Goal: Task Accomplishment & Management: Use online tool/utility

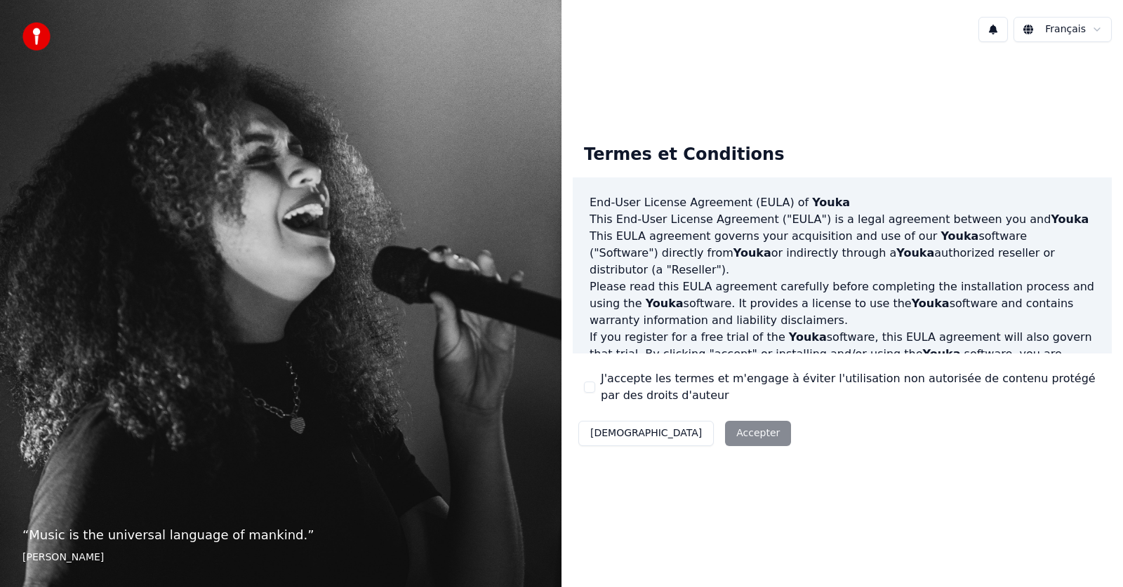
click at [681, 432] on div "Décliner Accepter" at bounding box center [685, 433] width 224 height 36
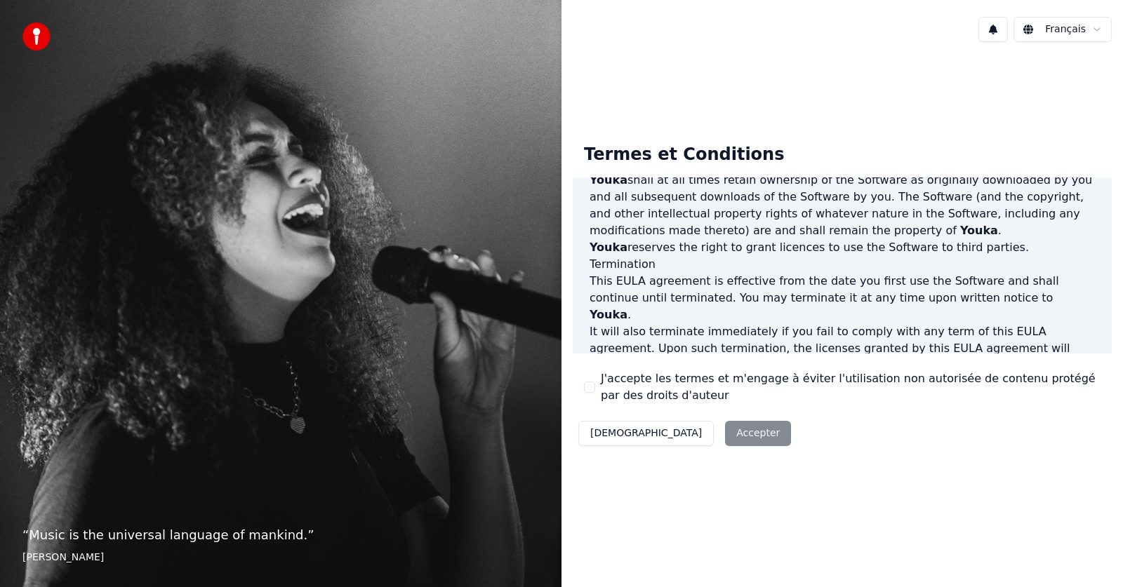
scroll to position [716, 0]
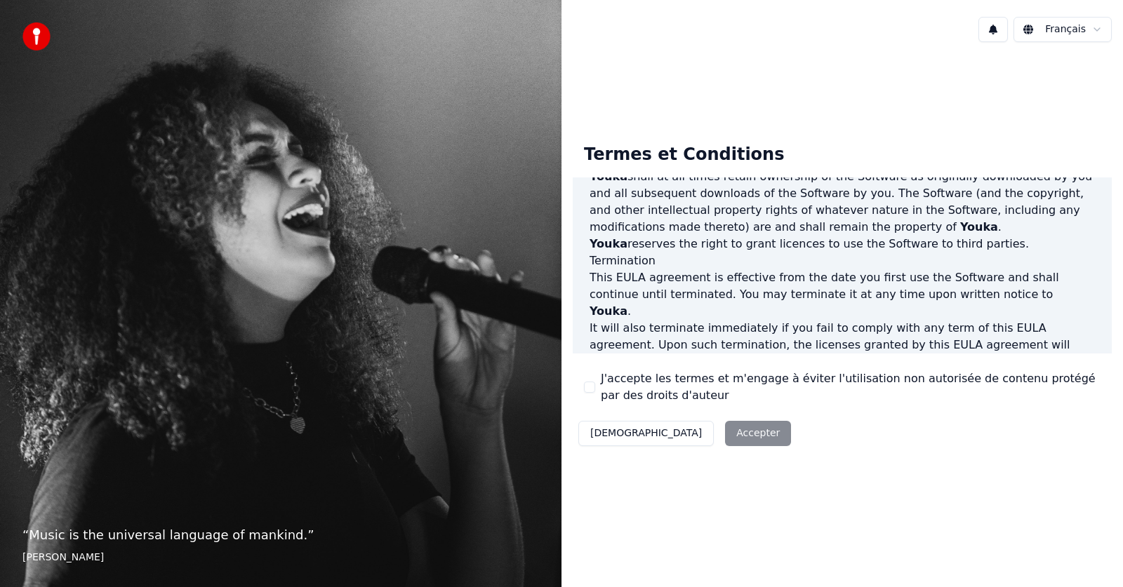
click at [673, 434] on div "Décliner Accepter" at bounding box center [685, 433] width 224 height 36
click at [668, 434] on div "Décliner Accepter" at bounding box center [685, 433] width 224 height 36
click at [591, 389] on button "J'accepte les termes et m'engage à éviter l'utilisation non autorisée de conten…" at bounding box center [589, 387] width 11 height 11
click at [725, 438] on button "Accepter" at bounding box center [758, 433] width 66 height 25
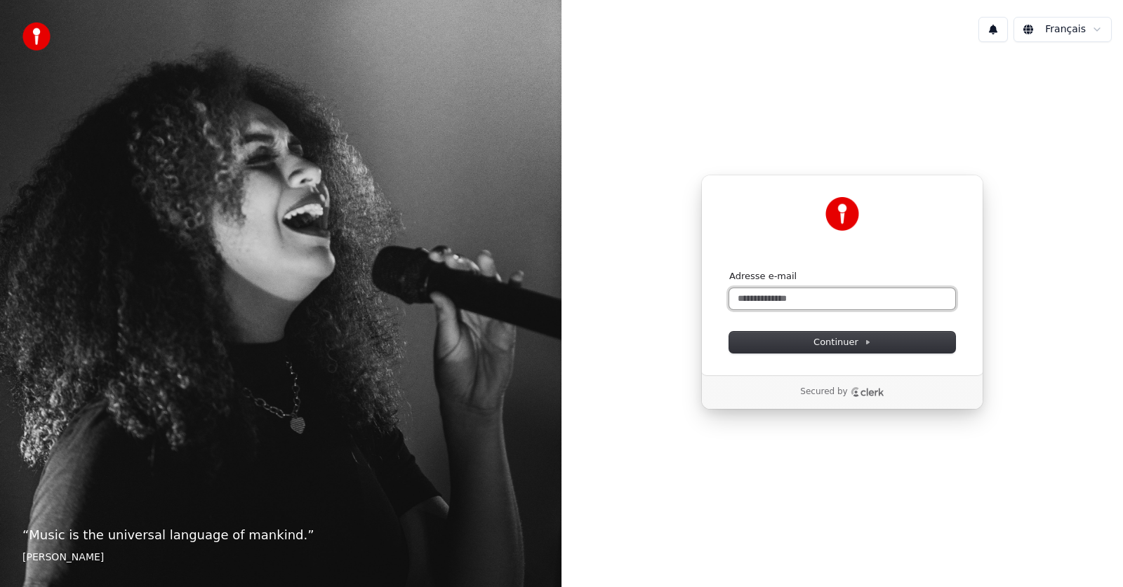
click at [767, 301] on input "Adresse e-mail" at bounding box center [842, 298] width 226 height 21
click at [841, 353] on div "**********" at bounding box center [842, 275] width 282 height 201
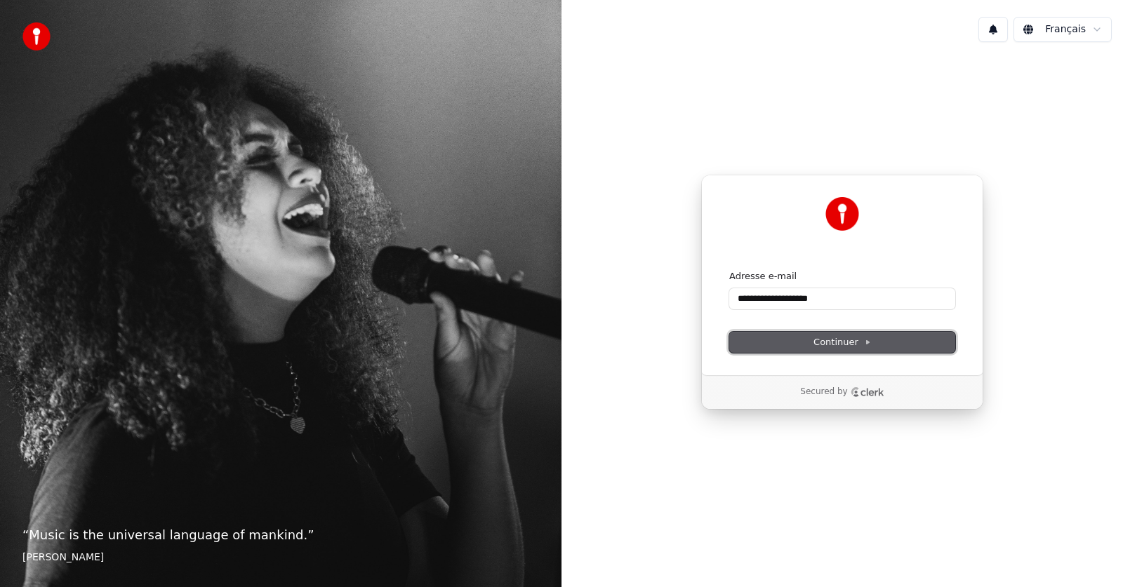
click at [841, 345] on span "Continuer" at bounding box center [842, 342] width 58 height 13
type input "**********"
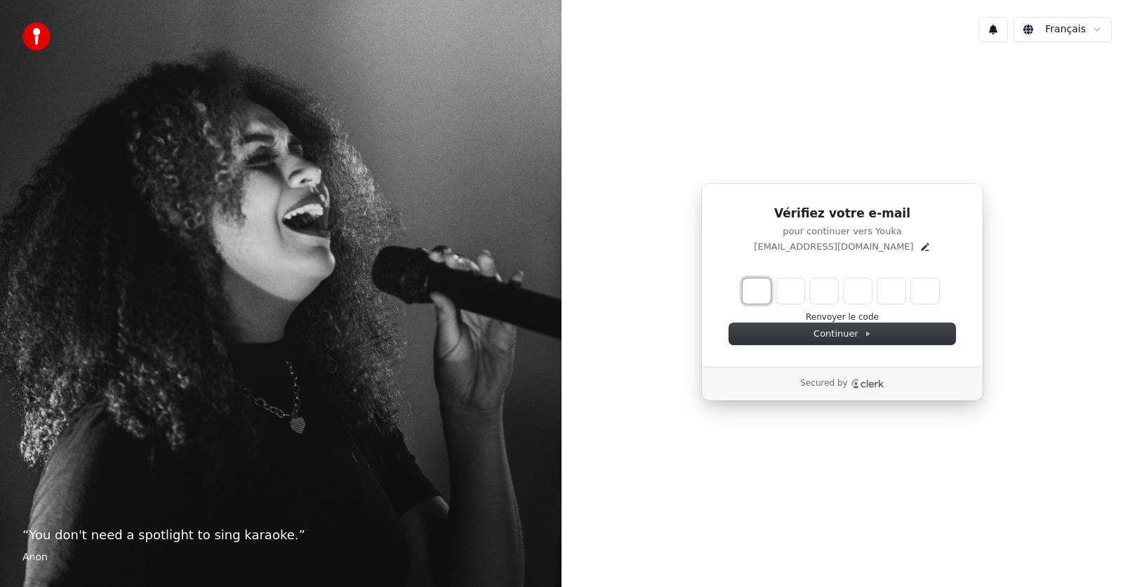
type input "*"
type input "**"
type input "*"
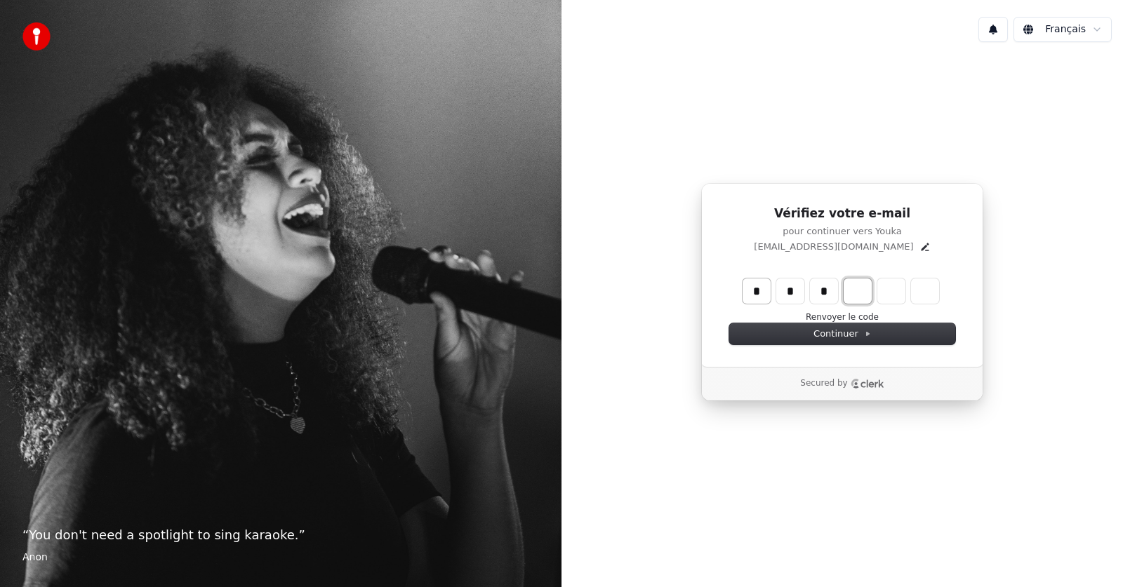
type input "***"
type input "*"
type input "****"
type input "*"
type input "******"
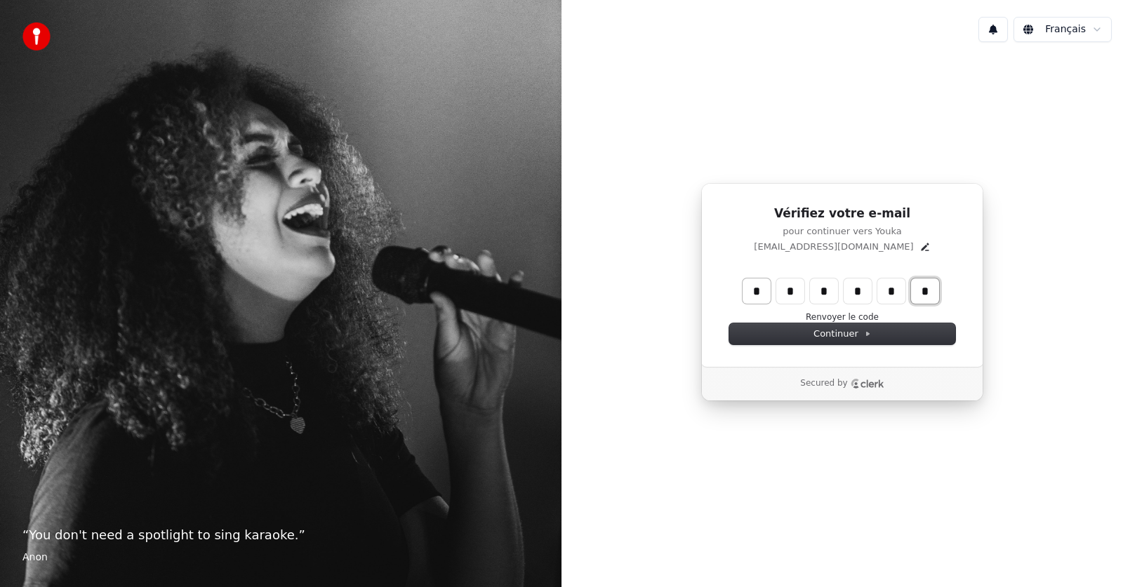
type input "*"
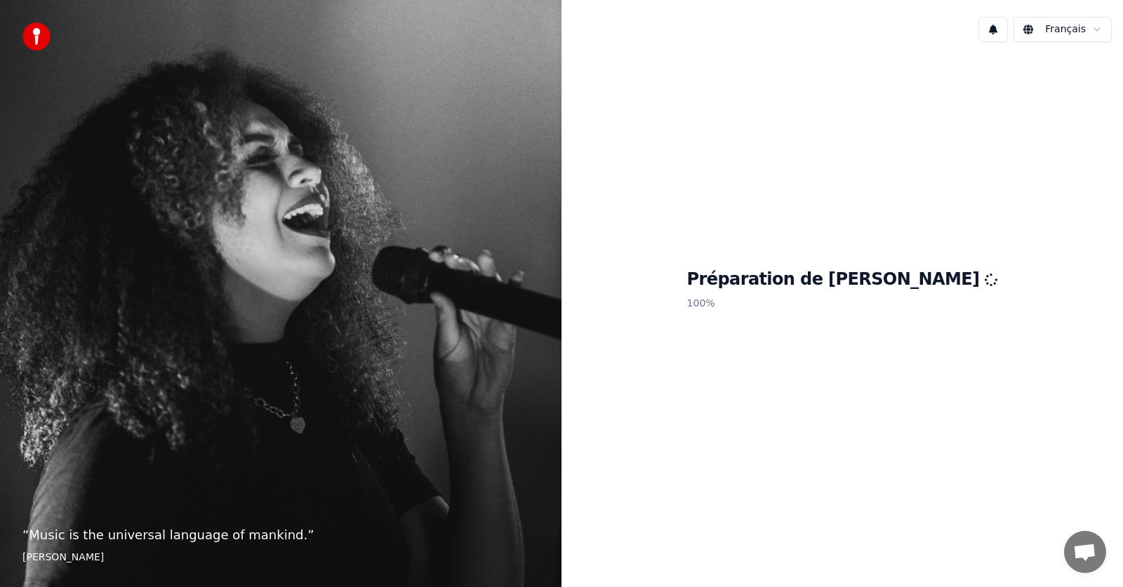
click at [776, 319] on div "Préparation de Youka 100 %" at bounding box center [841, 292] width 561 height 478
click at [855, 232] on div "Préparation de Youka 100 %" at bounding box center [841, 292] width 561 height 478
click at [874, 439] on div "Préparation de Youka 100 %" at bounding box center [841, 292] width 561 height 478
drag, startPoint x: 867, startPoint y: 471, endPoint x: 1019, endPoint y: 517, distance: 158.5
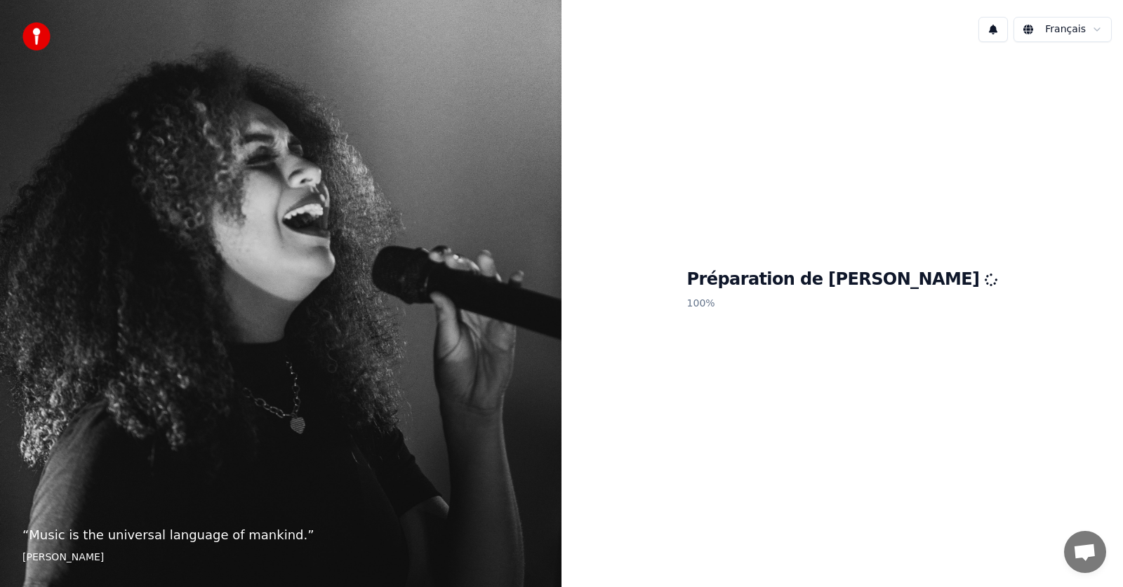
click at [877, 473] on div "Préparation de Youka 100 %" at bounding box center [841, 292] width 561 height 478
click at [1081, 548] on span "Ouvrir le chat" at bounding box center [1084, 554] width 23 height 20
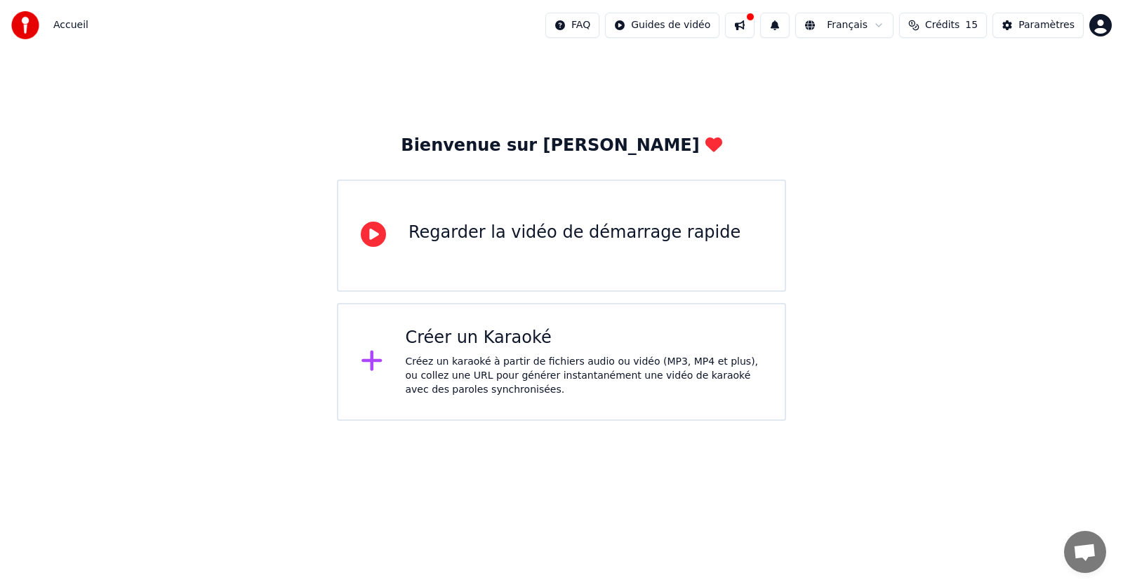
click at [459, 342] on div "Créer un Karaoké" at bounding box center [584, 338] width 357 height 22
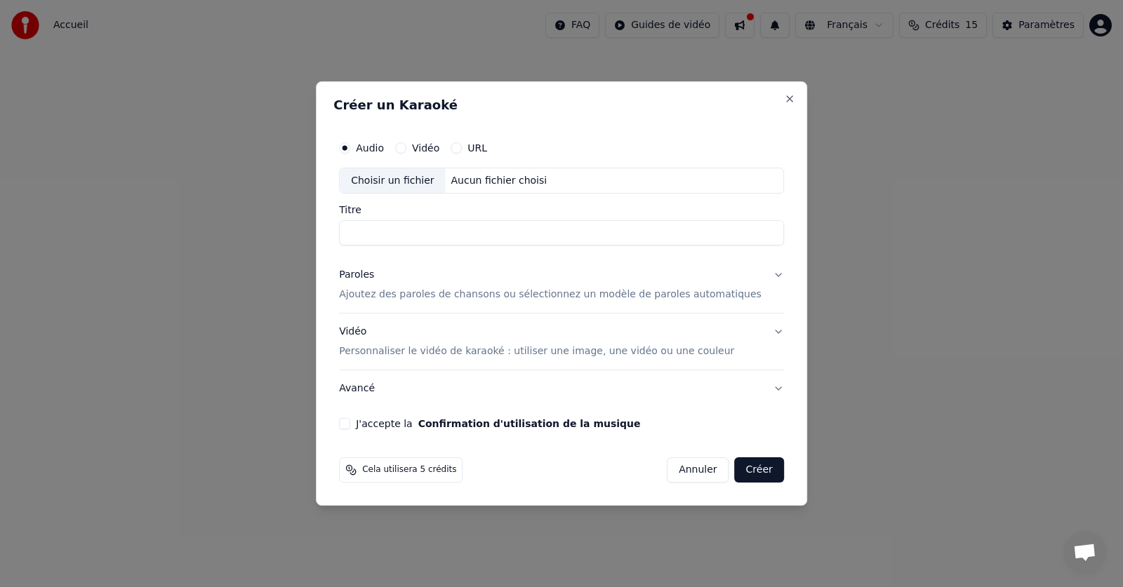
click at [415, 295] on p "Ajoutez des paroles de chansons ou sélectionnez un modèle de paroles automatiqu…" at bounding box center [550, 295] width 422 height 14
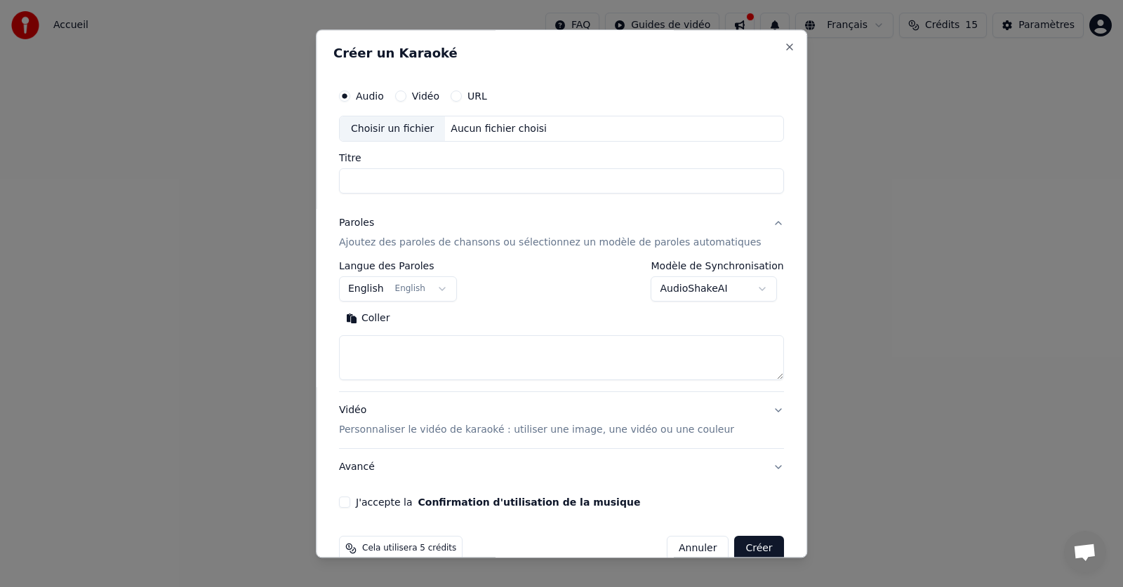
click at [443, 288] on button "English English" at bounding box center [398, 289] width 118 height 25
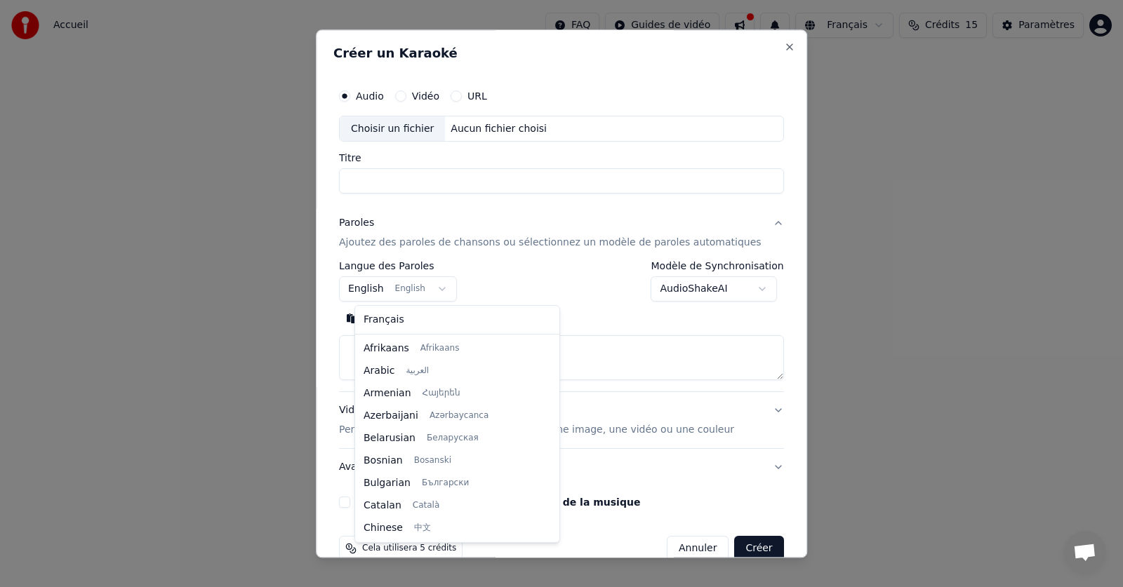
scroll to position [112, 0]
select select "**"
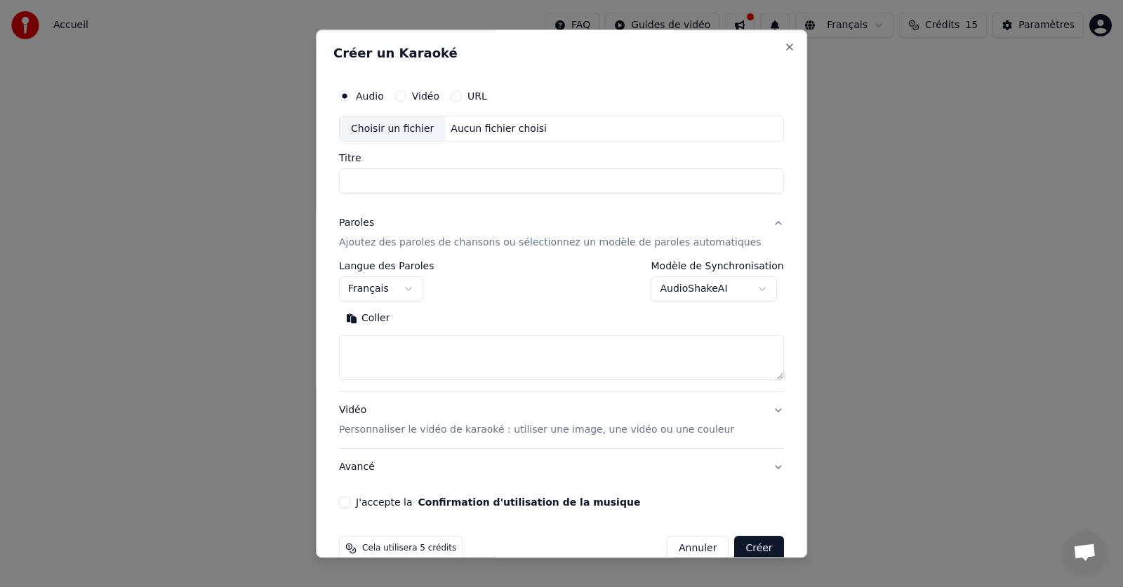
click at [383, 349] on textarea at bounding box center [561, 358] width 445 height 45
click at [689, 324] on div "Coller" at bounding box center [561, 319] width 445 height 22
click at [500, 366] on textarea at bounding box center [561, 358] width 445 height 45
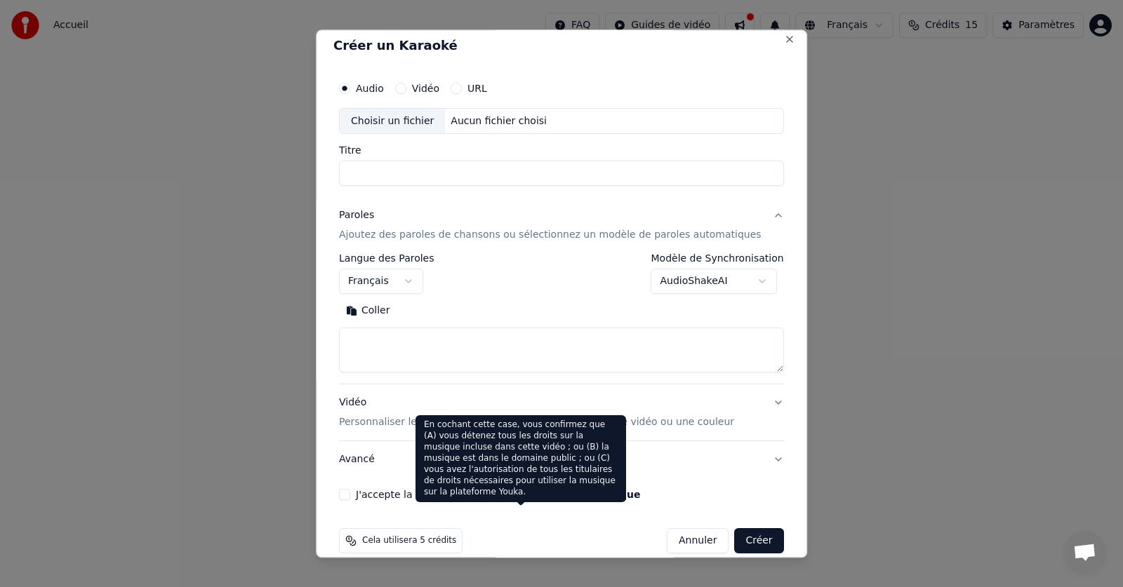
scroll to position [0, 0]
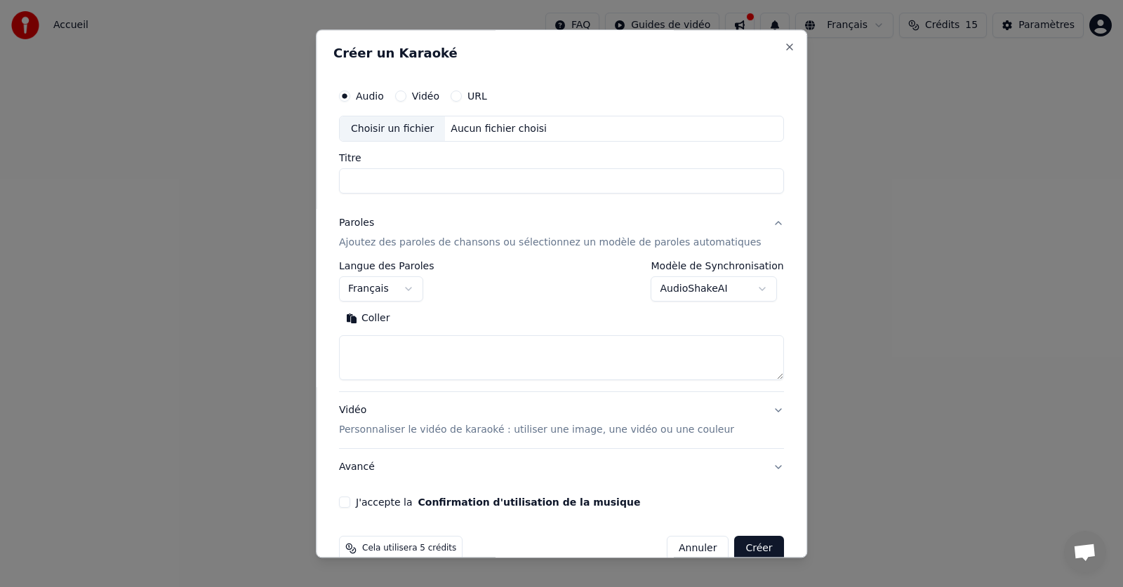
click at [446, 176] on input "Titre" at bounding box center [561, 181] width 445 height 25
drag, startPoint x: 399, startPoint y: 182, endPoint x: 320, endPoint y: 190, distance: 79.0
click at [320, 190] on body "**********" at bounding box center [561, 210] width 1123 height 421
type input "**********"
click at [426, 321] on button "Rechercher" at bounding box center [439, 319] width 85 height 22
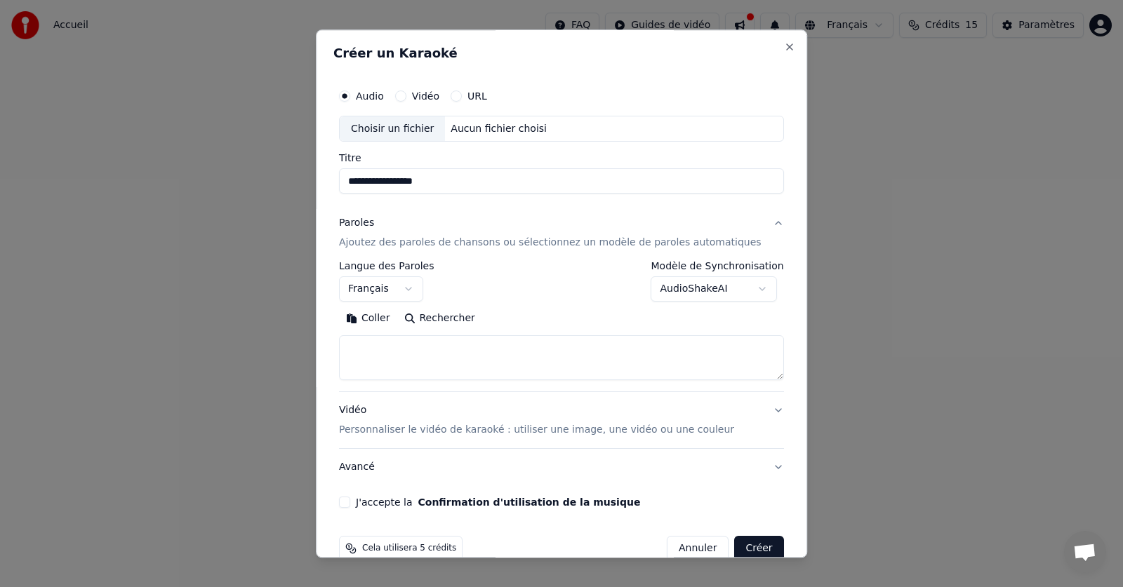
click at [389, 318] on button "Coller" at bounding box center [368, 319] width 58 height 22
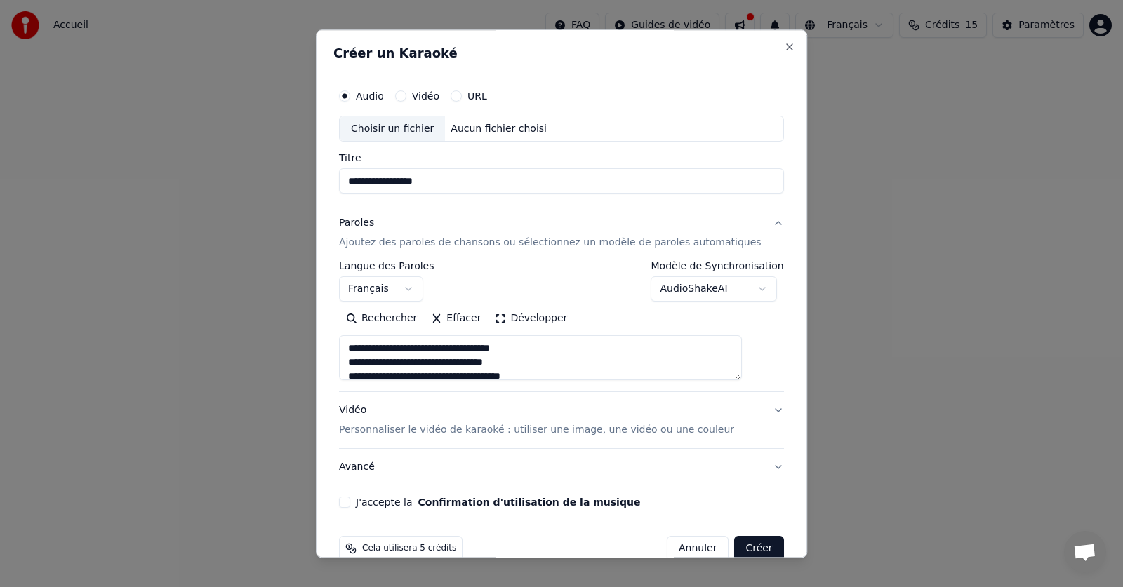
click at [462, 431] on p "Personnaliser le vidéo de karaoké : utiliser une image, une vidéo ou une couleur" at bounding box center [536, 431] width 395 height 14
type textarea "**********"
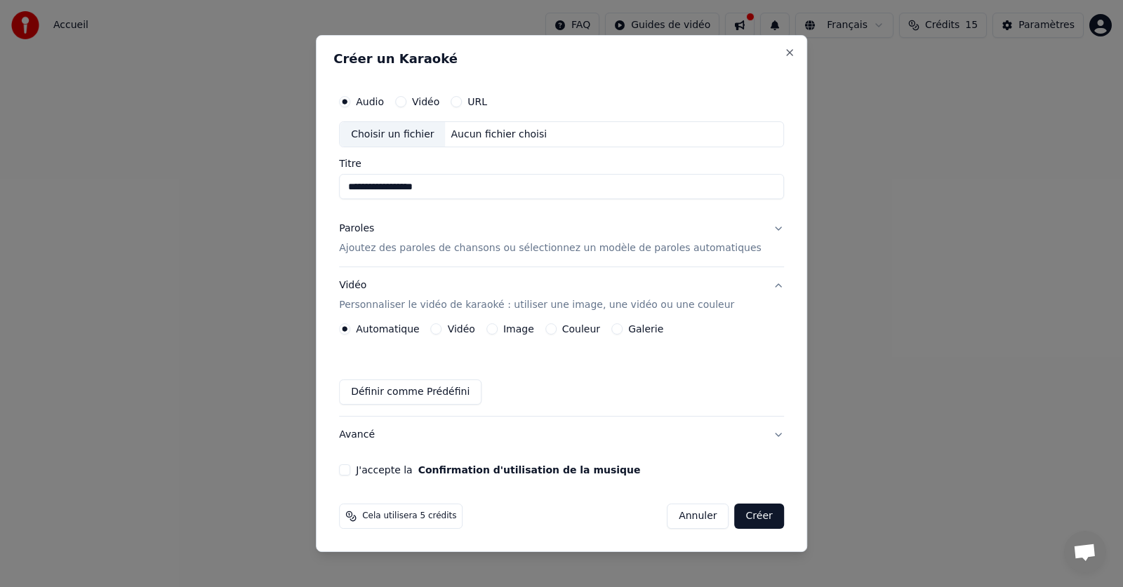
click at [442, 330] on button "Vidéo" at bounding box center [436, 328] width 11 height 11
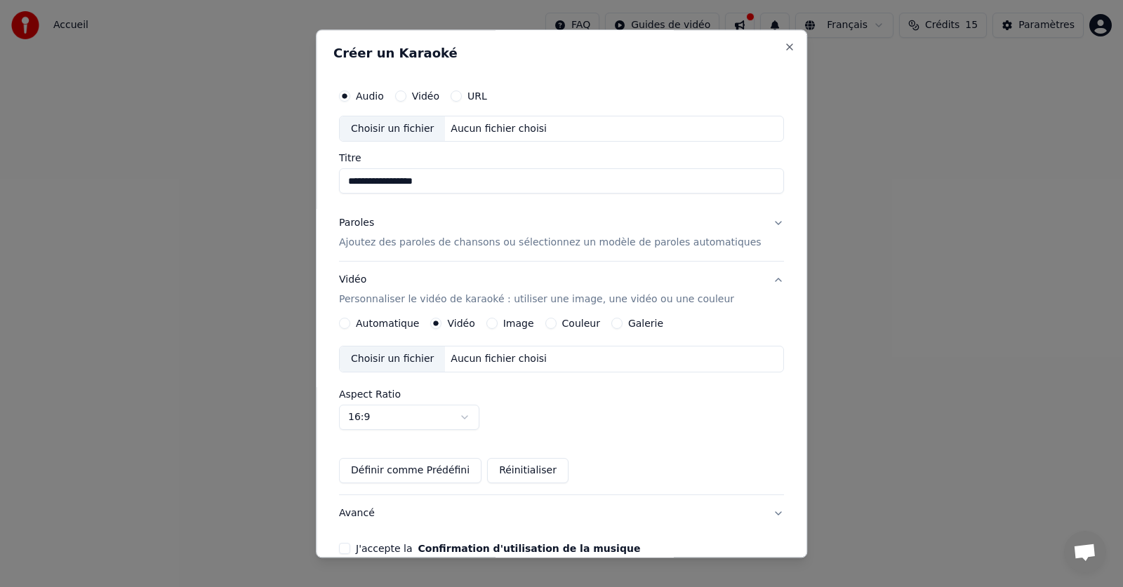
click at [406, 123] on div "Choisir un fichier" at bounding box center [392, 128] width 105 height 25
type input "**********"
click at [401, 244] on p "Ajoutez des paroles de chansons ou sélectionnez un modèle de paroles automatiqu…" at bounding box center [550, 243] width 422 height 14
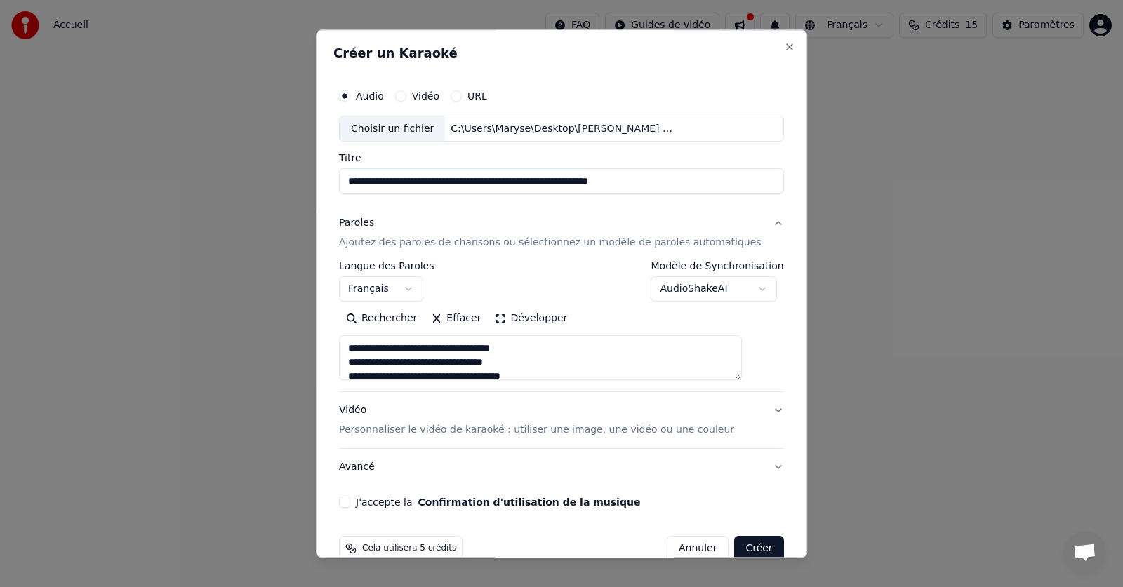
scroll to position [27, 0]
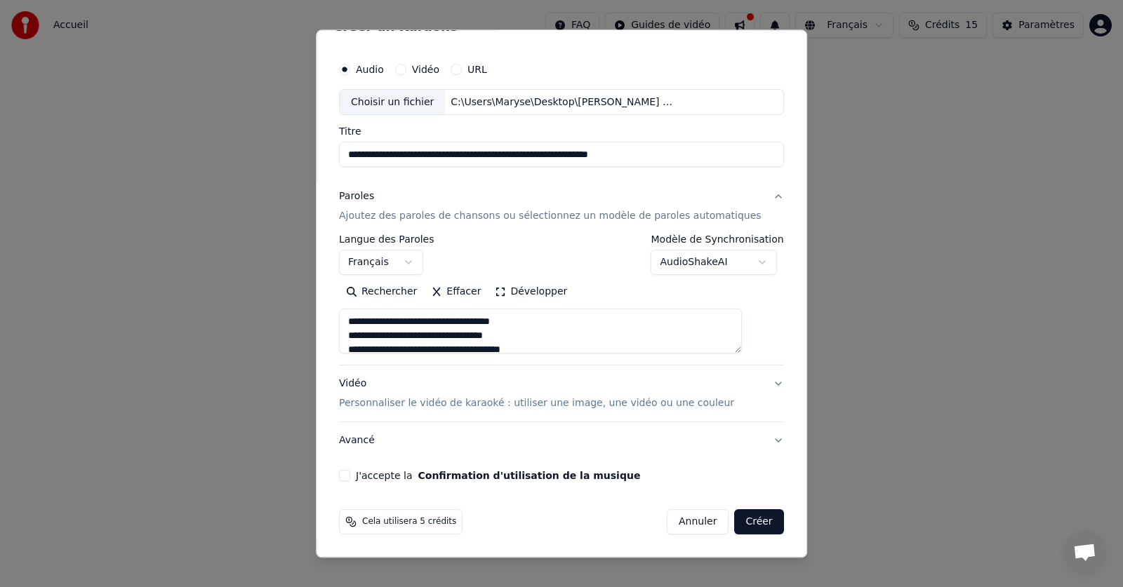
click at [350, 472] on button "J'accepte la Confirmation d'utilisation de la musique" at bounding box center [344, 476] width 11 height 11
click at [735, 523] on button "Créer" at bounding box center [759, 522] width 49 height 25
type textarea "**********"
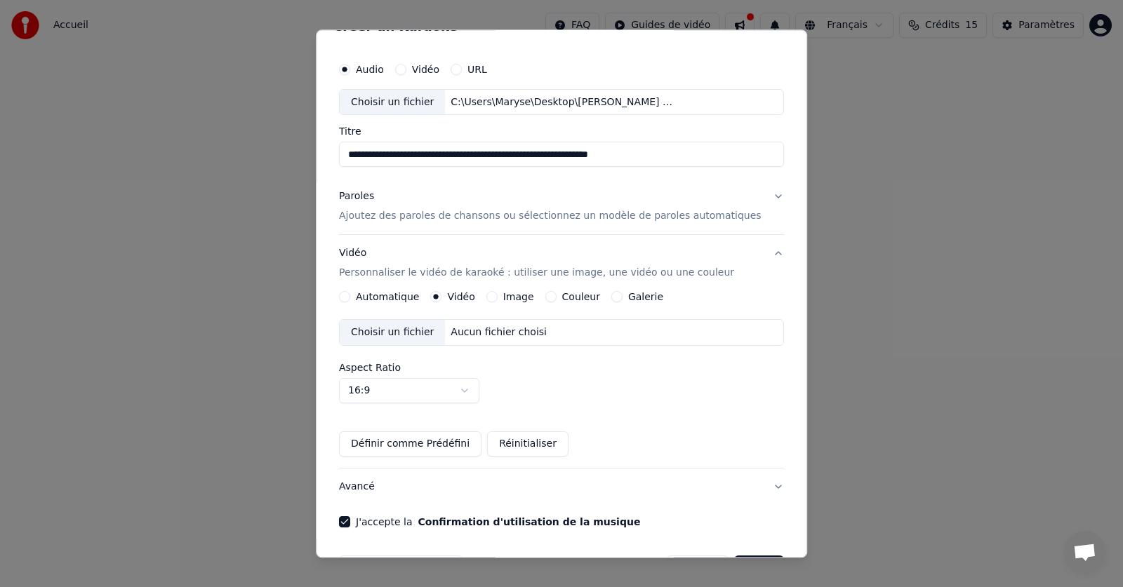
scroll to position [73, 0]
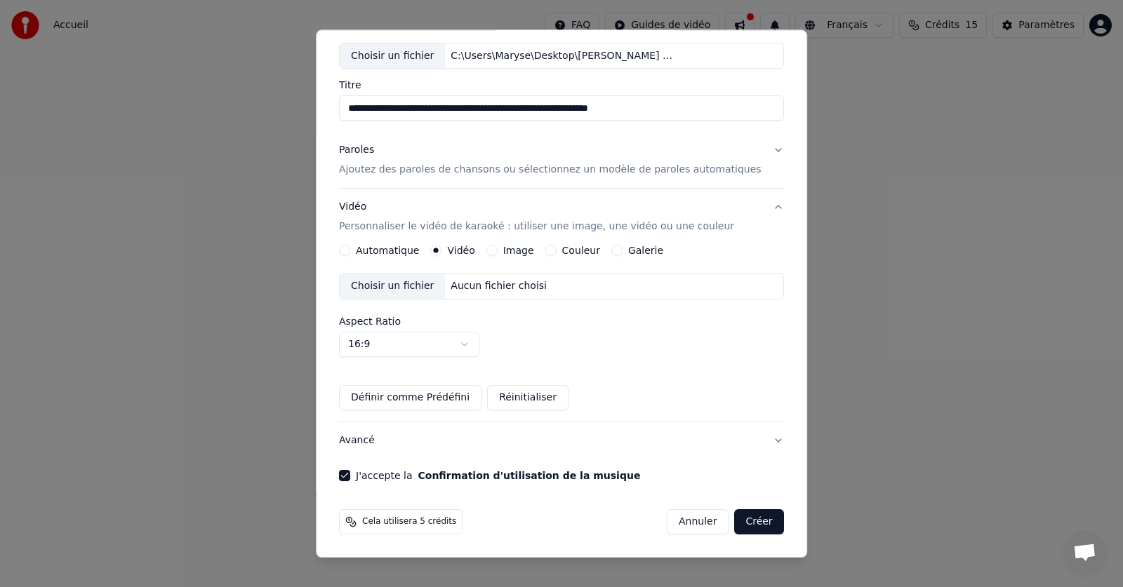
click at [740, 521] on button "Créer" at bounding box center [759, 522] width 49 height 25
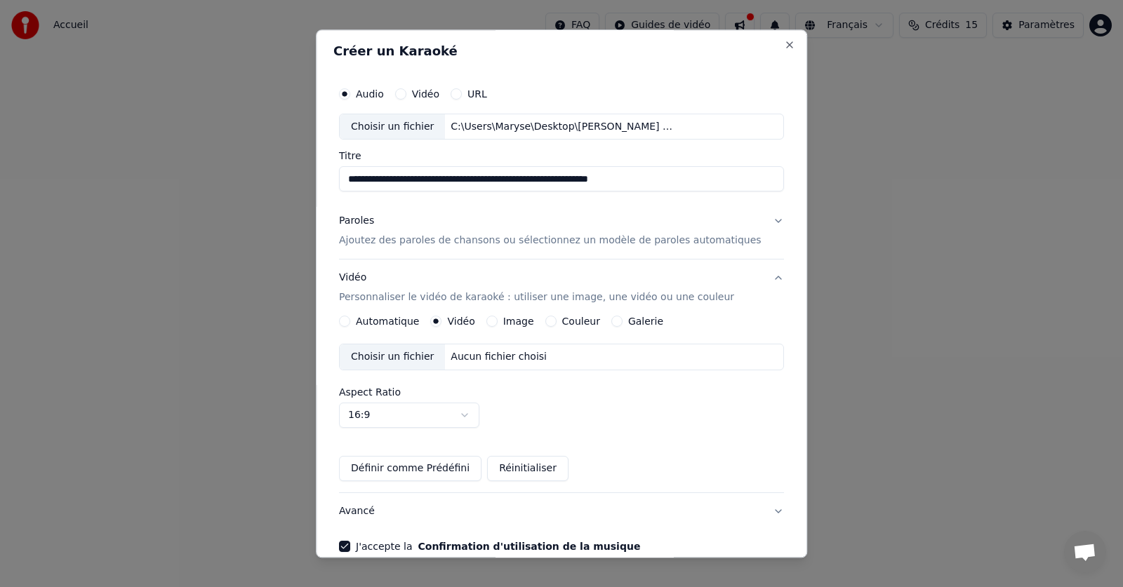
scroll to position [0, 0]
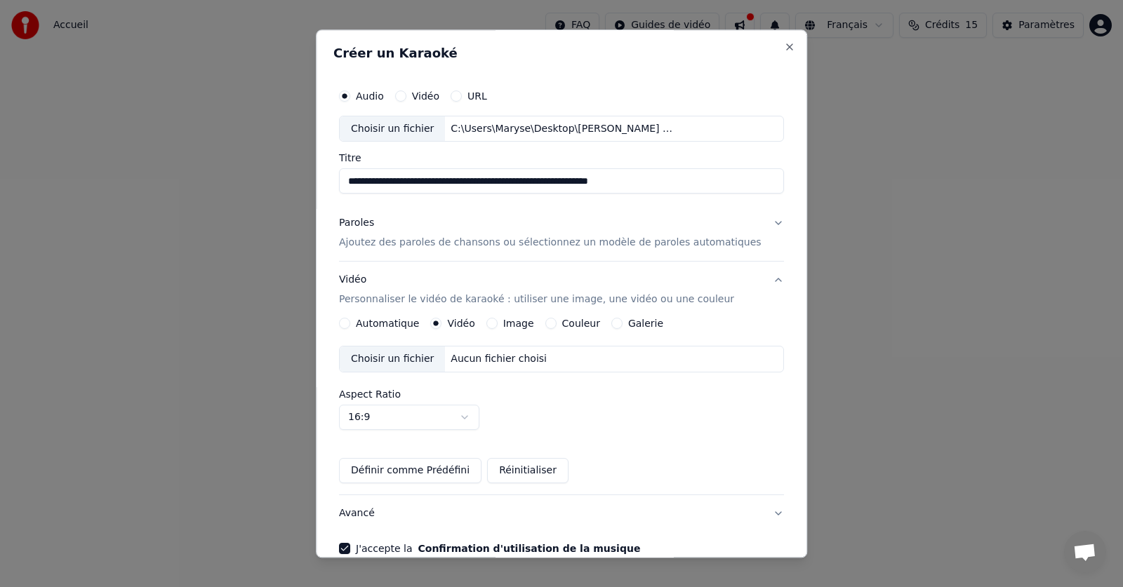
click at [443, 243] on p "Ajoutez des paroles de chansons ou sélectionnez un modèle de paroles automatiqu…" at bounding box center [550, 243] width 422 height 14
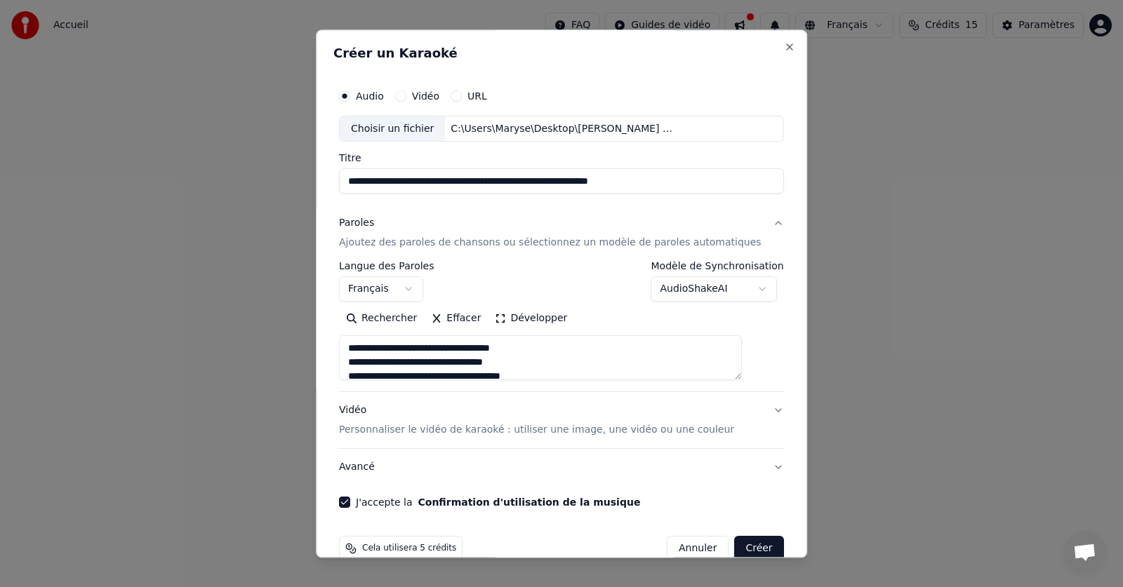
click at [386, 432] on p "Personnaliser le vidéo de karaoké : utiliser une image, une vidéo ou une couleur" at bounding box center [536, 431] width 395 height 14
type textarea "**********"
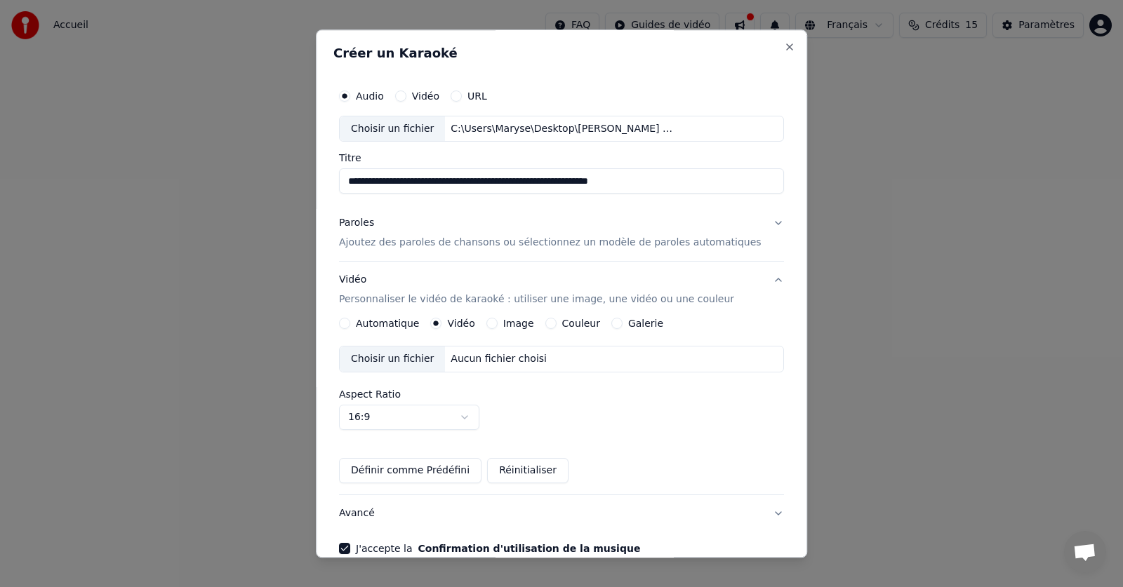
click at [497, 325] on button "Image" at bounding box center [491, 324] width 11 height 11
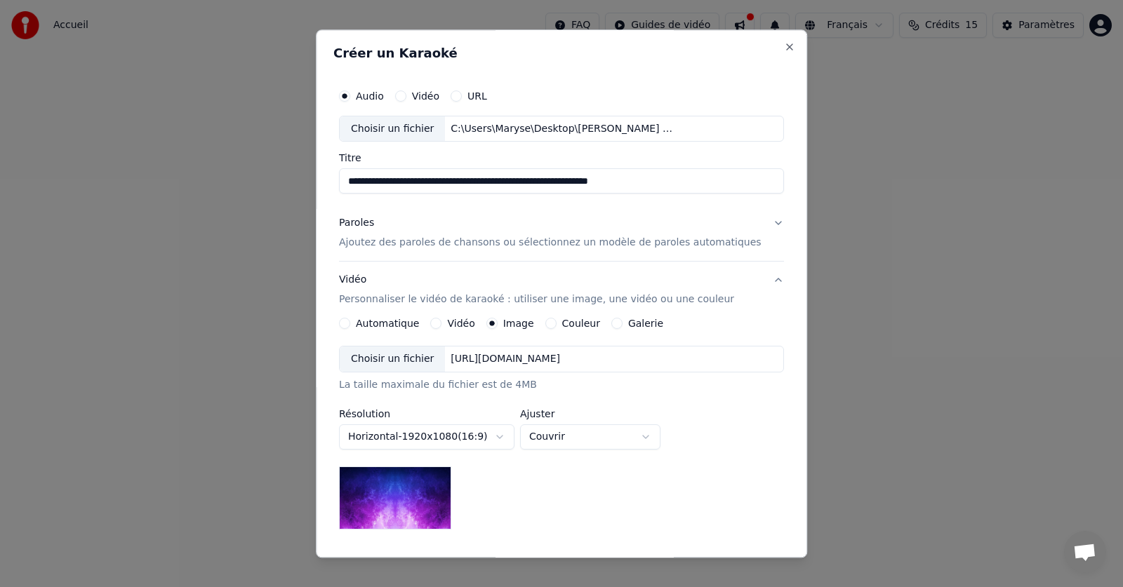
click at [453, 325] on div "Vidéo" at bounding box center [453, 324] width 44 height 11
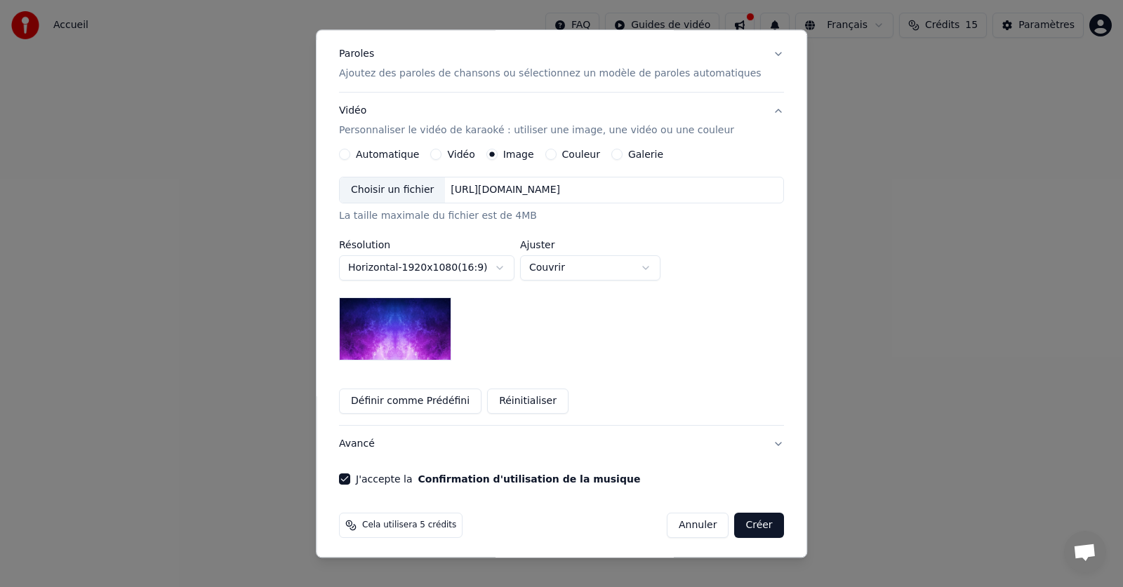
scroll to position [173, 0]
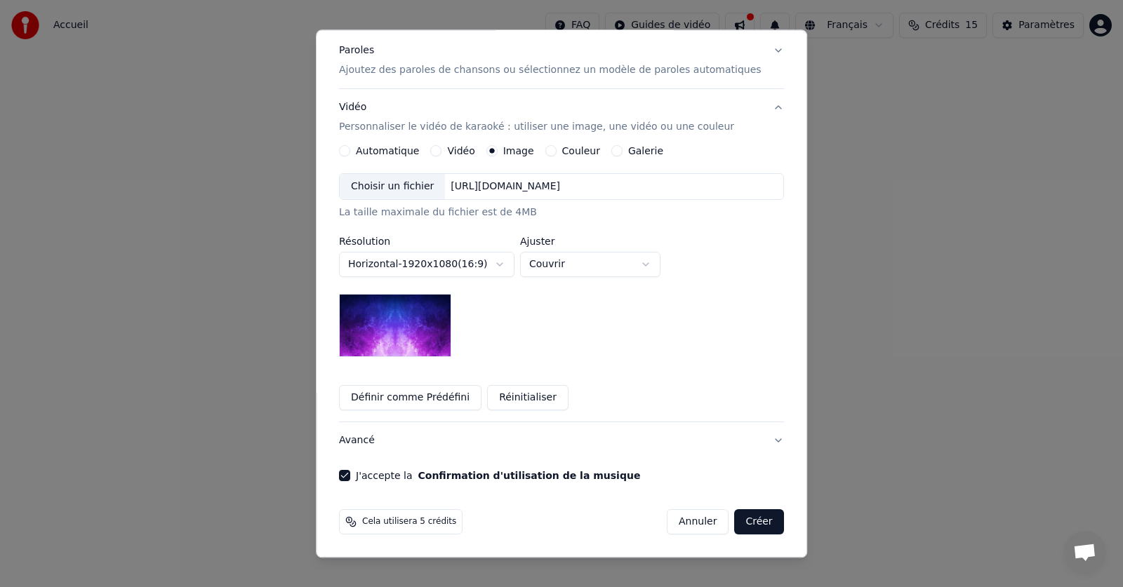
click at [737, 523] on button "Créer" at bounding box center [759, 522] width 49 height 25
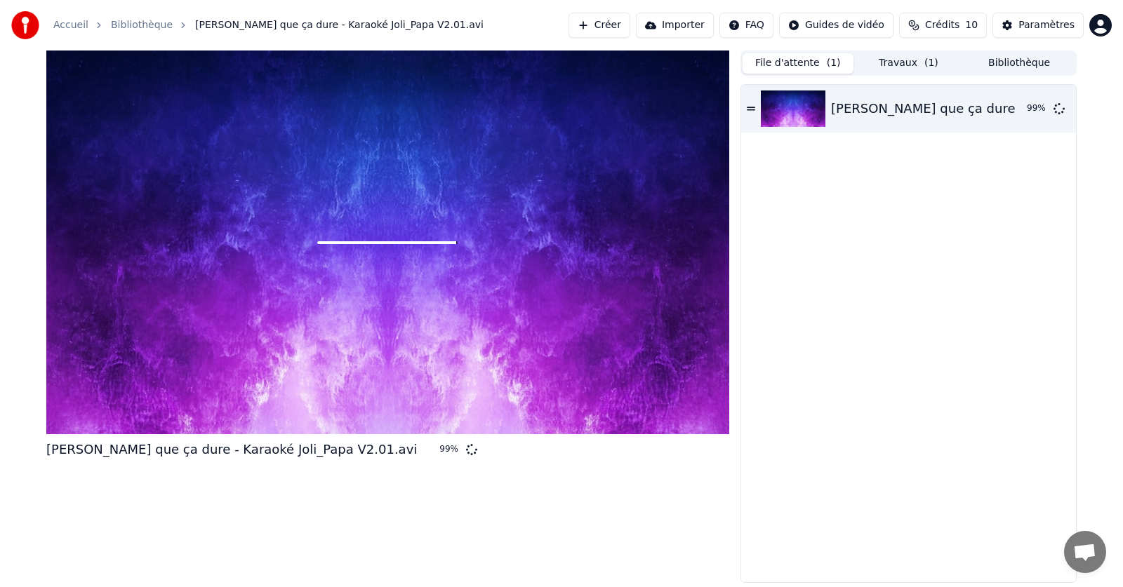
click at [828, 58] on span "( 1 )" at bounding box center [834, 63] width 14 height 14
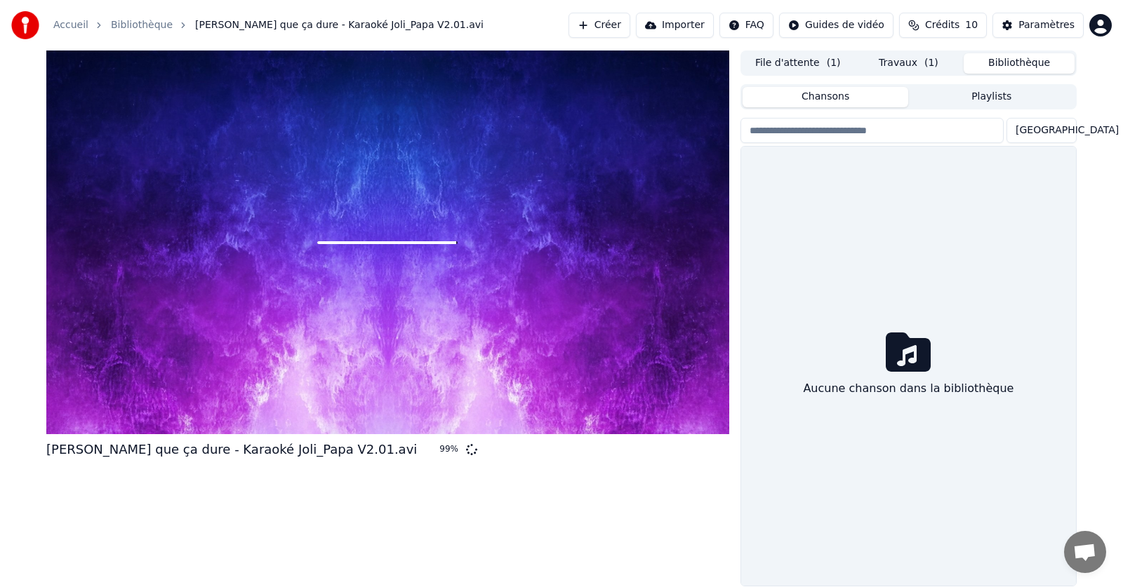
click at [996, 63] on button "Bibliothèque" at bounding box center [1018, 63] width 111 height 20
click at [817, 65] on button "File d'attente ( 1 )" at bounding box center [797, 63] width 111 height 20
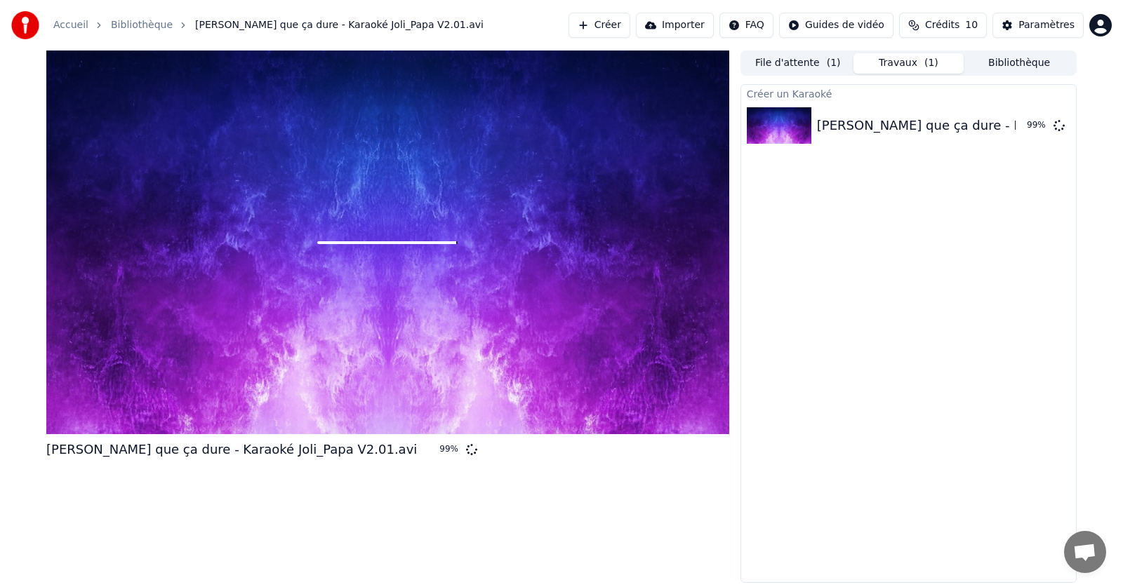
click at [881, 66] on button "Travaux ( 1 )" at bounding box center [908, 63] width 111 height 20
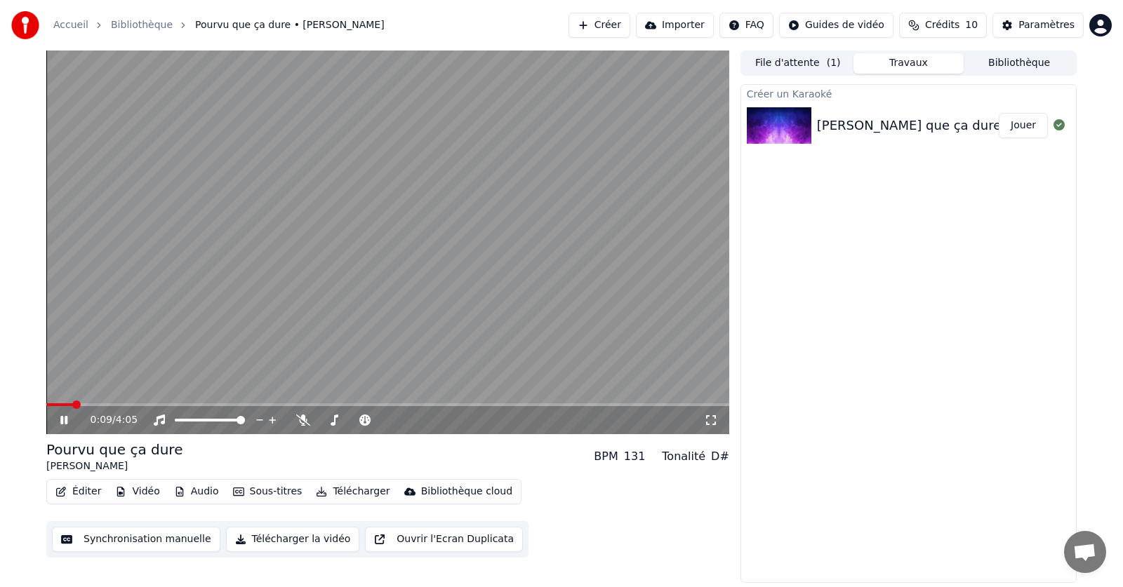
click at [107, 406] on span at bounding box center [387, 404] width 683 height 3
click at [202, 417] on div at bounding box center [222, 420] width 113 height 14
click at [196, 419] on span at bounding box center [185, 420] width 21 height 3
click at [58, 403] on span at bounding box center [51, 404] width 11 height 3
click at [49, 404] on span at bounding box center [47, 404] width 3 height 3
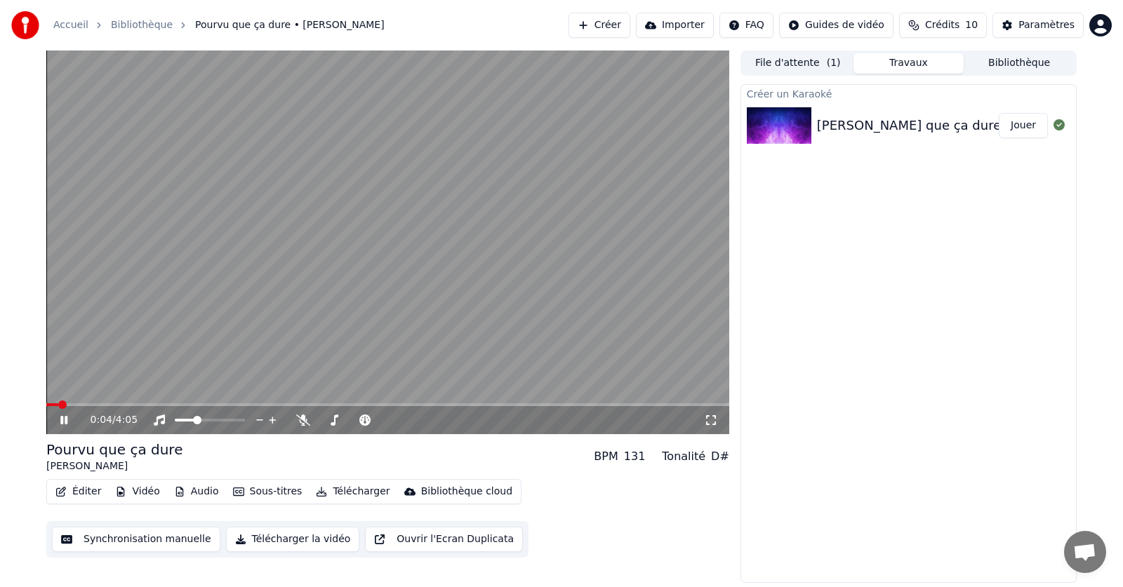
click at [64, 420] on icon at bounding box center [74, 420] width 33 height 11
click at [316, 405] on span at bounding box center [387, 404] width 683 height 3
click at [63, 418] on icon at bounding box center [64, 420] width 8 height 10
click at [49, 405] on span at bounding box center [214, 404] width 337 height 3
click at [60, 422] on icon at bounding box center [74, 420] width 33 height 11
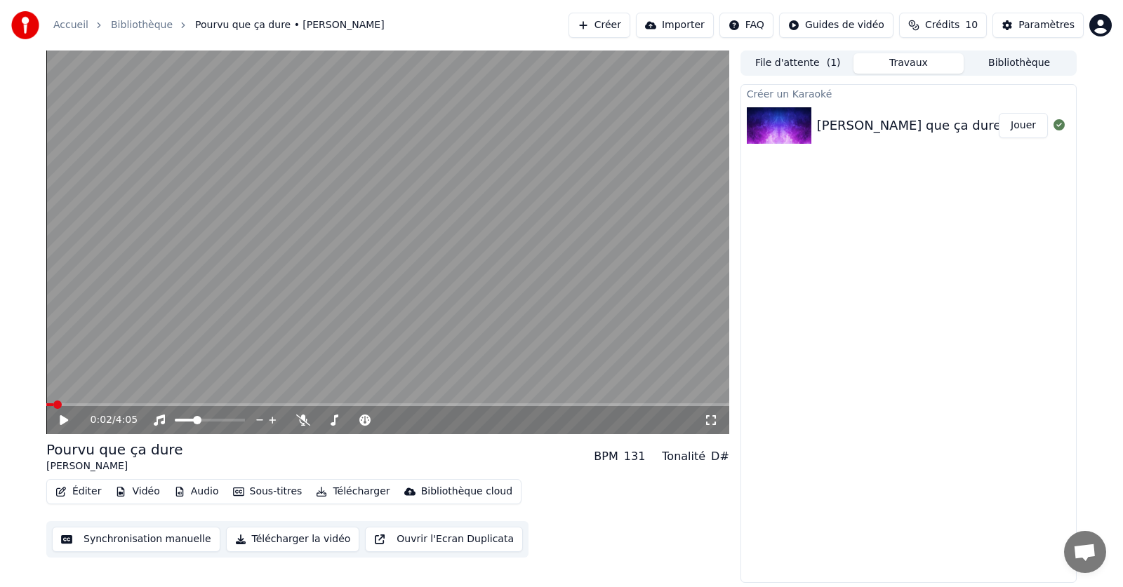
click at [60, 422] on icon at bounding box center [74, 420] width 33 height 11
click at [65, 419] on icon at bounding box center [74, 420] width 33 height 11
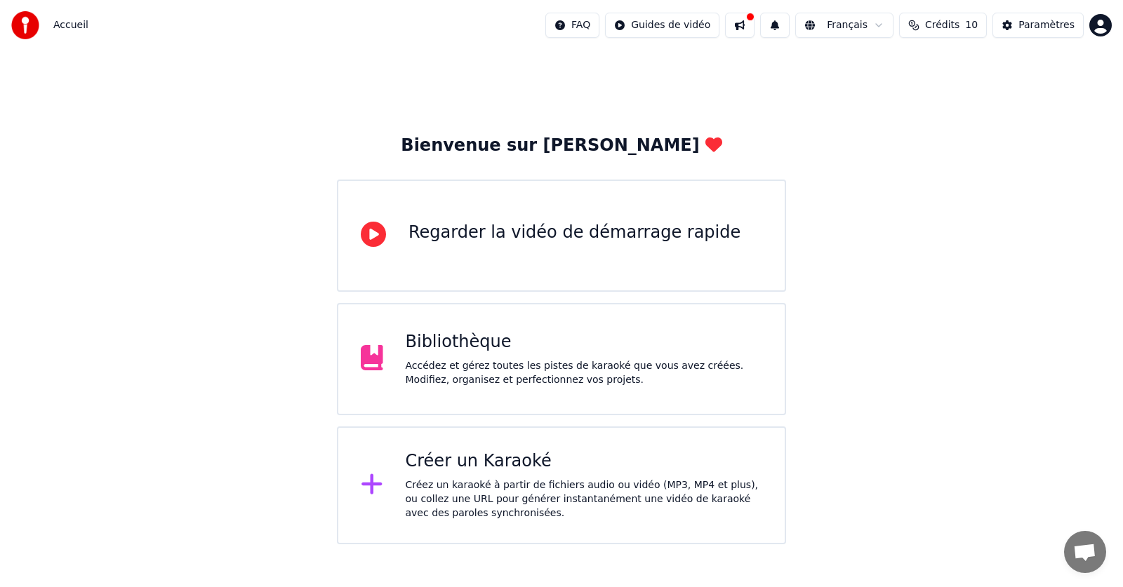
click at [420, 488] on div "Créez un karaoké à partir de fichiers audio ou vidéo (MP3, MP4 et plus), ou col…" at bounding box center [584, 500] width 357 height 42
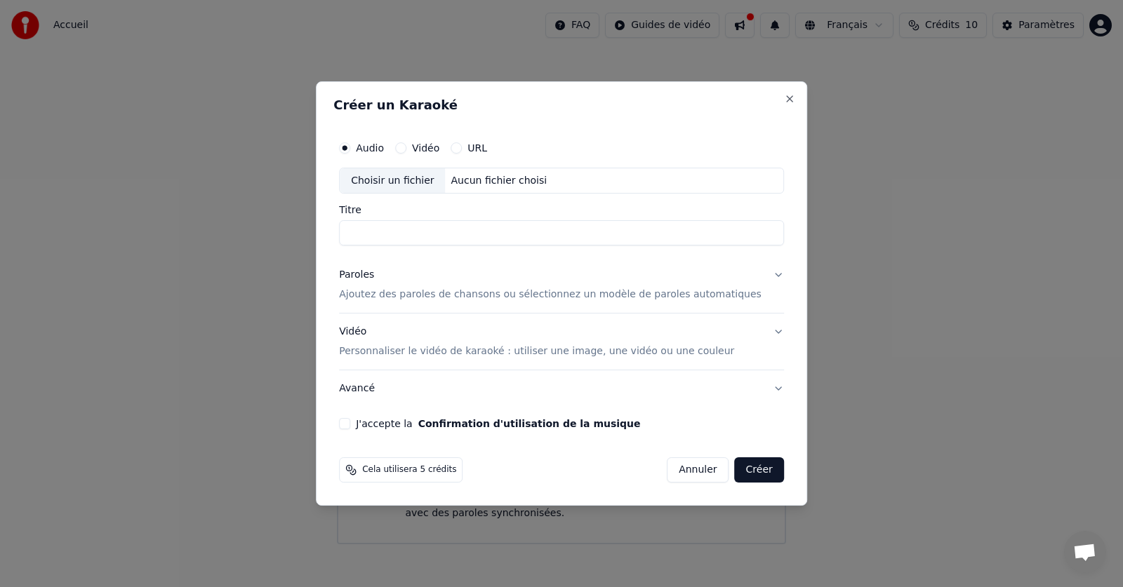
click at [421, 233] on input "Titre" at bounding box center [561, 233] width 445 height 25
click at [431, 182] on div "Choisir un fichier" at bounding box center [392, 180] width 105 height 25
type input "**********"
click at [374, 277] on div "Paroles" at bounding box center [356, 276] width 35 height 14
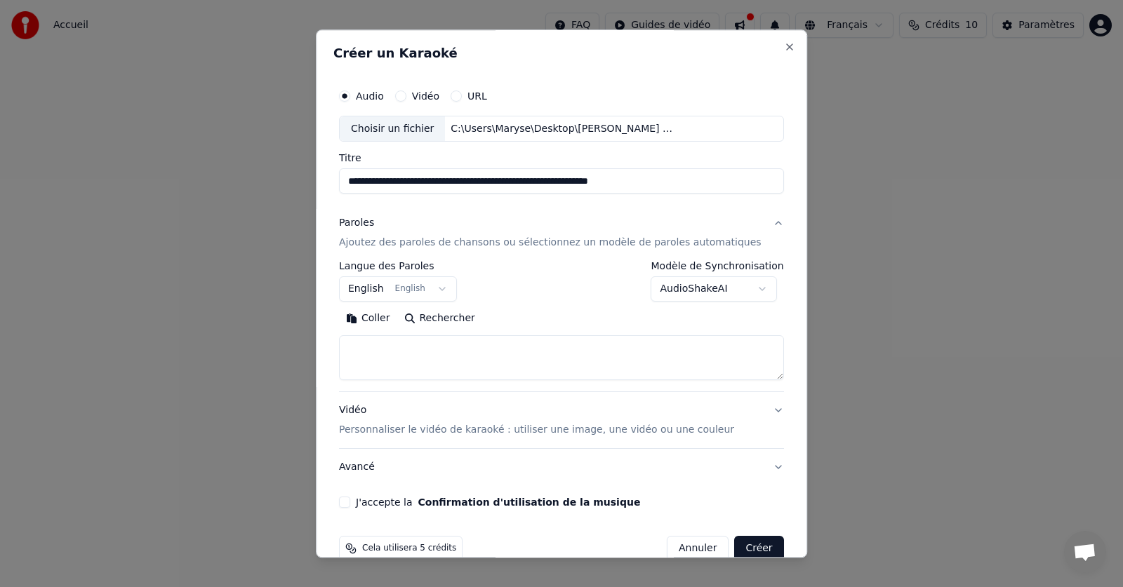
click at [392, 321] on button "Coller" at bounding box center [368, 319] width 58 height 22
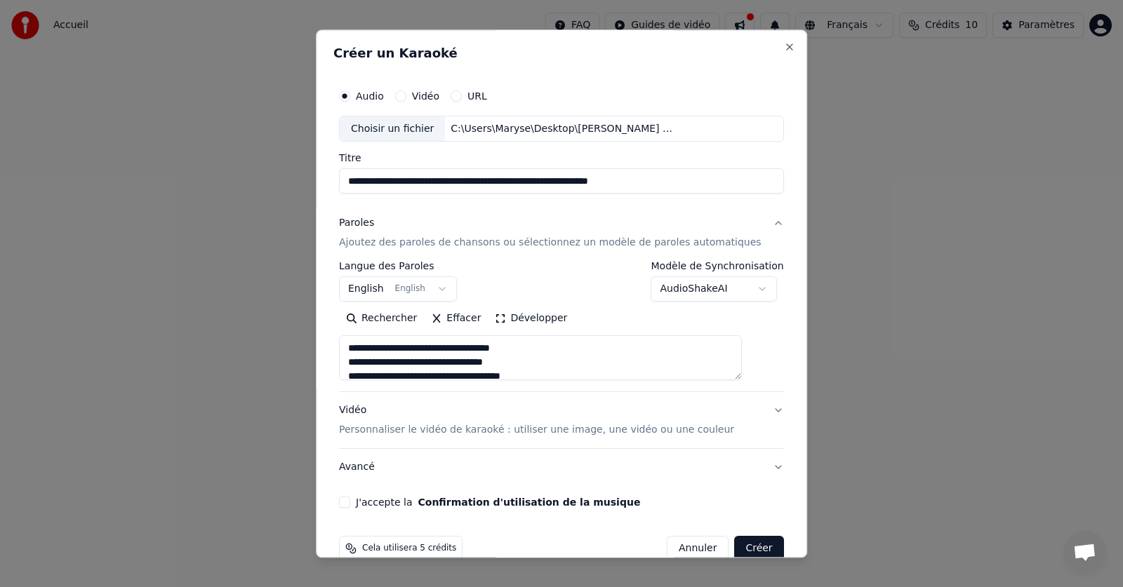
click at [683, 295] on body "**********" at bounding box center [561, 272] width 1123 height 544
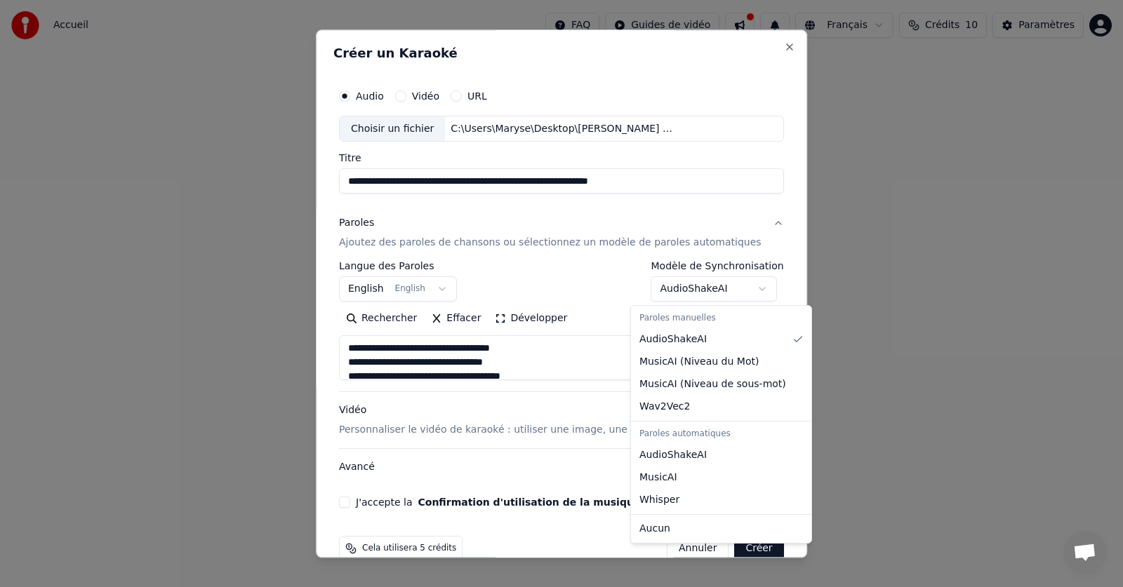
click at [681, 294] on body "**********" at bounding box center [561, 272] width 1123 height 544
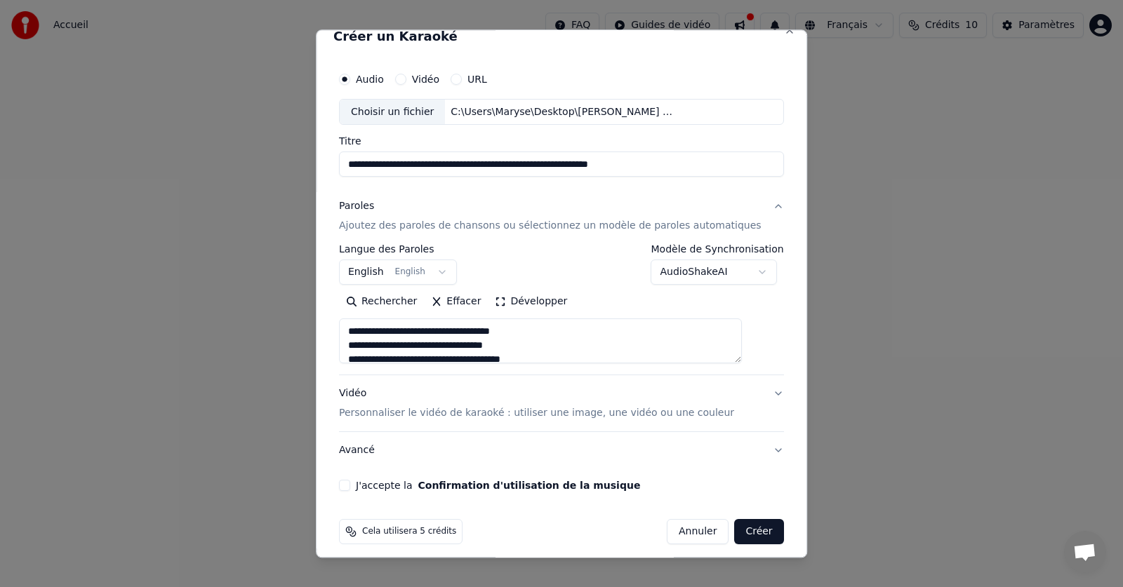
scroll to position [27, 0]
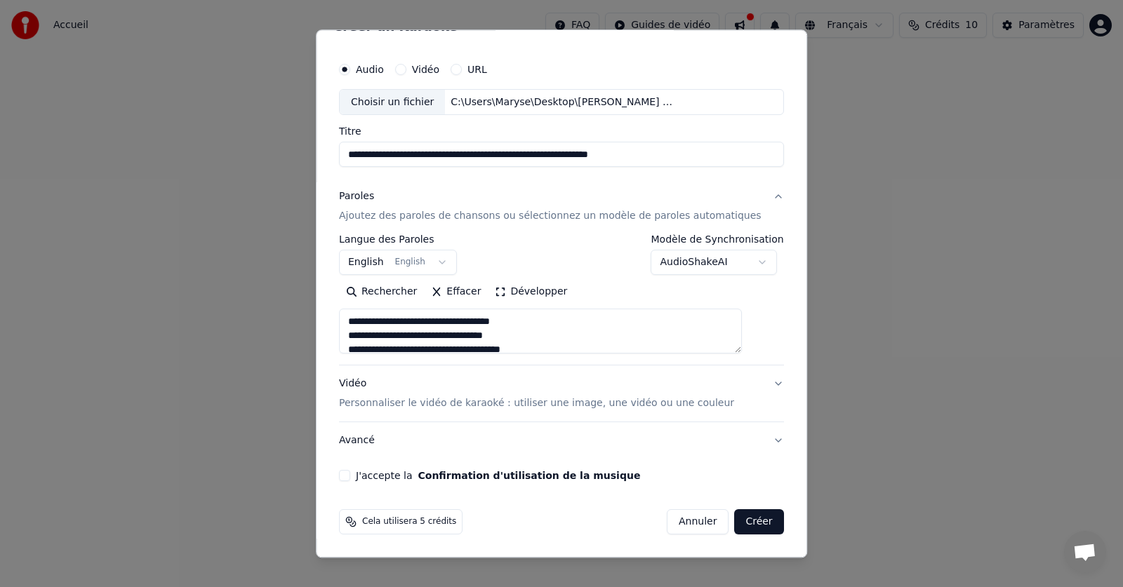
click at [377, 444] on button "Avancé" at bounding box center [561, 441] width 445 height 36
type textarea "**********"
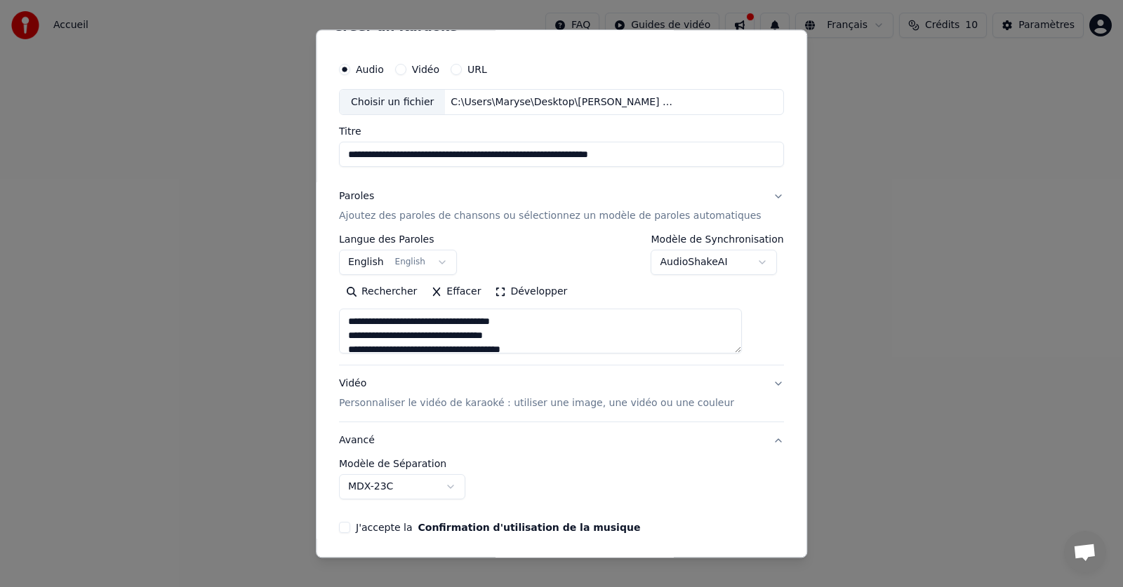
scroll to position [0, 0]
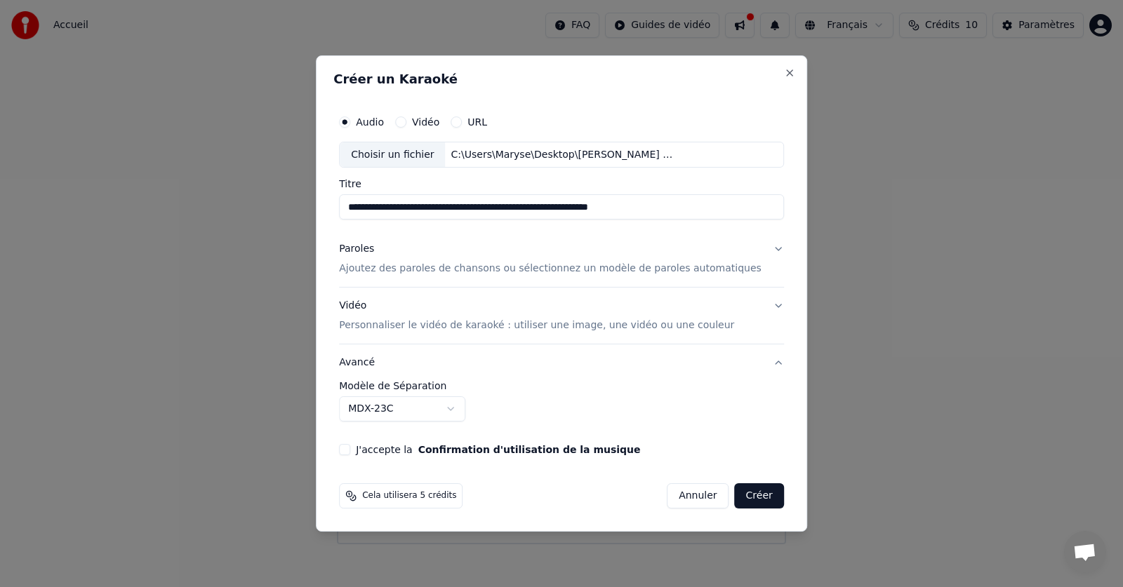
click at [432, 330] on p "Personnaliser le vidéo de karaoké : utiliser une image, une vidéo ou une couleur" at bounding box center [536, 326] width 395 height 14
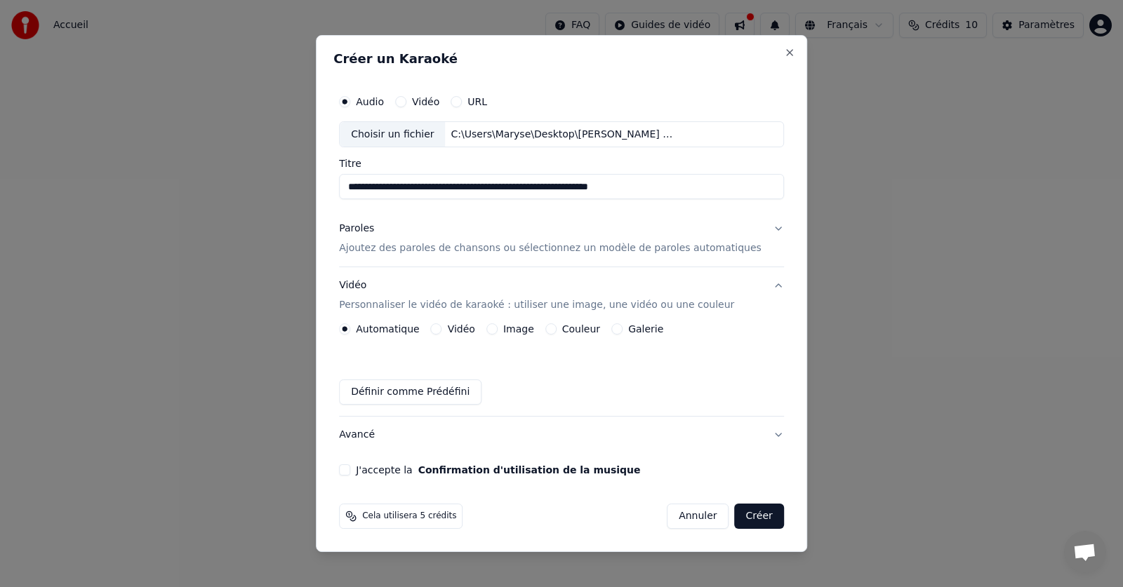
click at [435, 394] on button "Définir comme Prédéfini" at bounding box center [410, 392] width 142 height 25
click at [425, 251] on p "Ajoutez des paroles de chansons ou sélectionnez un modèle de paroles automatiqu…" at bounding box center [550, 249] width 422 height 14
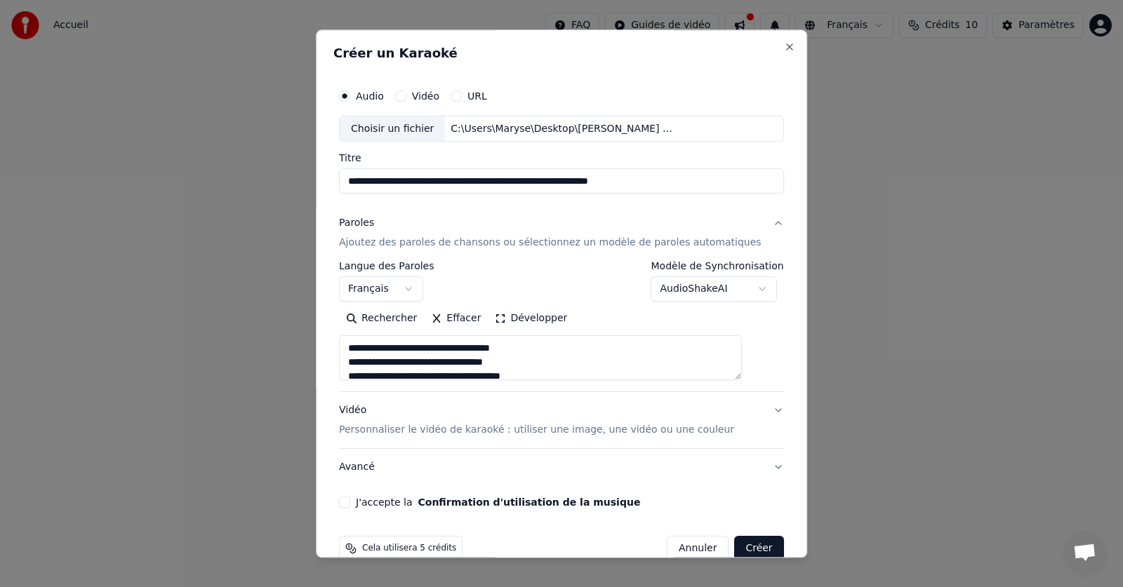
click at [505, 321] on button "Développer" at bounding box center [531, 319] width 86 height 22
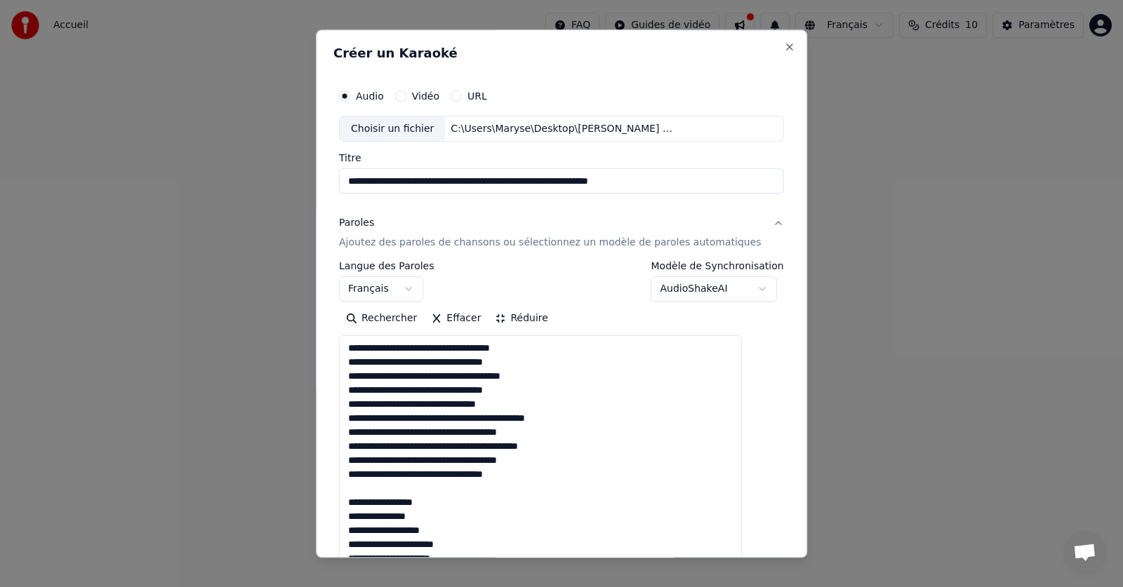
scroll to position [1, 0]
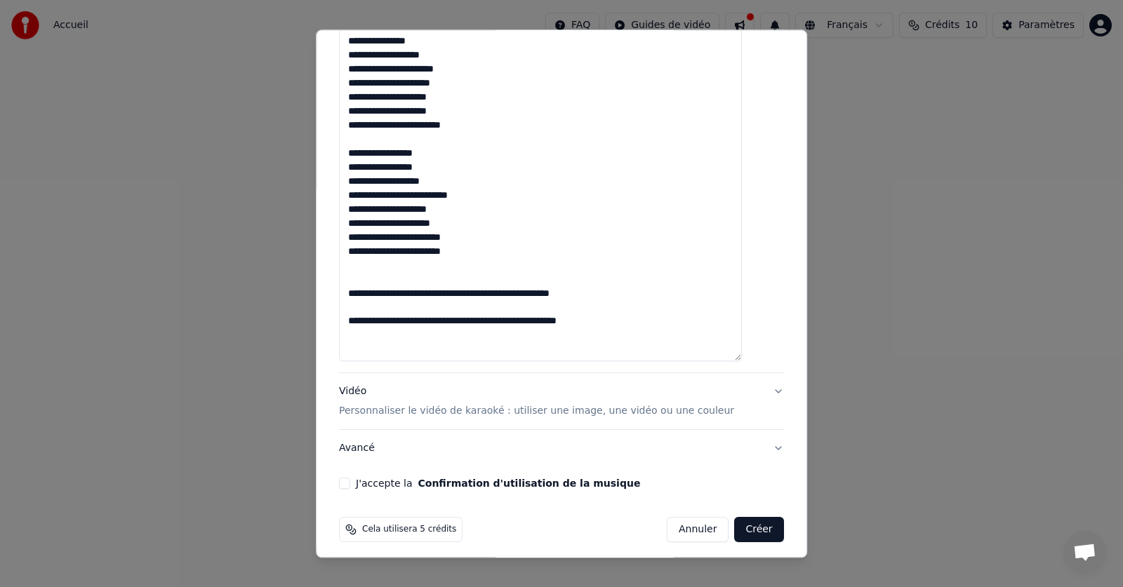
scroll to position [918, 0]
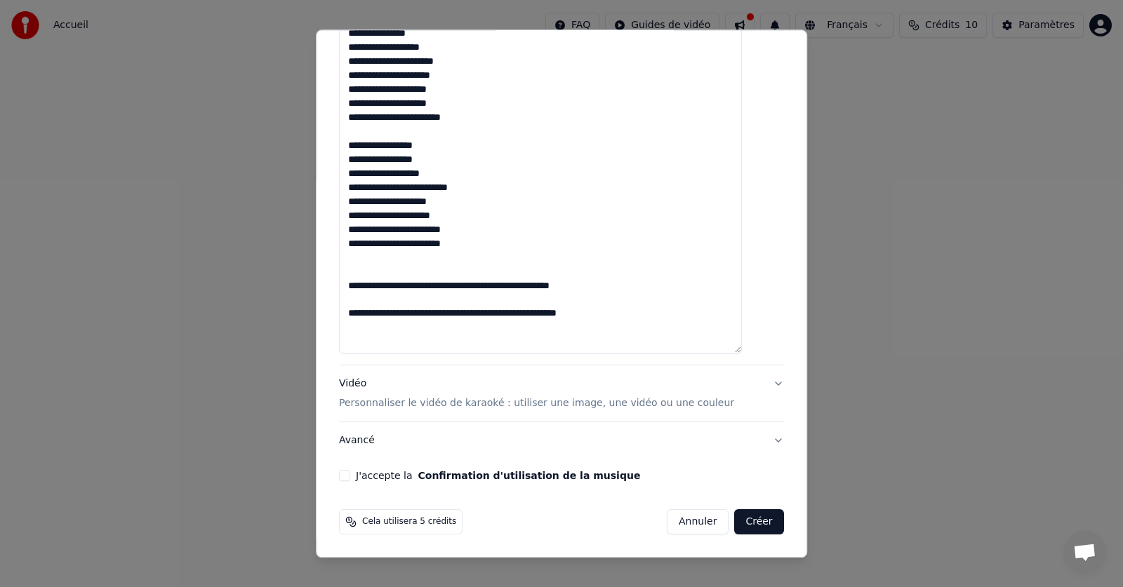
click at [350, 479] on button "J'accepte la Confirmation d'utilisation de la musique" at bounding box center [344, 476] width 11 height 11
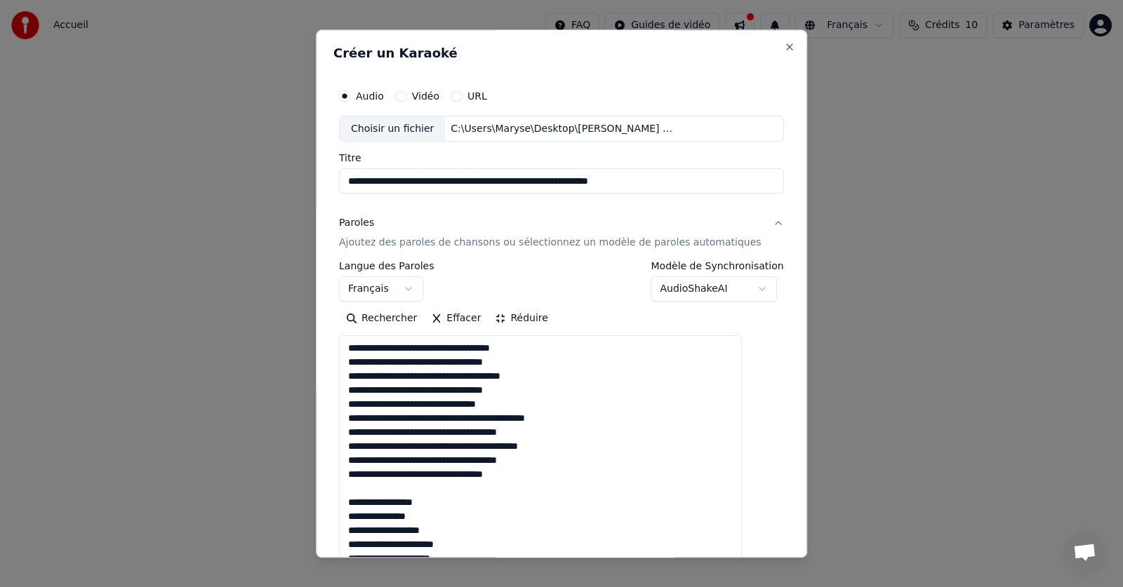
scroll to position [0, 0]
click at [406, 98] on button "Vidéo" at bounding box center [400, 96] width 11 height 11
type textarea "**********"
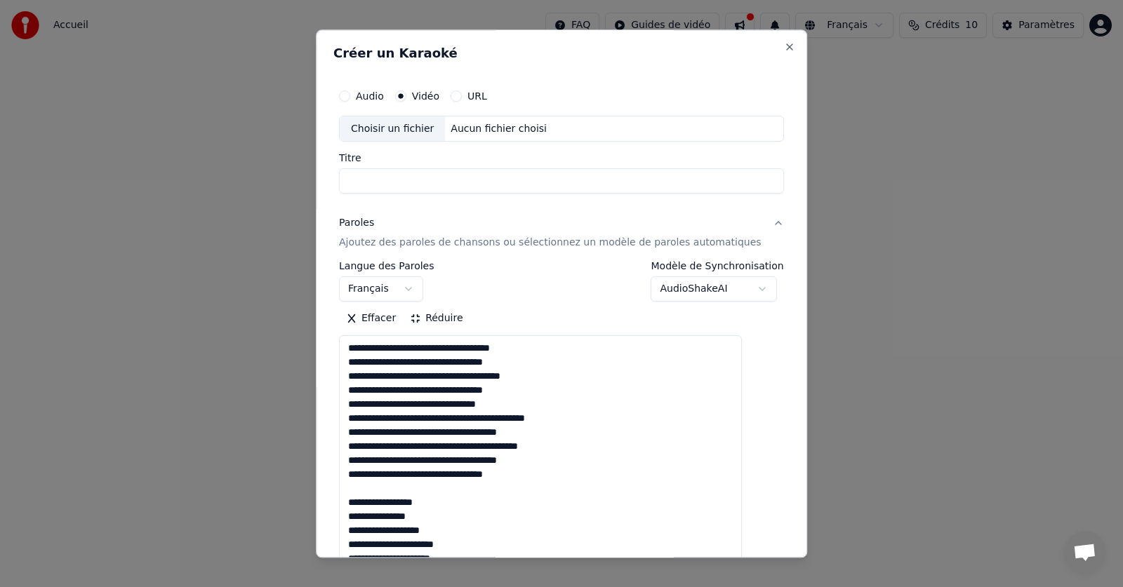
click at [374, 98] on label "Audio" at bounding box center [370, 96] width 28 height 10
click at [350, 98] on button "Audio" at bounding box center [344, 96] width 11 height 11
click at [403, 126] on div "Choisir un fichier" at bounding box center [392, 128] width 105 height 25
type textarea "**********"
type input "**********"
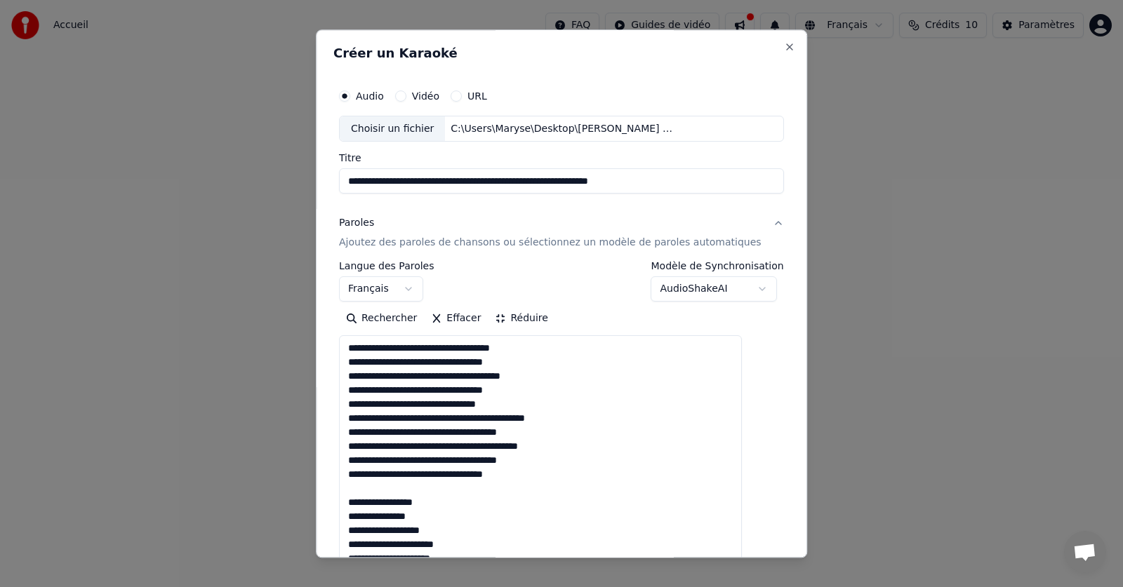
click at [418, 241] on p "Ajoutez des paroles de chansons ou sélectionnez un modèle de paroles automatiqu…" at bounding box center [550, 243] width 422 height 14
type textarea "**********"
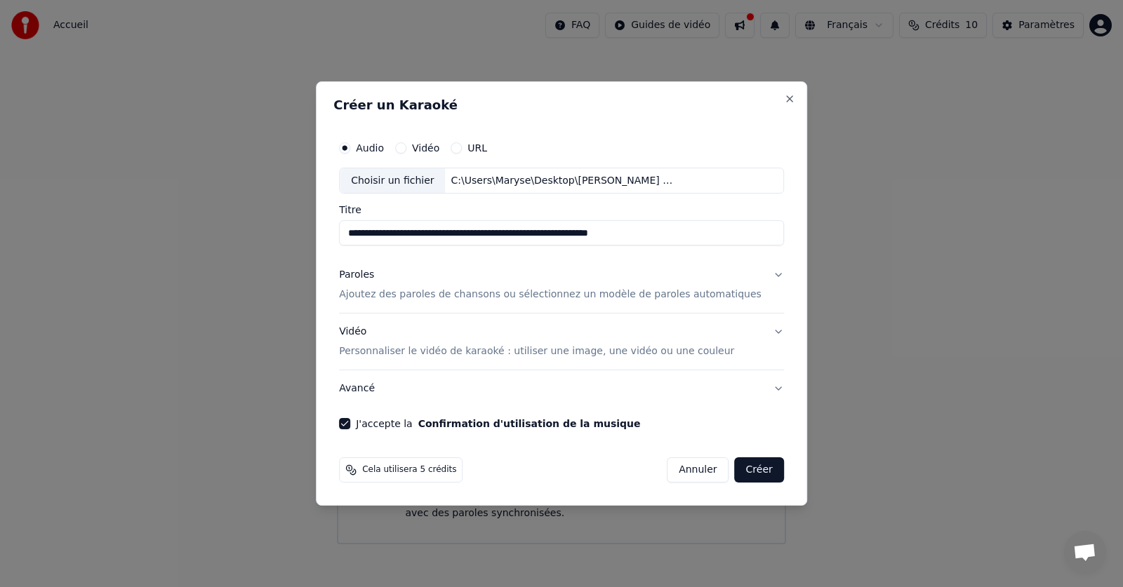
click at [404, 300] on p "Ajoutez des paroles de chansons ou sélectionnez un modèle de paroles automatiqu…" at bounding box center [550, 295] width 422 height 14
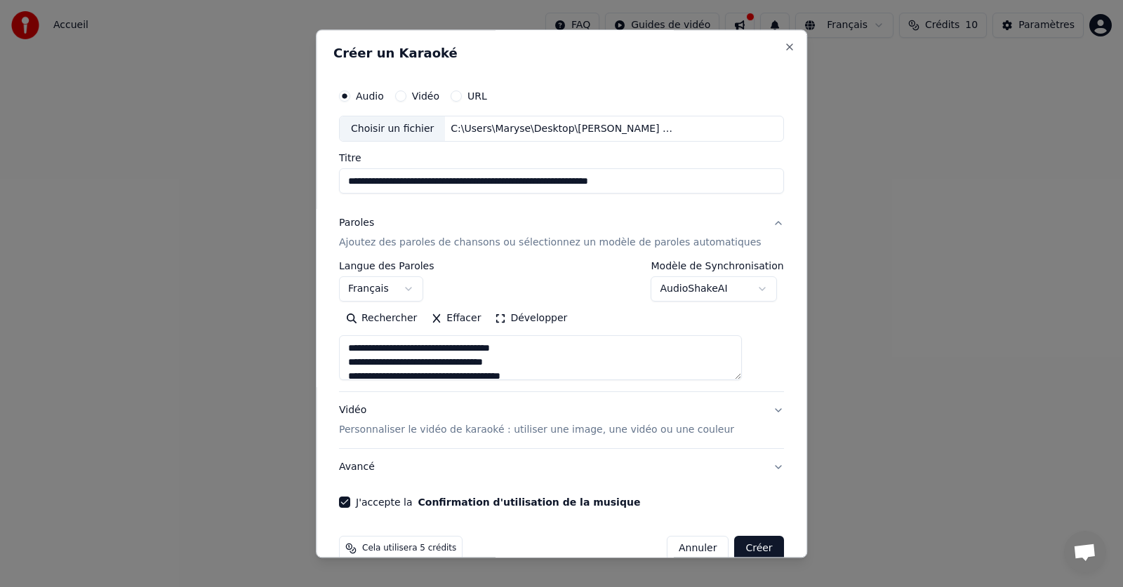
click at [694, 290] on body "**********" at bounding box center [561, 272] width 1123 height 544
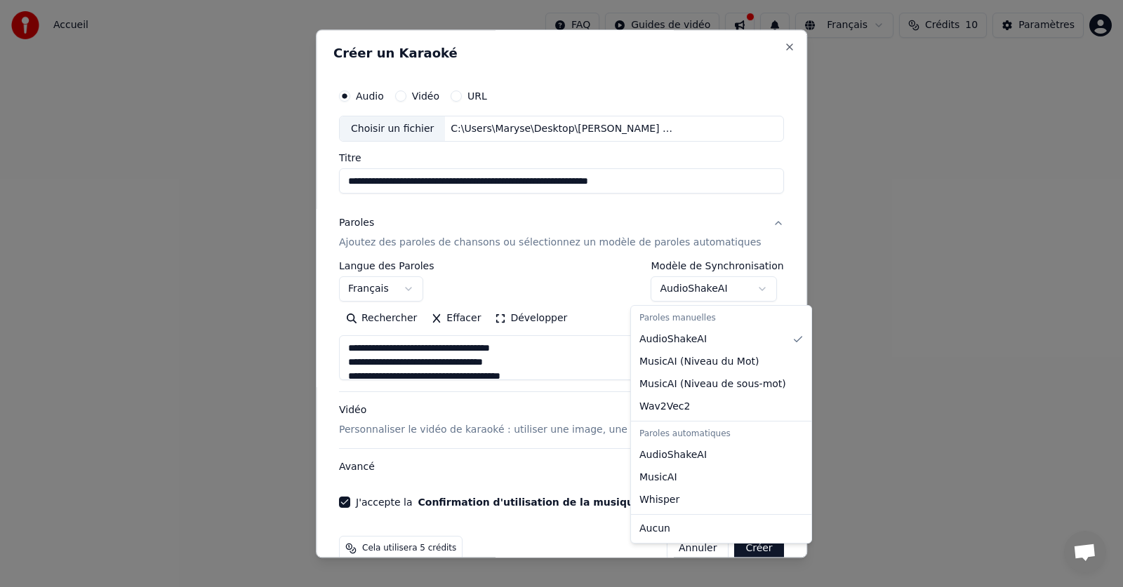
click at [524, 430] on body "**********" at bounding box center [561, 272] width 1123 height 544
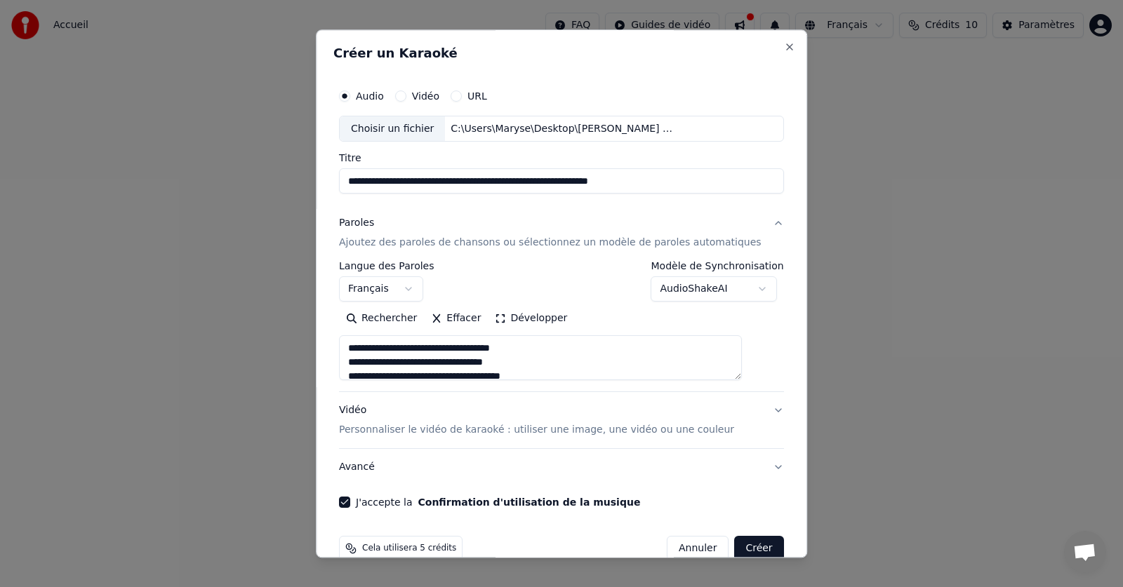
click at [509, 430] on p "Personnaliser le vidéo de karaoké : utiliser une image, une vidéo ou une couleur" at bounding box center [536, 431] width 395 height 14
type textarea "**********"
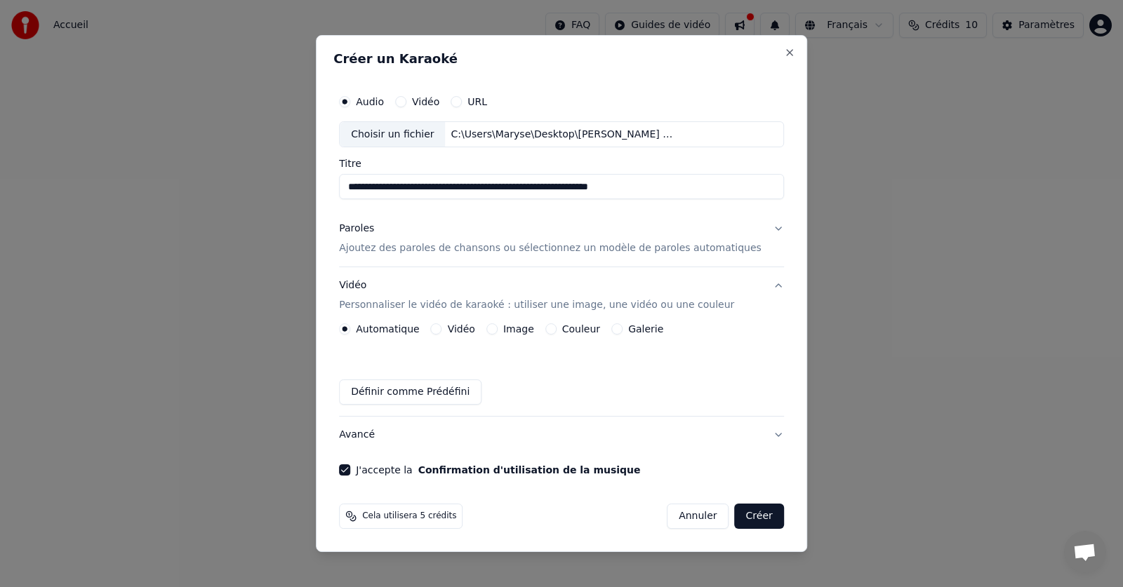
click at [424, 391] on button "Définir comme Prédéfini" at bounding box center [410, 392] width 142 height 25
click at [735, 515] on button "Créer" at bounding box center [759, 516] width 49 height 25
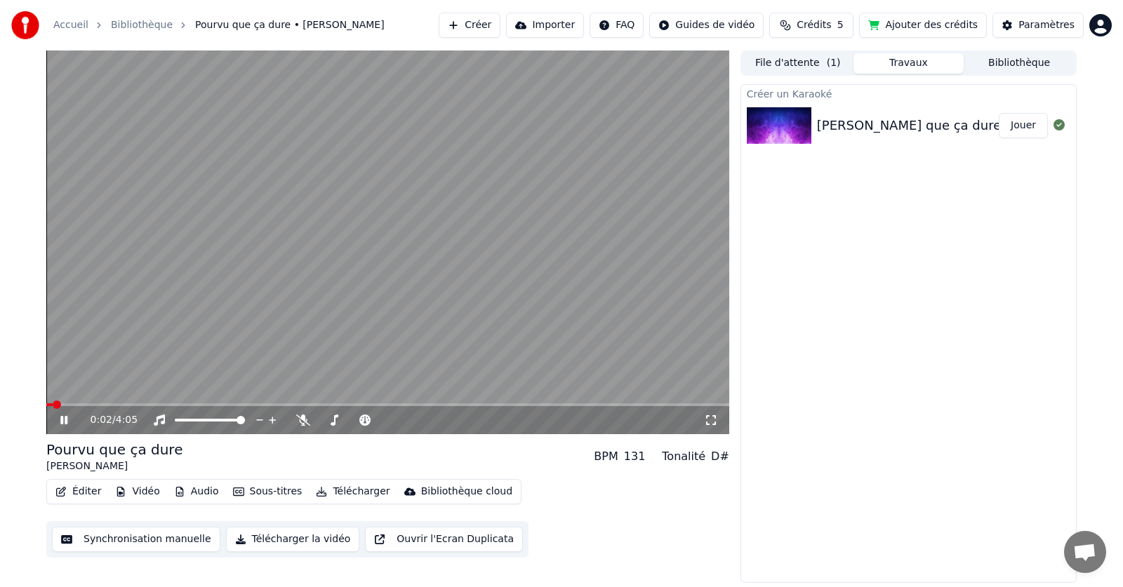
click at [76, 402] on video at bounding box center [387, 243] width 683 height 384
click at [98, 403] on span at bounding box center [387, 404] width 683 height 3
click at [62, 419] on icon at bounding box center [64, 420] width 8 height 10
click at [62, 421] on icon at bounding box center [63, 420] width 7 height 8
click at [893, 66] on button "Travaux" at bounding box center [908, 63] width 111 height 20
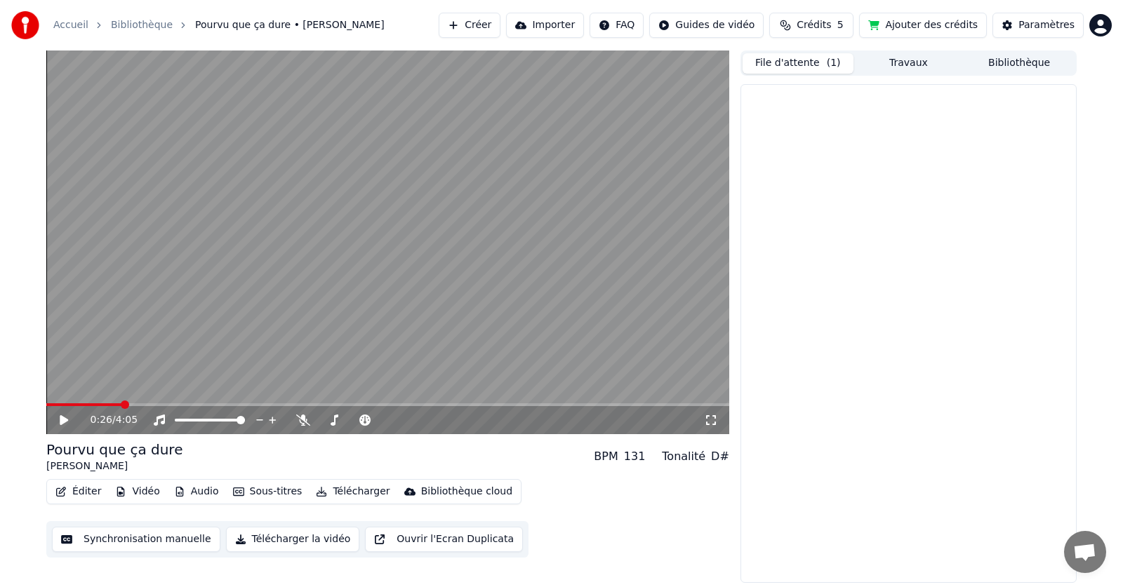
click at [829, 66] on span "( 1 )" at bounding box center [834, 63] width 14 height 14
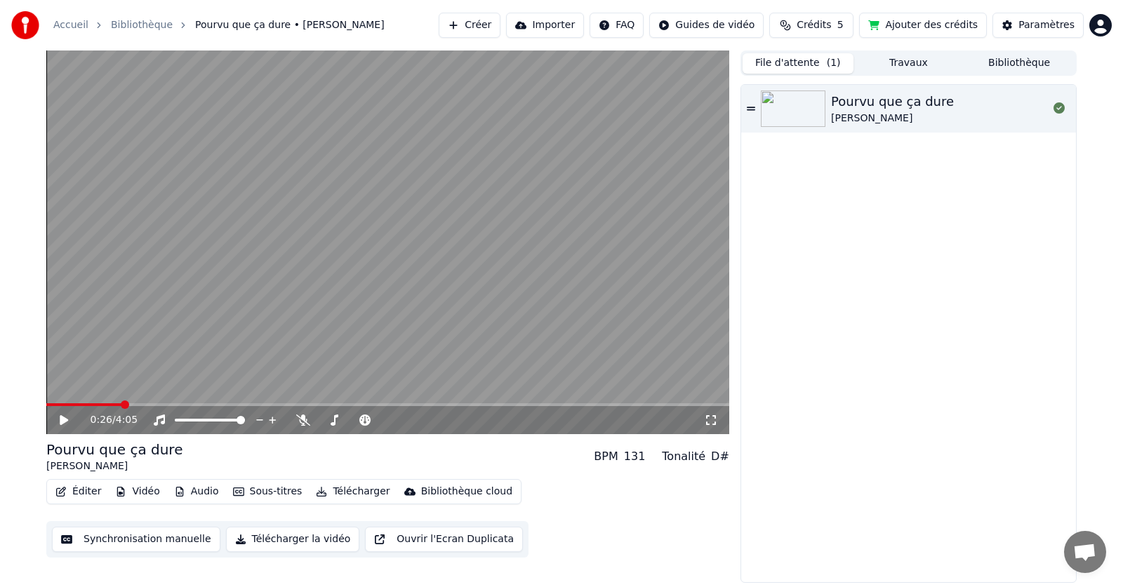
click at [890, 67] on button "Travaux" at bounding box center [908, 63] width 111 height 20
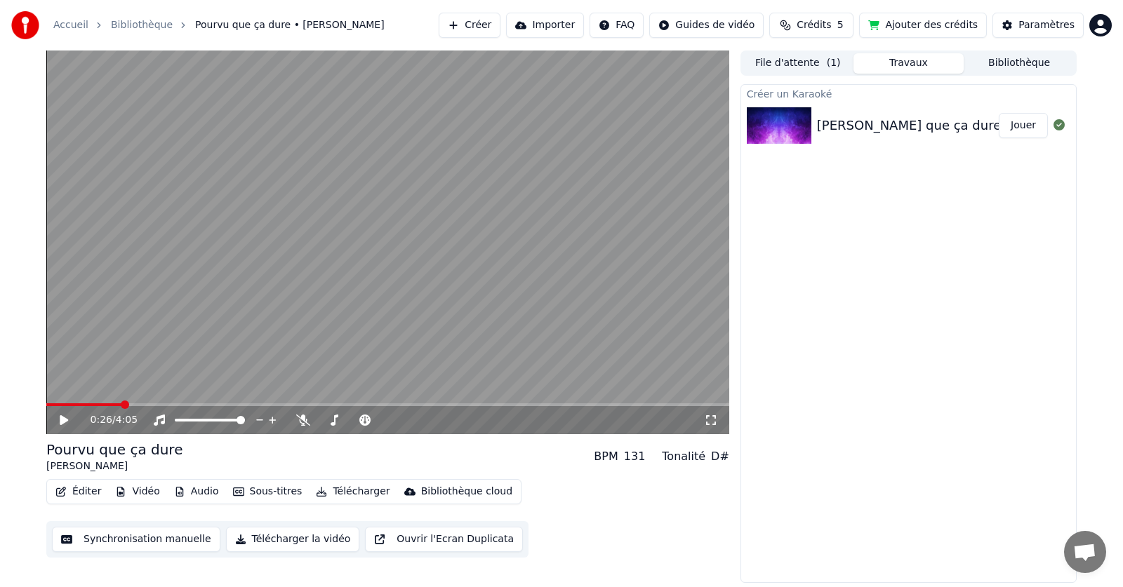
click at [811, 64] on button "File d'attente ( 1 )" at bounding box center [797, 63] width 111 height 20
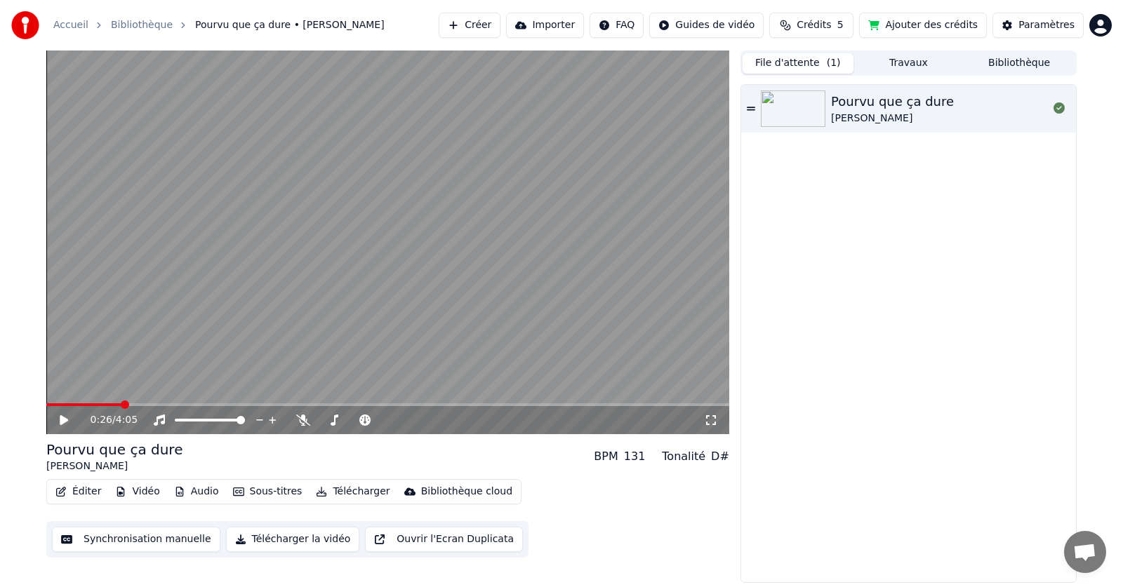
click at [748, 109] on icon at bounding box center [751, 109] width 8 height 4
click at [62, 419] on icon at bounding box center [63, 420] width 7 height 8
click at [119, 542] on button "Synchronisation manuelle" at bounding box center [136, 539] width 168 height 25
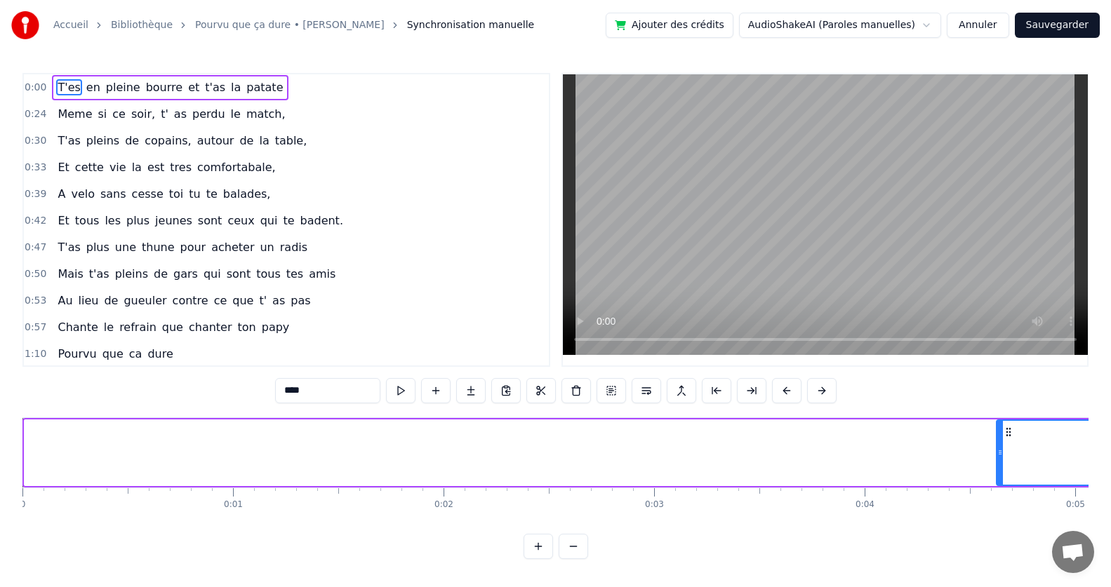
drag, startPoint x: 27, startPoint y: 449, endPoint x: 998, endPoint y: 523, distance: 974.6
click at [998, 523] on div "T'es en pleine bourre et t'as la patate Meme si ce soir, t' as perdu le match, …" at bounding box center [555, 469] width 1066 height 105
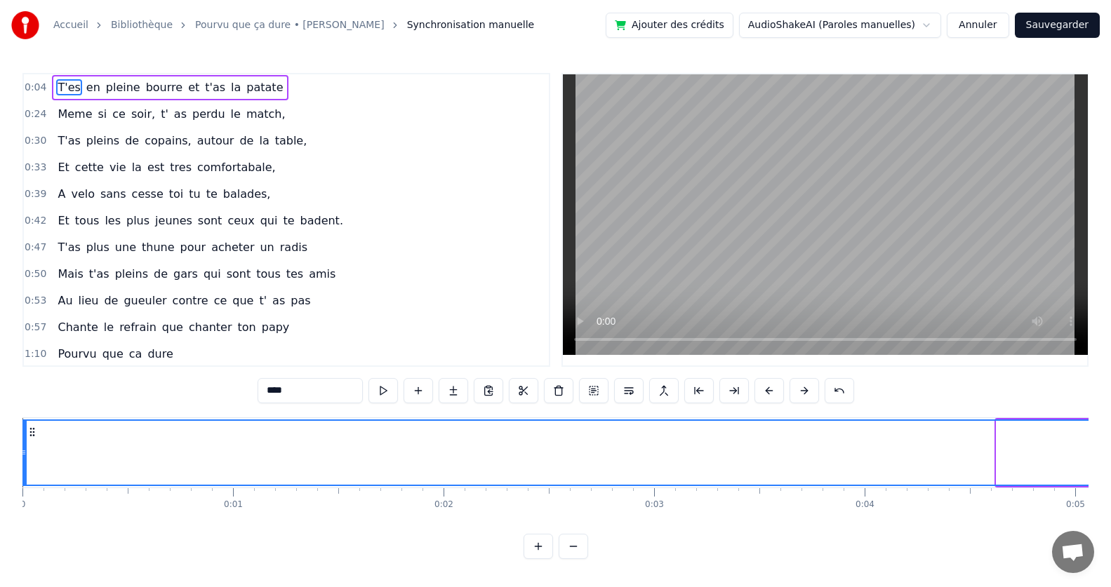
drag, startPoint x: 998, startPoint y: 453, endPoint x: 22, endPoint y: 408, distance: 977.0
click at [22, 408] on div "Accueil Bibliothèque Pourvu que ça dure • [PERSON_NAME] manuelle Ajouter des cr…" at bounding box center [555, 279] width 1111 height 559
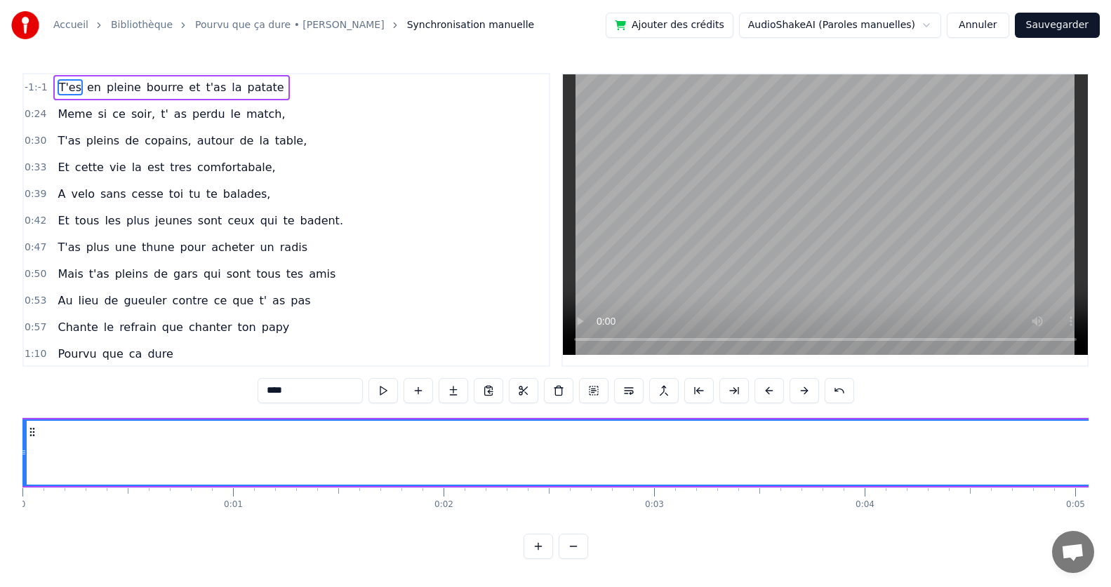
click at [109, 88] on span "pleine" at bounding box center [123, 87] width 37 height 16
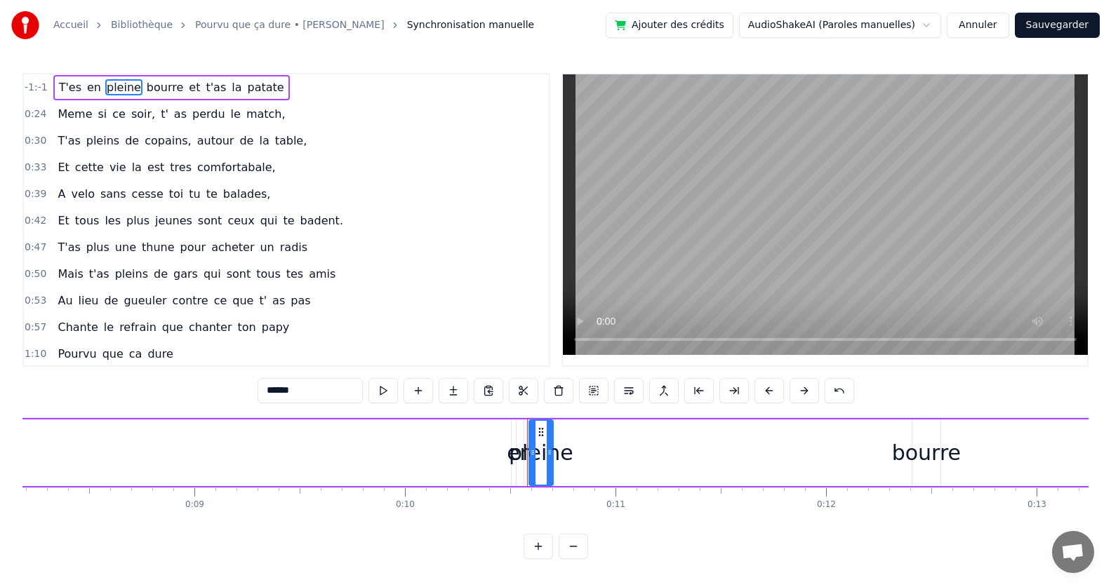
scroll to position [0, 2156]
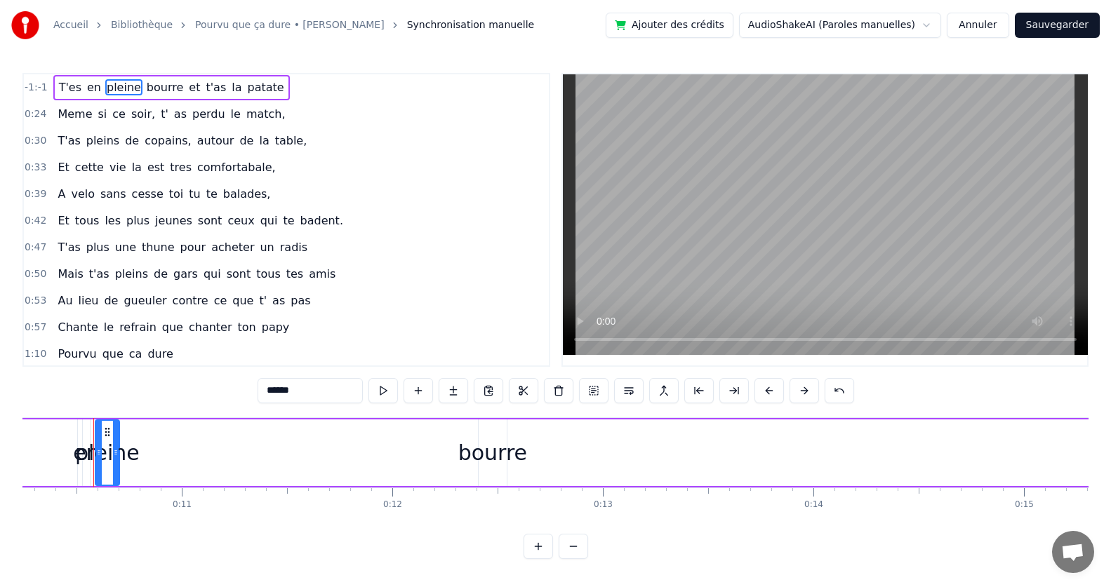
click at [69, 90] on span "T'es" at bounding box center [70, 87] width 25 height 16
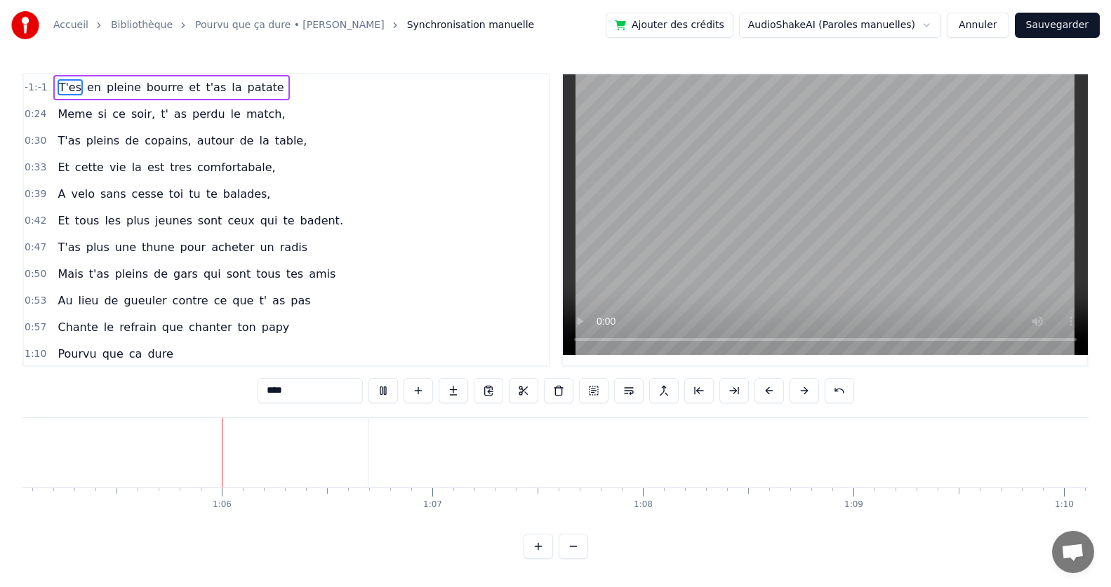
scroll to position [0, 13700]
click at [695, 266] on video at bounding box center [825, 214] width 525 height 281
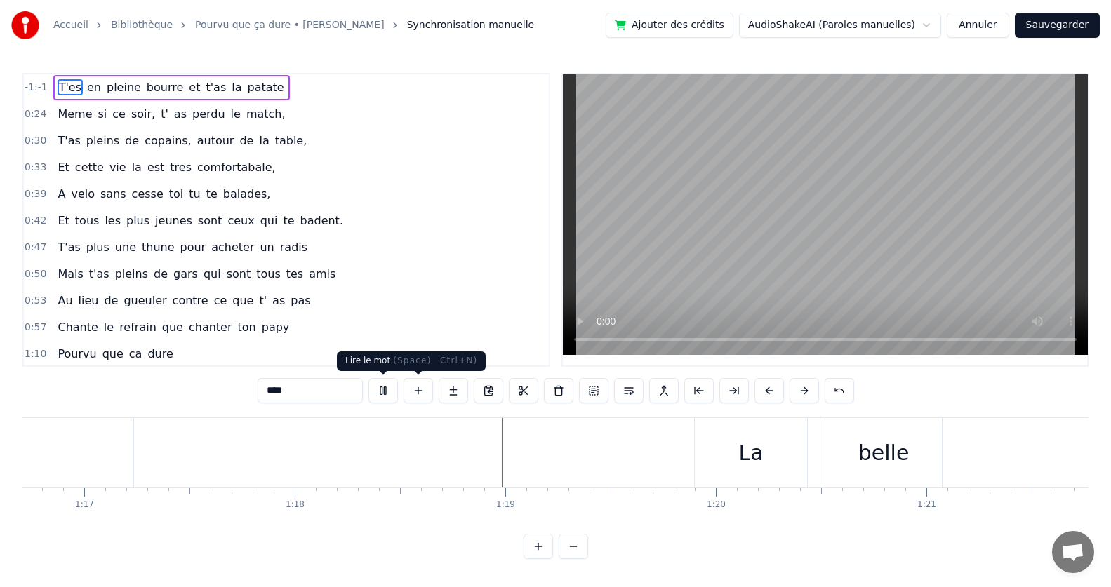
click at [384, 395] on button at bounding box center [382, 390] width 29 height 25
drag, startPoint x: 70, startPoint y: 84, endPoint x: 55, endPoint y: 135, distance: 53.3
click at [55, 135] on div "-1:-1 T'es en pleine bourre et t'as la patate 0:24 Meme si ce soir, t' as perdu…" at bounding box center [286, 220] width 528 height 294
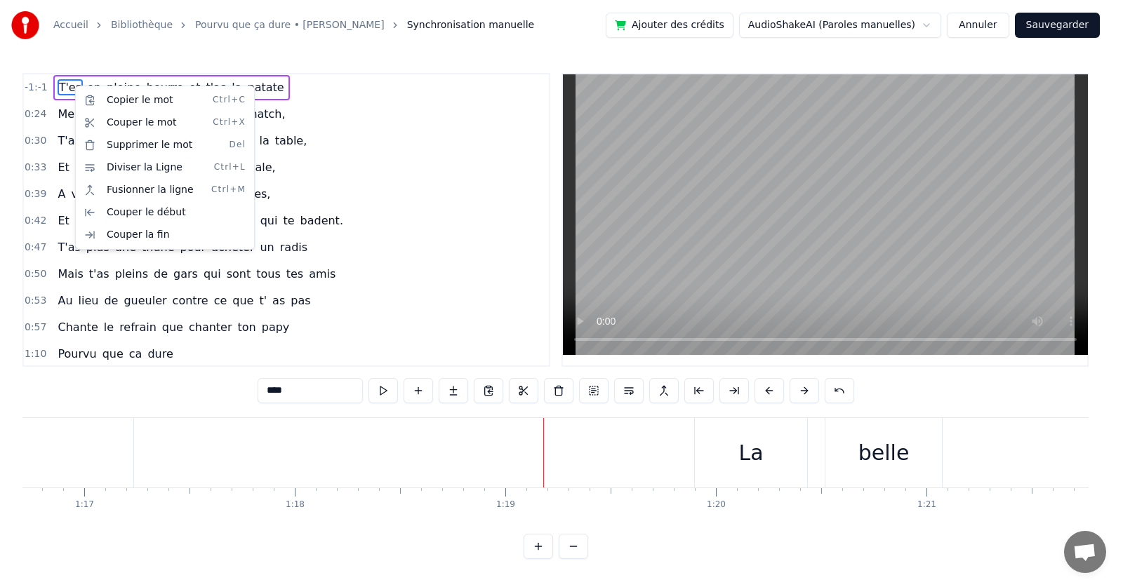
click at [89, 81] on span "en" at bounding box center [94, 87] width 17 height 16
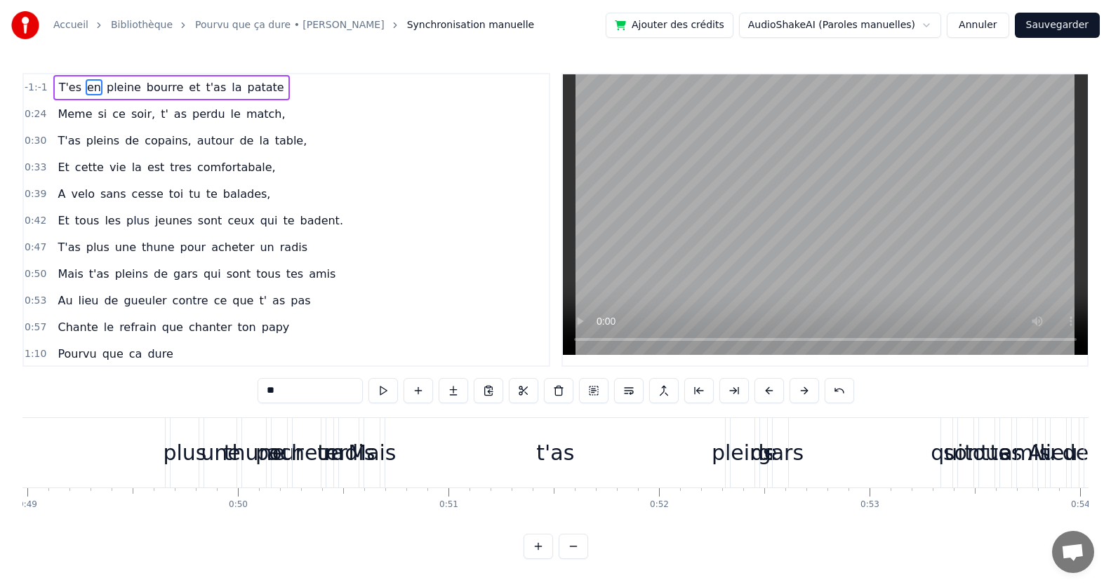
click at [74, 81] on span "T'es" at bounding box center [70, 87] width 25 height 16
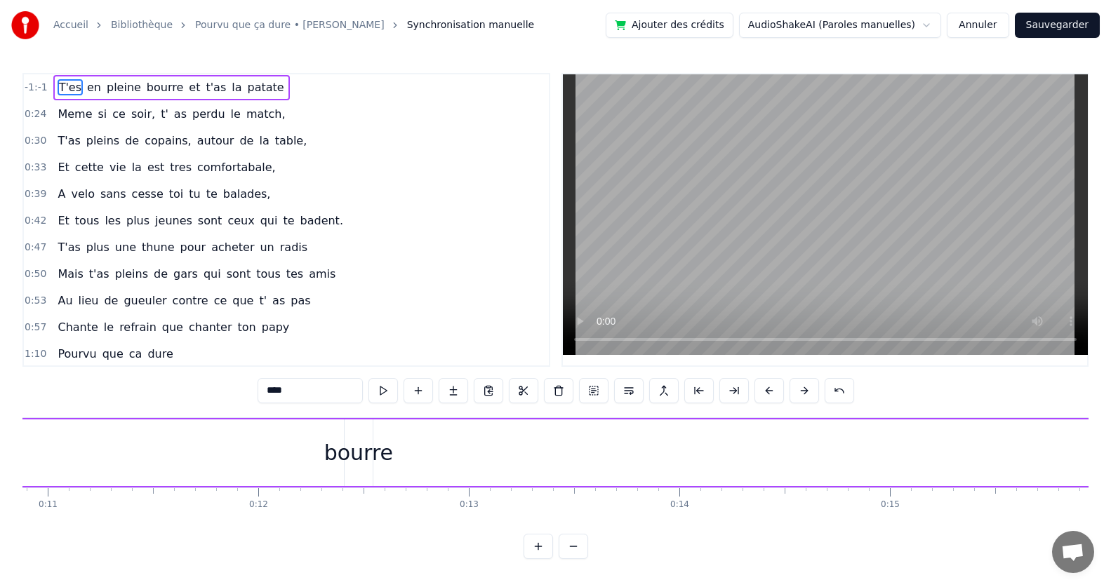
scroll to position [0, 2144]
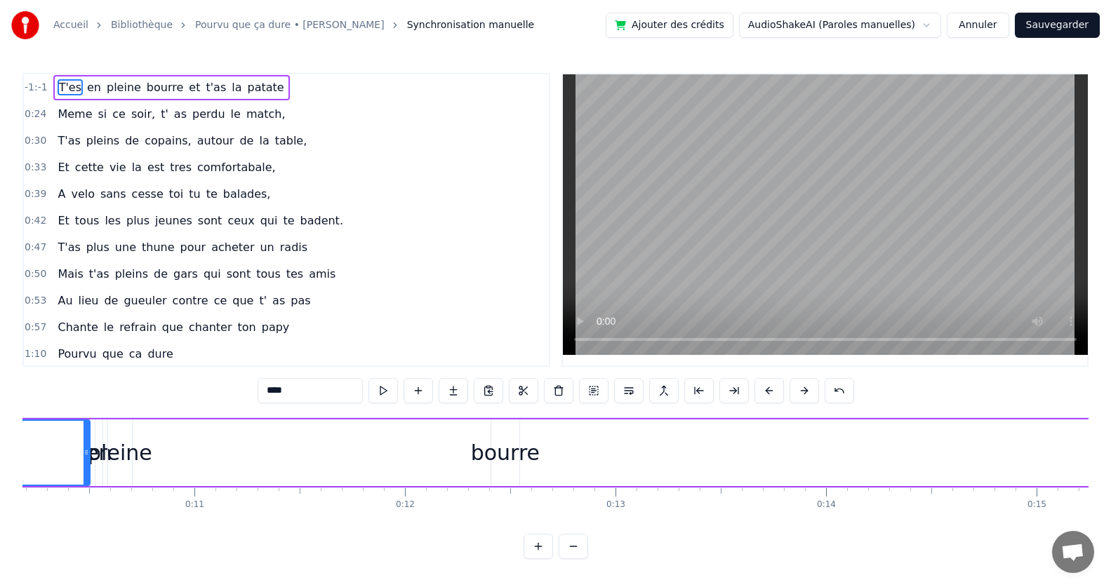
click at [86, 92] on span "en" at bounding box center [94, 87] width 17 height 16
click at [63, 83] on span "T'es" at bounding box center [70, 87] width 25 height 16
type input "****"
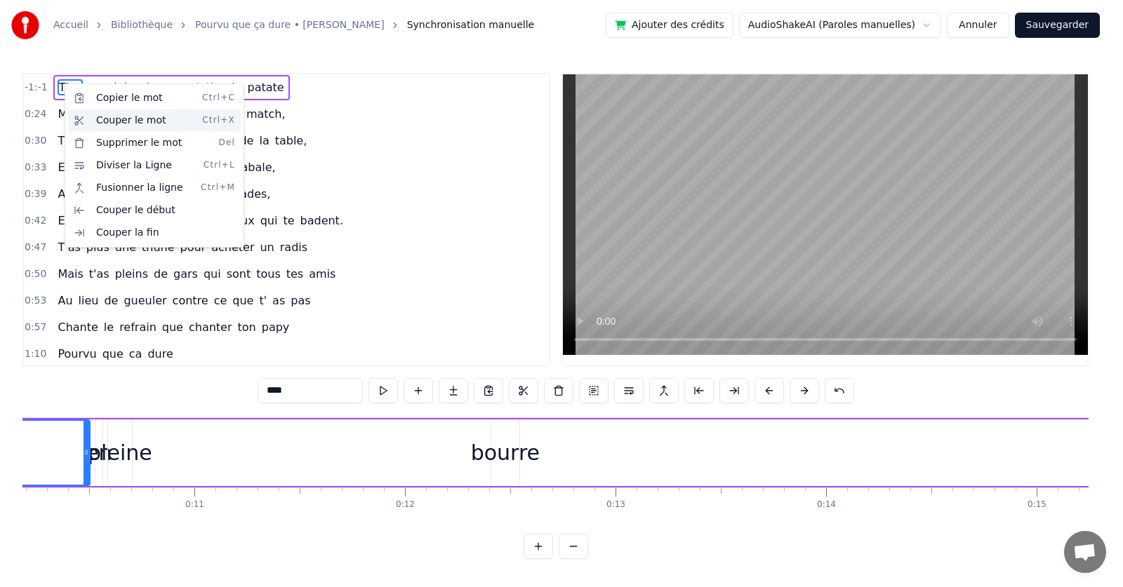
click at [107, 119] on div "Couper le mot Ctrl+X" at bounding box center [154, 120] width 173 height 22
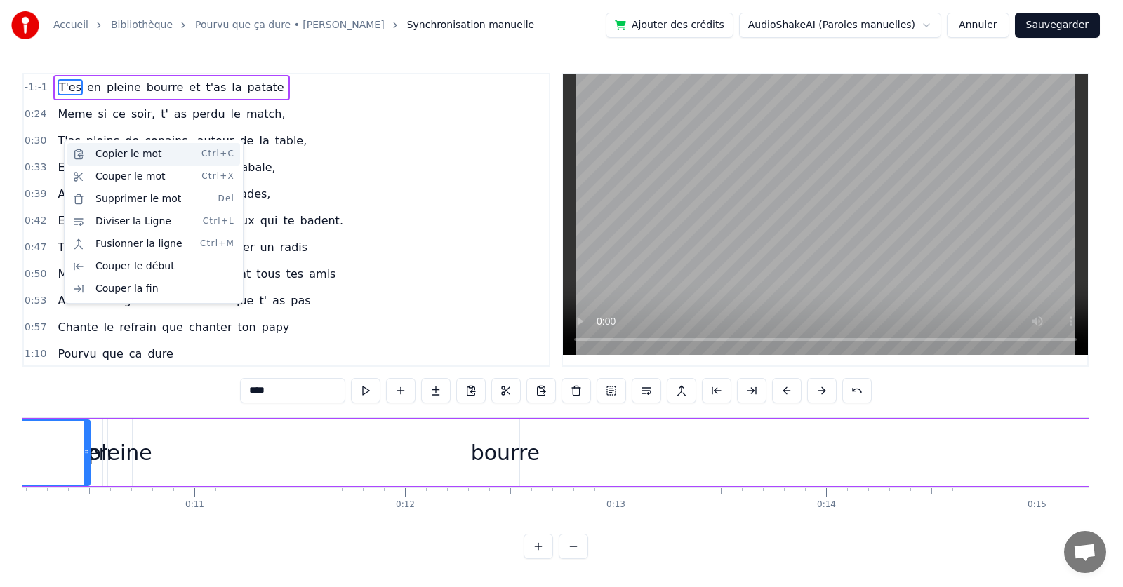
click at [131, 156] on div "Copier le mot Ctrl+C" at bounding box center [153, 154] width 173 height 22
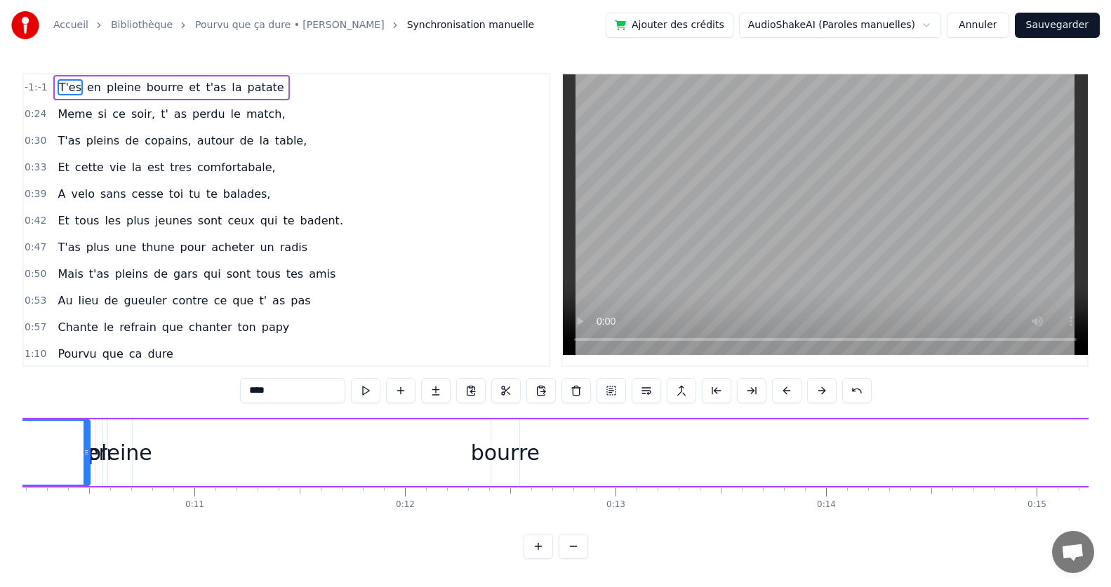
click at [315, 123] on div "0:24 Meme si ce soir, t' as perdu le match," at bounding box center [286, 114] width 525 height 27
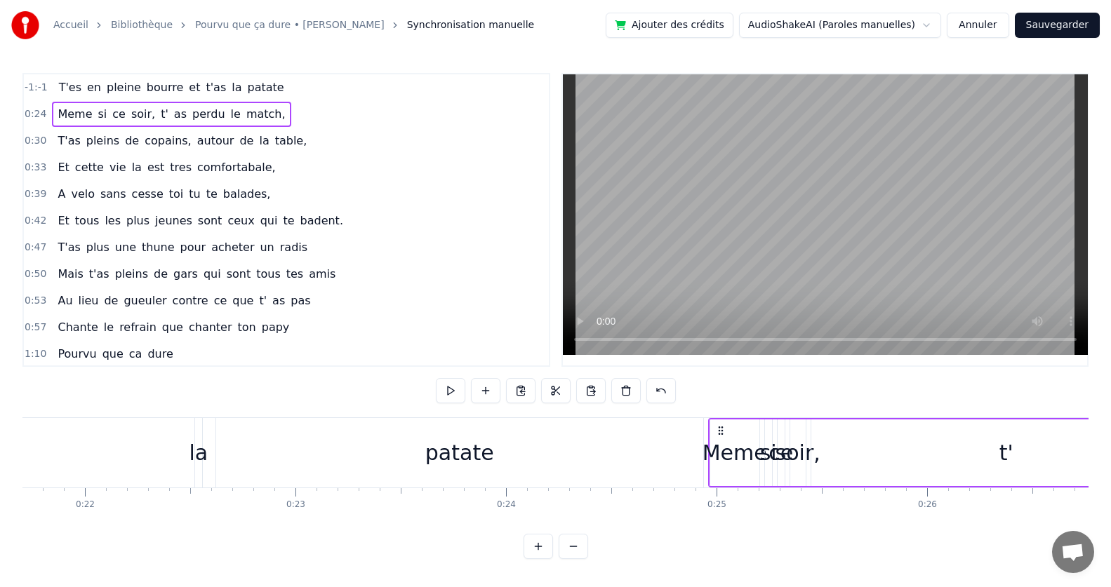
scroll to position [0, 5183]
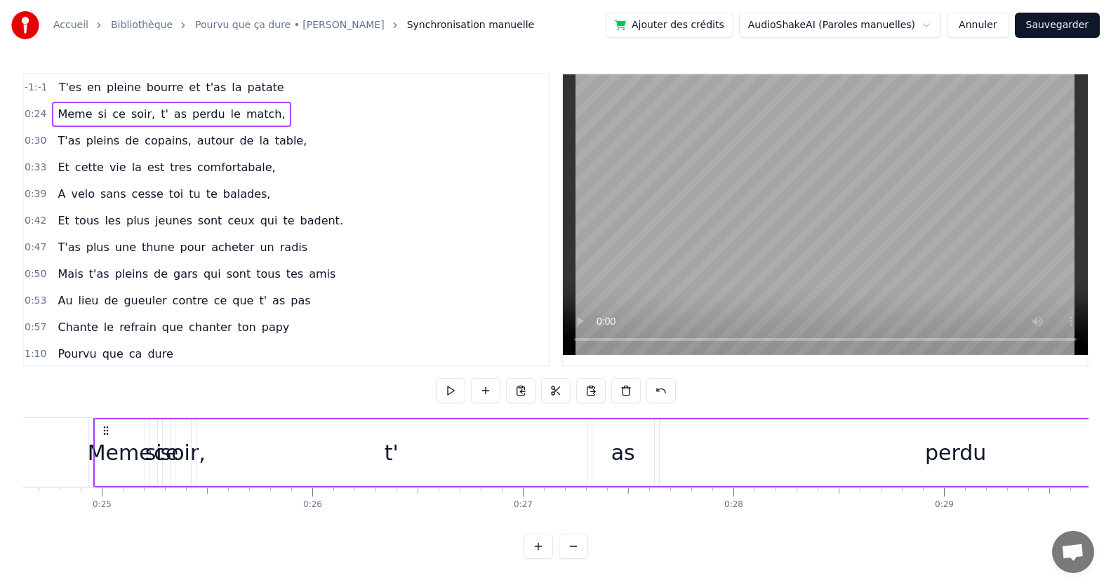
drag, startPoint x: 66, startPoint y: 81, endPoint x: 123, endPoint y: 88, distance: 57.4
click at [64, 104] on div "-1:-1 T'es en pleine bourre et t'as la patate 0:24 Meme si ce soir, t' as perdu…" at bounding box center [286, 220] width 528 height 294
click at [261, 86] on div "T'es en pleine bourre et t'as la patate" at bounding box center [171, 87] width 236 height 25
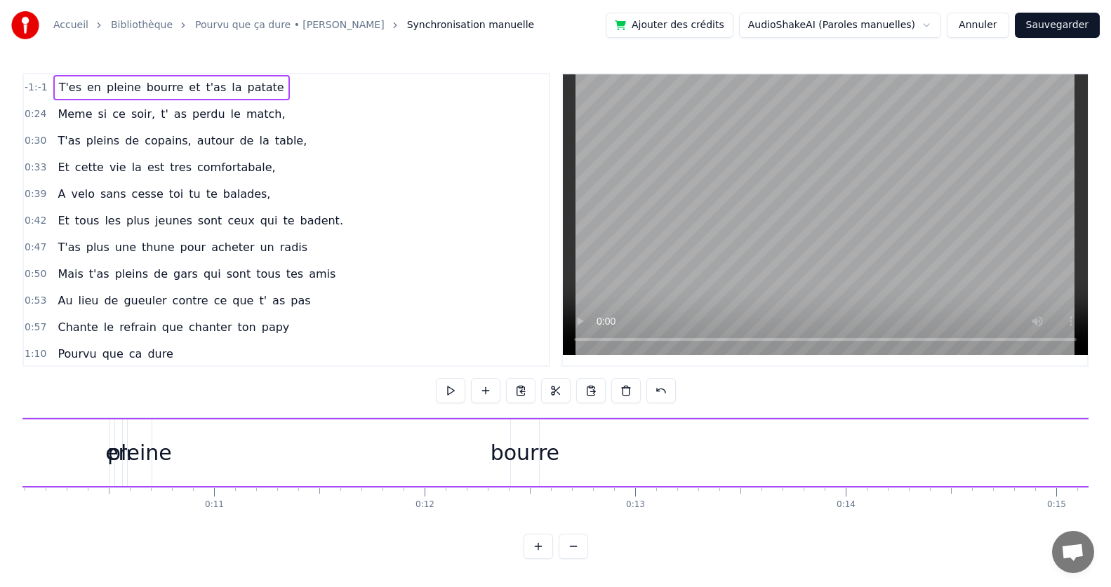
scroll to position [0, 2019]
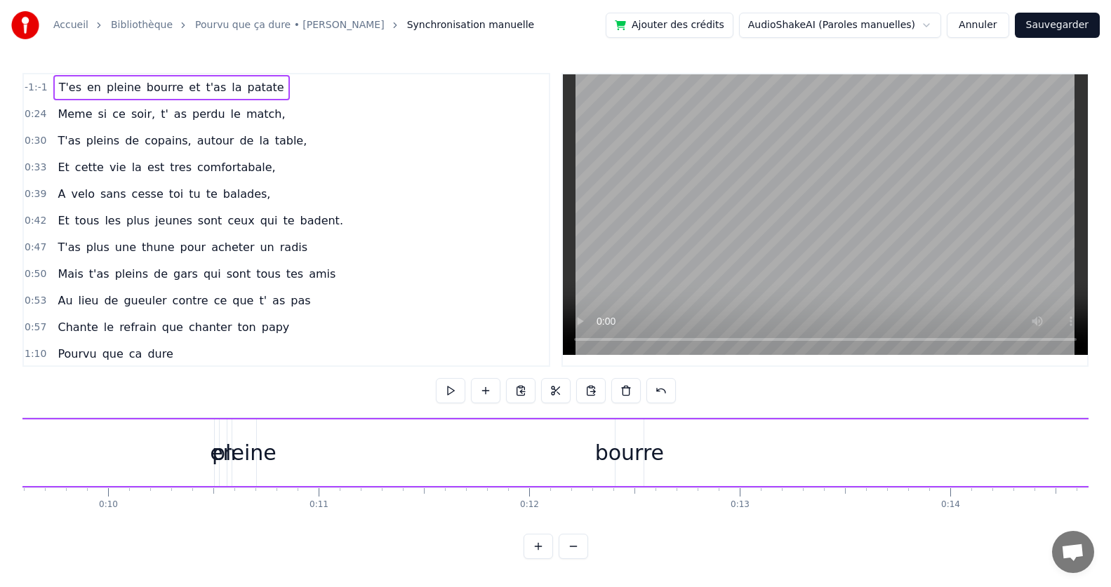
click at [246, 458] on div "pleine" at bounding box center [244, 453] width 65 height 32
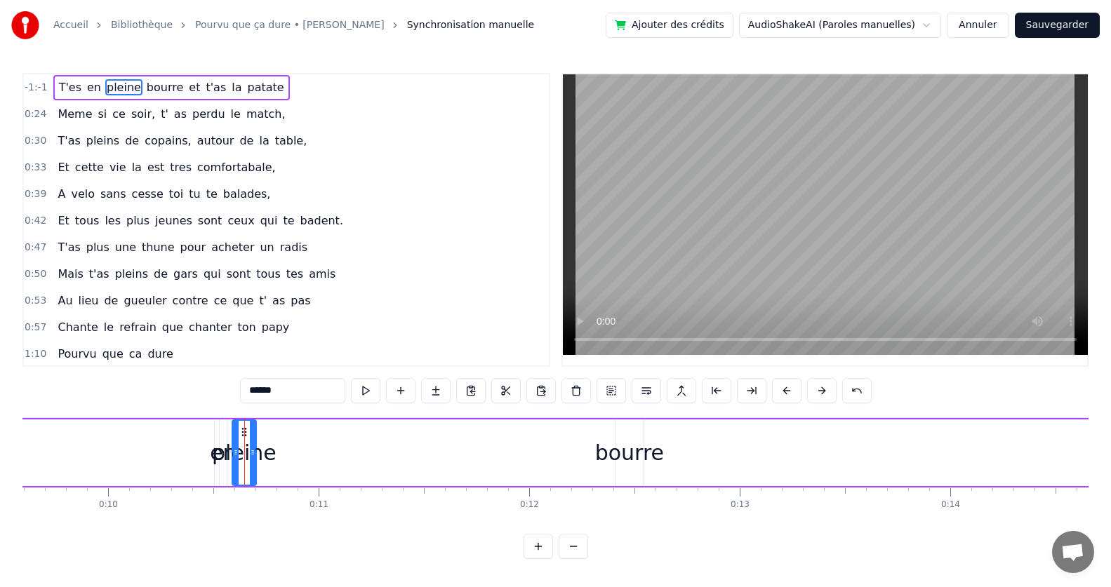
click at [225, 458] on div "pleine" at bounding box center [244, 453] width 65 height 32
drag, startPoint x: 243, startPoint y: 462, endPoint x: 298, endPoint y: 469, distance: 55.9
click at [298, 469] on div "T'es en pleine bourre et t'as la patate" at bounding box center [627, 452] width 5257 height 69
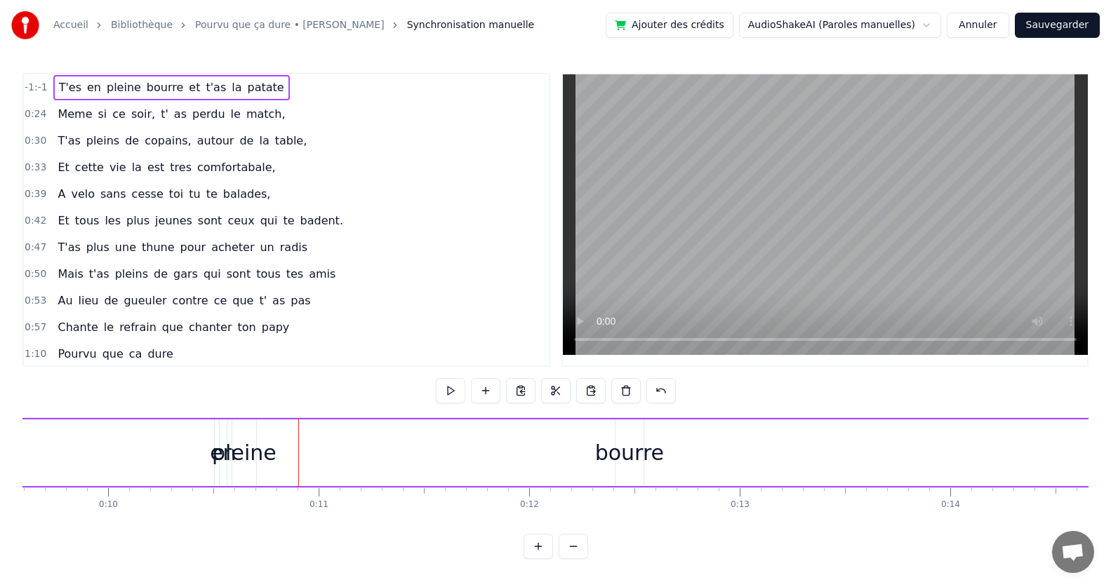
click at [233, 437] on div "pleine" at bounding box center [244, 453] width 65 height 32
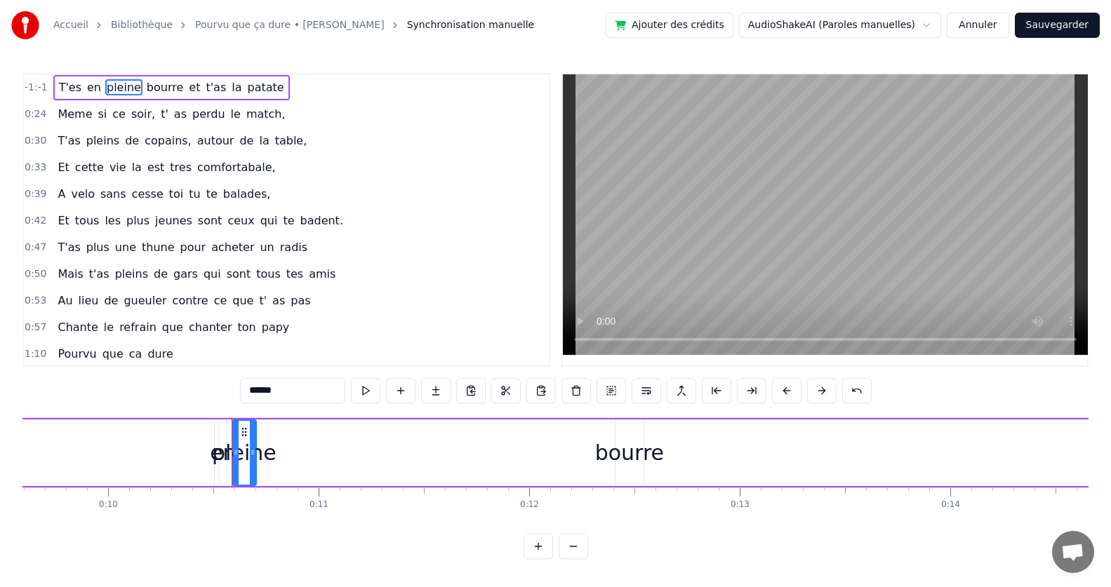
click at [218, 448] on div "pleine" at bounding box center [244, 453] width 65 height 32
type input "****"
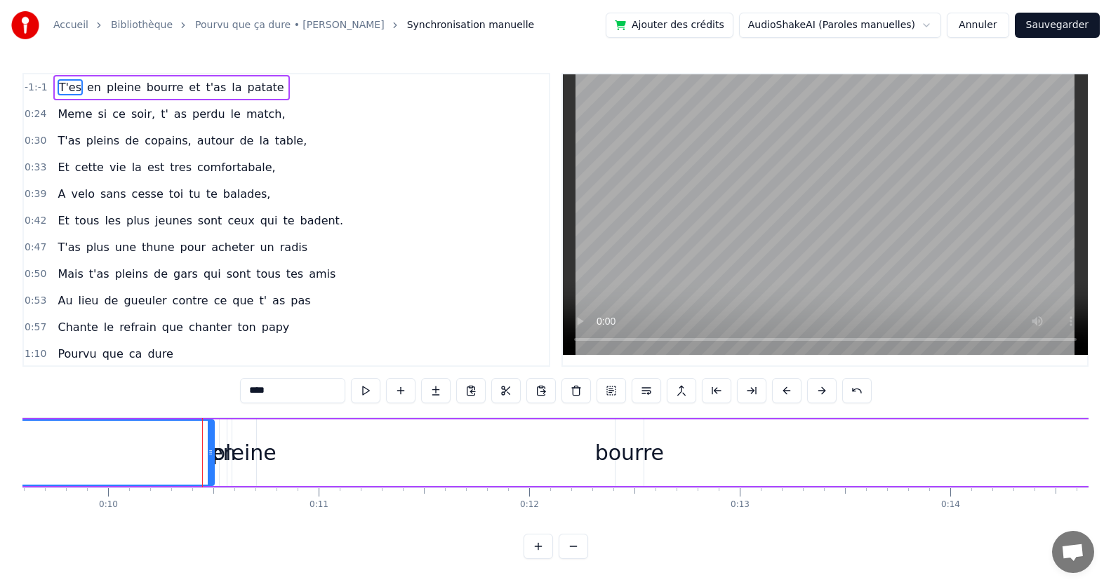
click at [977, 27] on button "Annuler" at bounding box center [978, 25] width 62 height 25
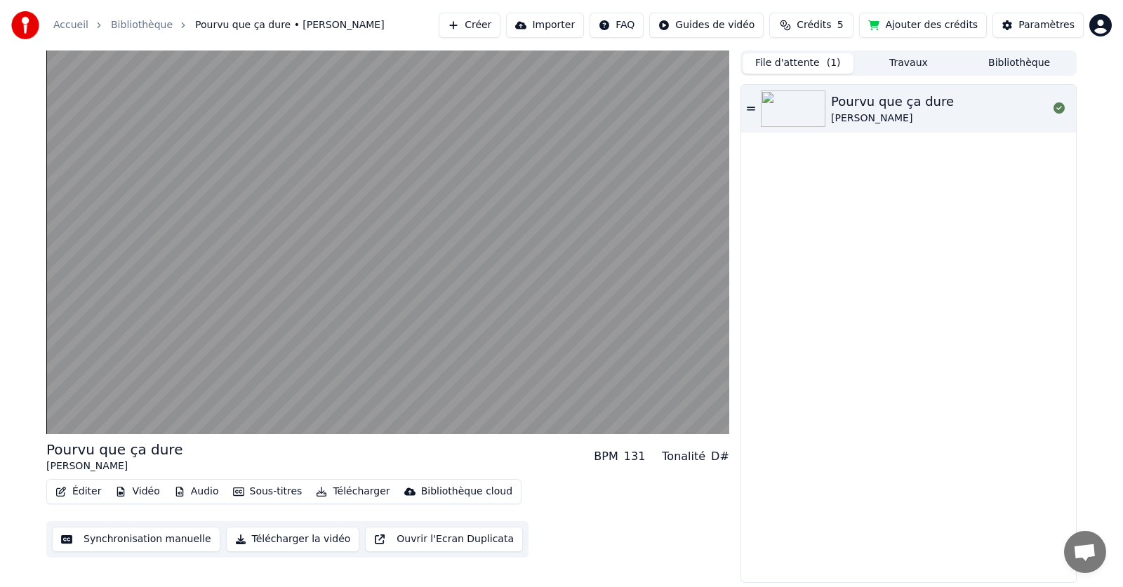
click at [160, 542] on button "Synchronisation manuelle" at bounding box center [136, 539] width 168 height 25
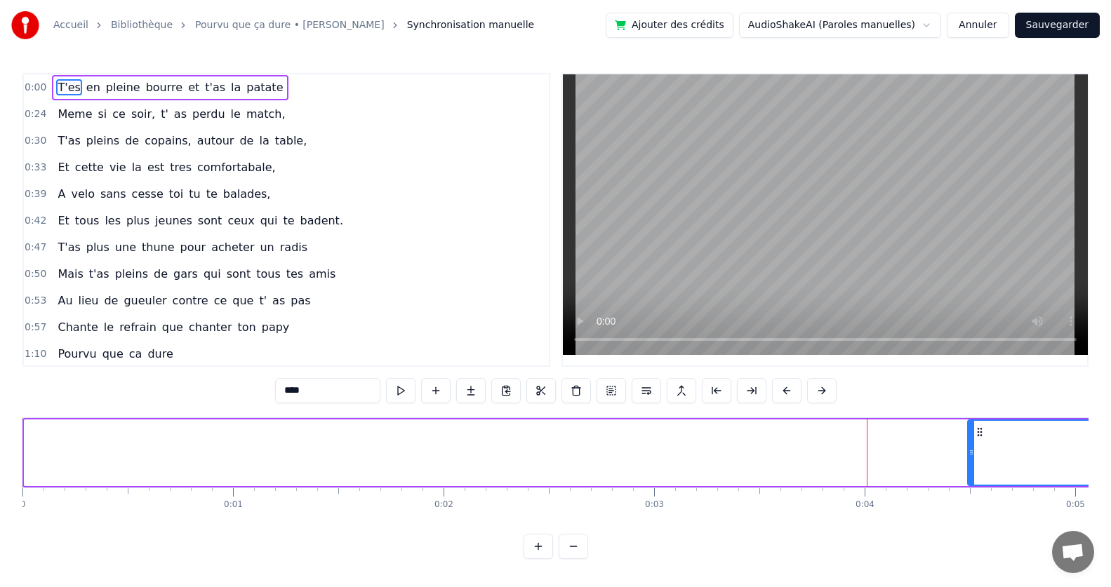
drag, startPoint x: 27, startPoint y: 454, endPoint x: 970, endPoint y: 569, distance: 950.0
click at [970, 559] on div "0:00 T'es en pleine bourre et t'as la patate 0:24 Meme si ce soir, t' as perdu …" at bounding box center [555, 316] width 1066 height 486
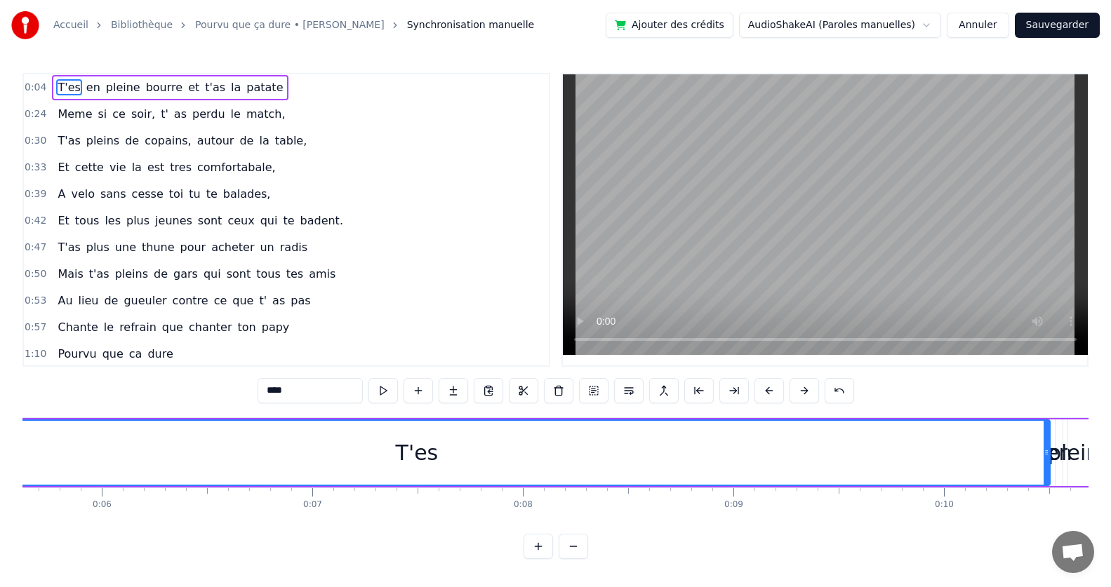
scroll to position [0, 940]
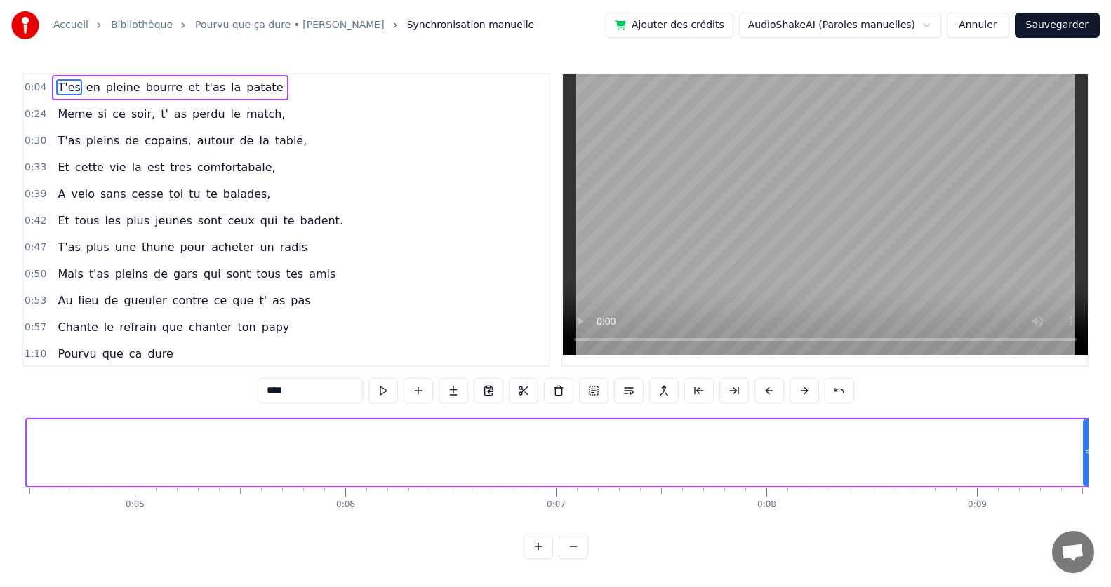
drag, startPoint x: 28, startPoint y: 453, endPoint x: 1084, endPoint y: 453, distance: 1056.0
click at [1084, 453] on icon at bounding box center [1087, 452] width 6 height 11
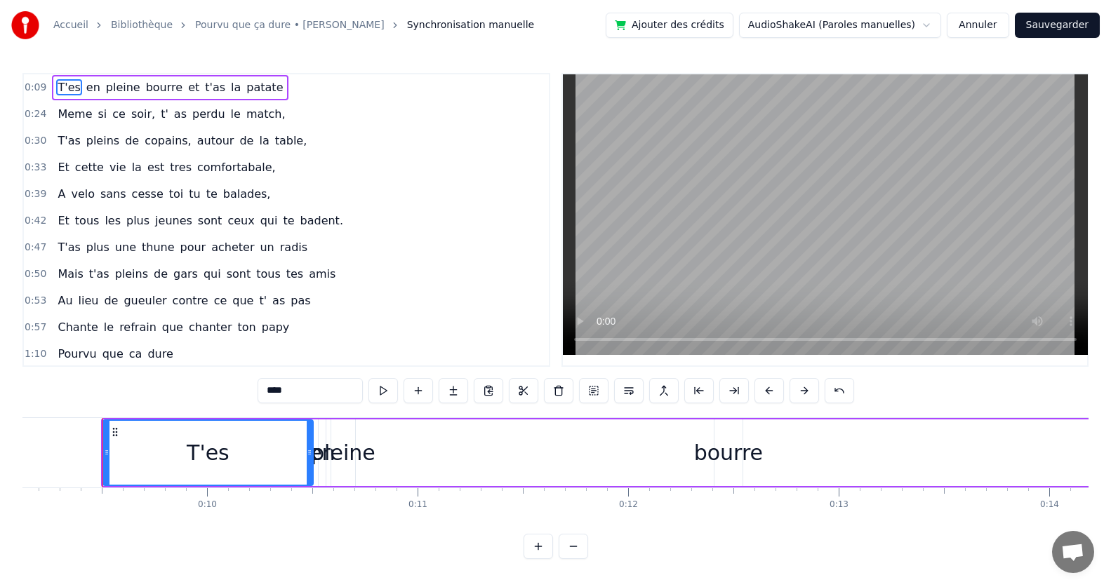
scroll to position [0, 1930]
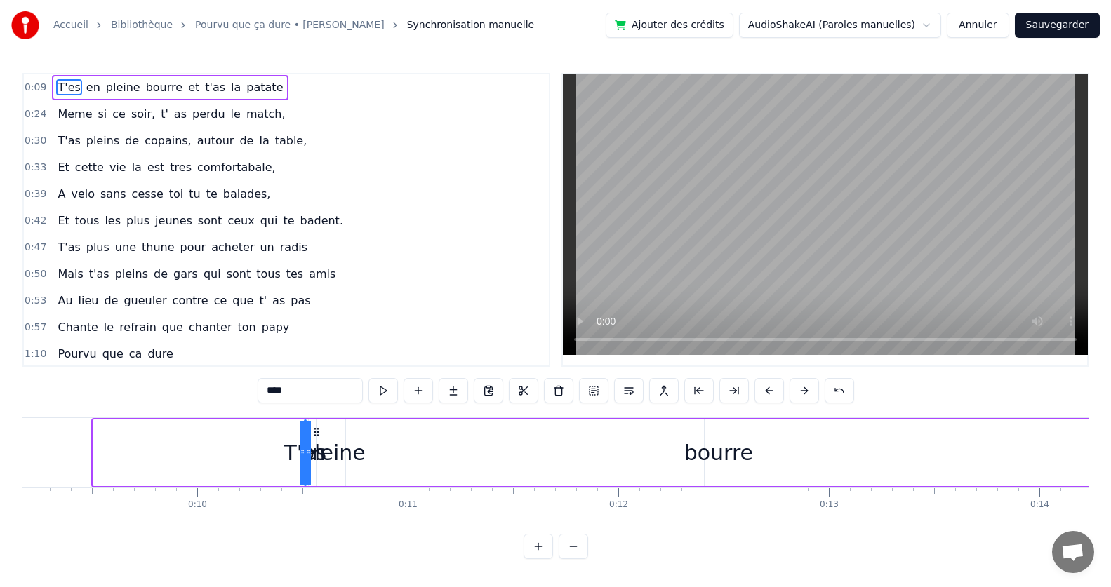
drag, startPoint x: 96, startPoint y: 451, endPoint x: 758, endPoint y: 445, distance: 661.7
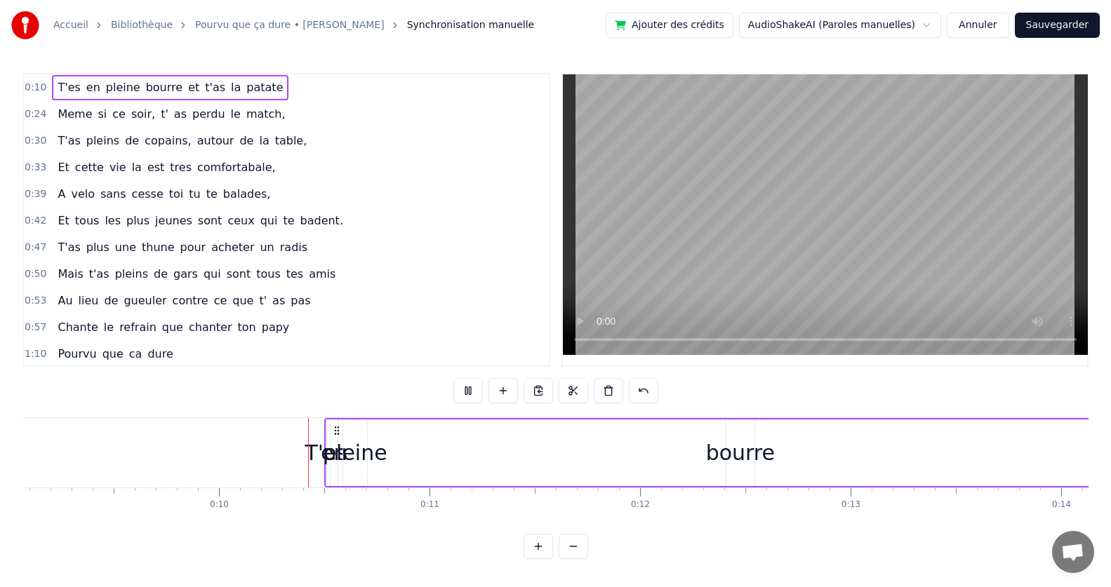
scroll to position [0, 1998]
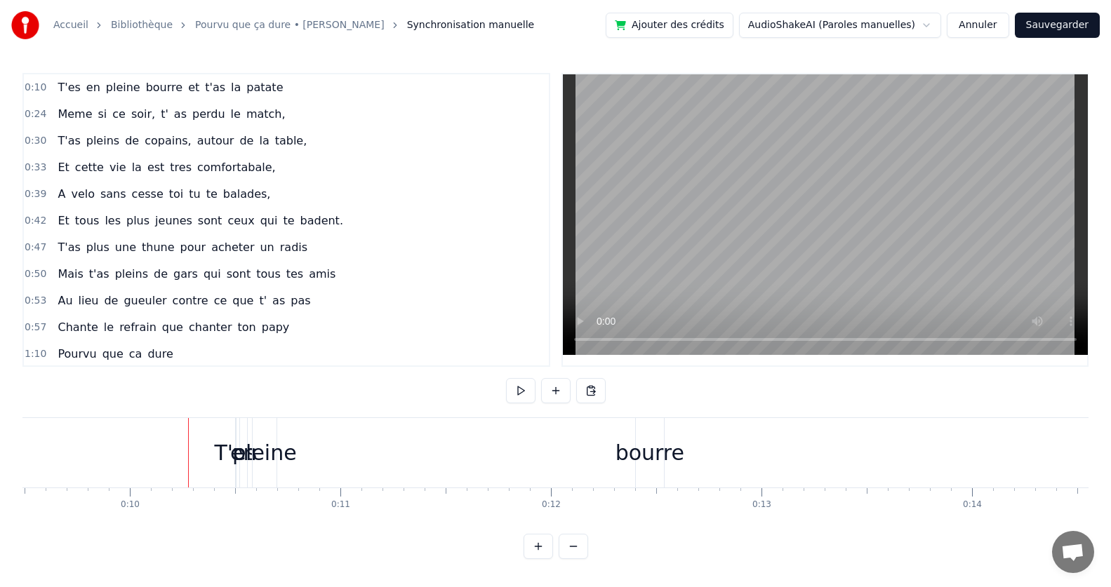
click at [225, 453] on div "T'es" at bounding box center [236, 453] width 43 height 32
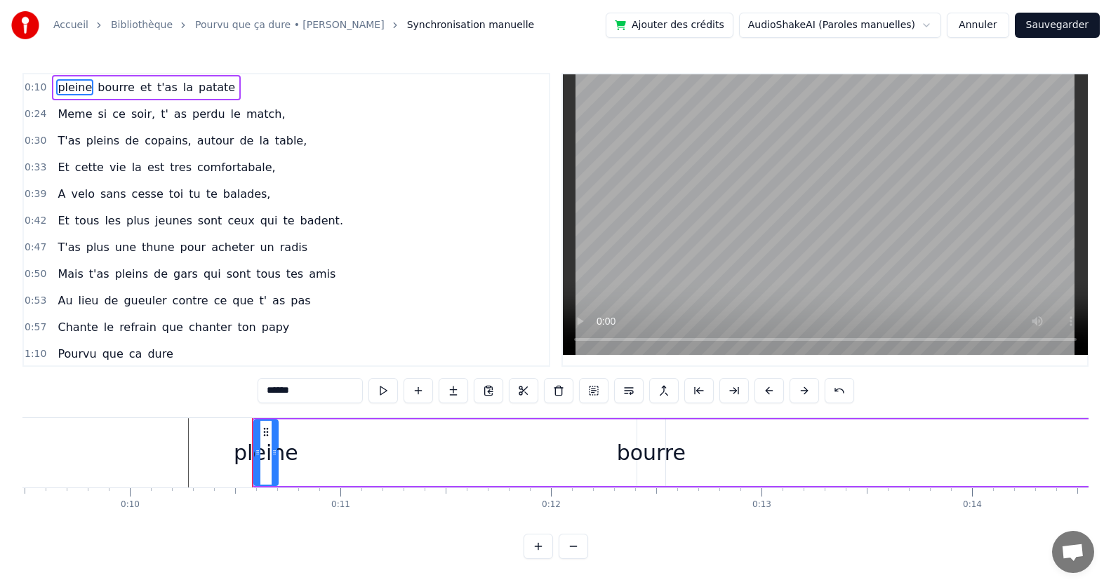
click at [264, 457] on div "pleine" at bounding box center [266, 453] width 65 height 32
click at [239, 455] on div "pleine" at bounding box center [266, 453] width 65 height 32
type input "******"
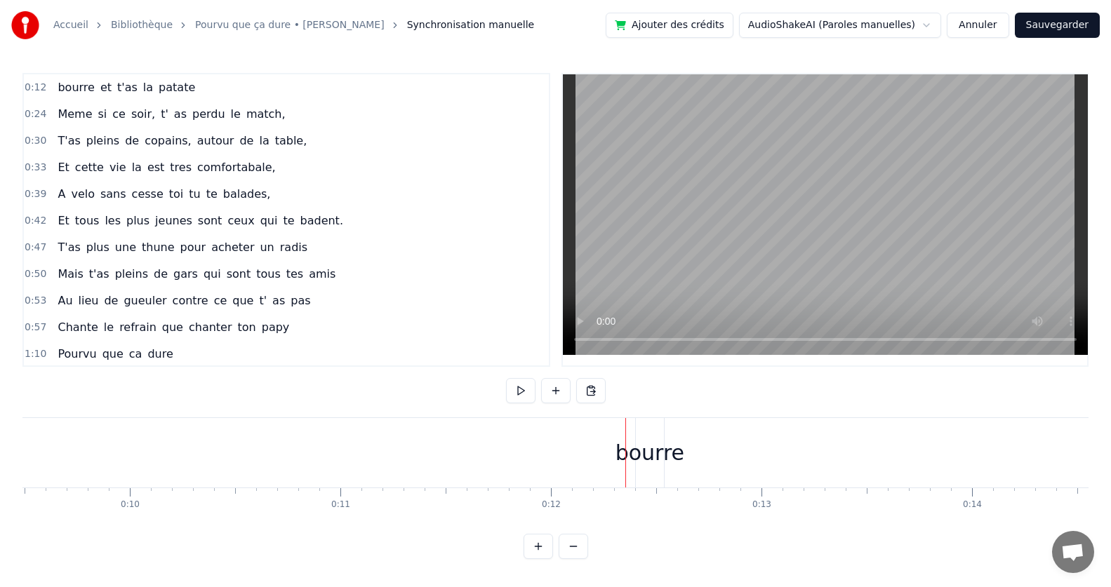
click at [629, 456] on div "bourre" at bounding box center [649, 453] width 69 height 32
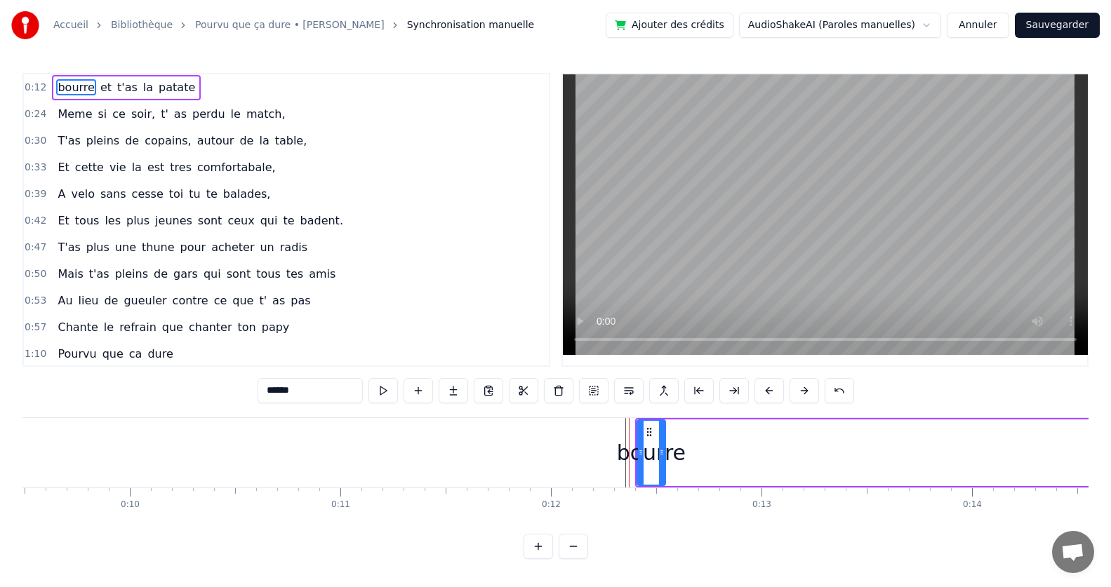
type input "**"
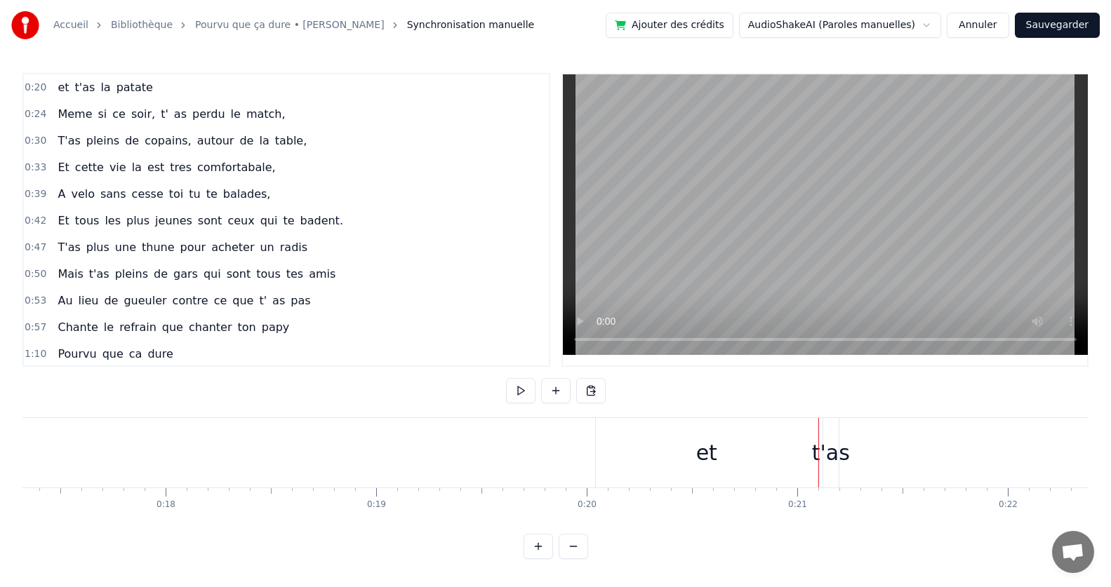
scroll to position [0, 4147]
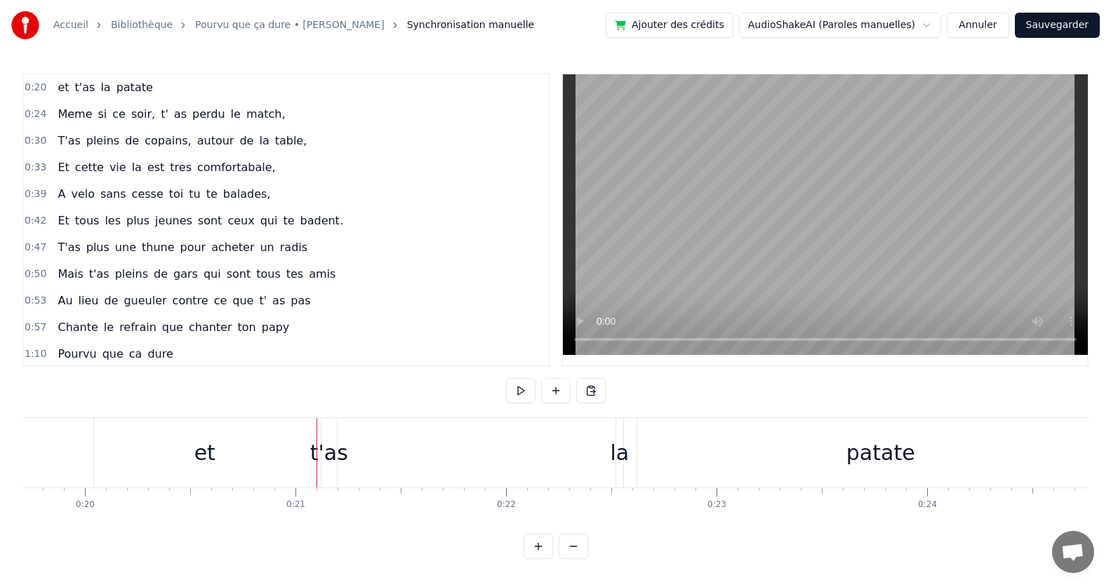
click at [215, 450] on div "et" at bounding box center [205, 452] width 222 height 69
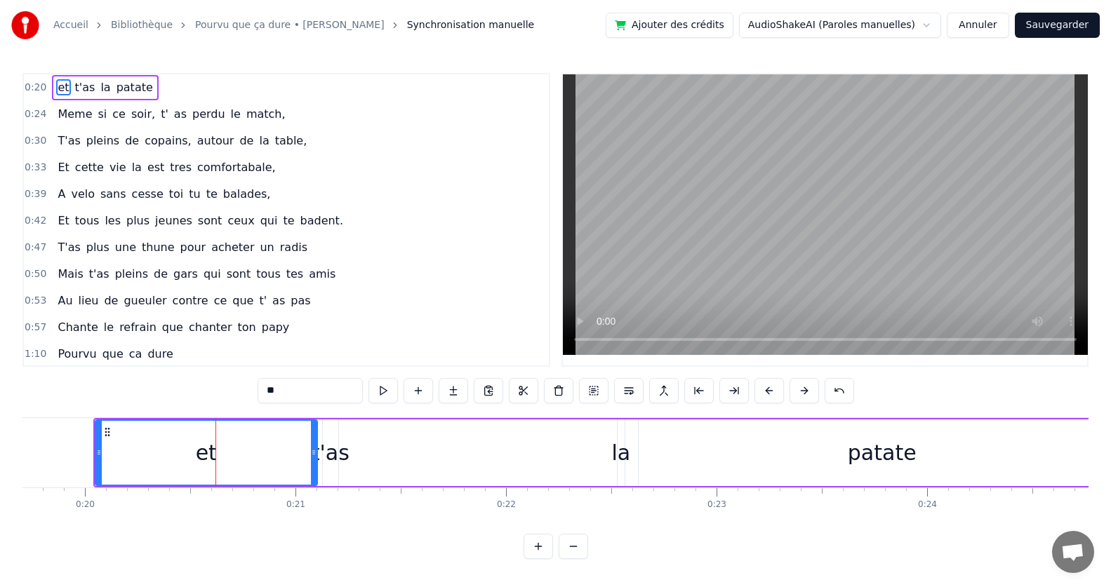
type input "****"
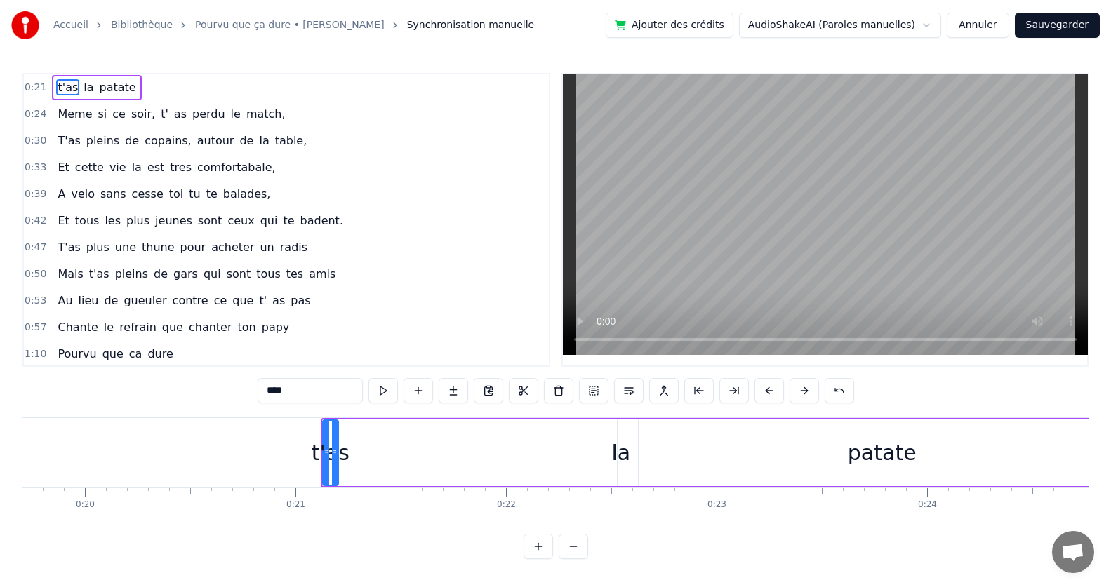
click at [323, 455] on icon at bounding box center [326, 452] width 6 height 11
click at [353, 455] on div "t'as la patate" at bounding box center [724, 452] width 807 height 69
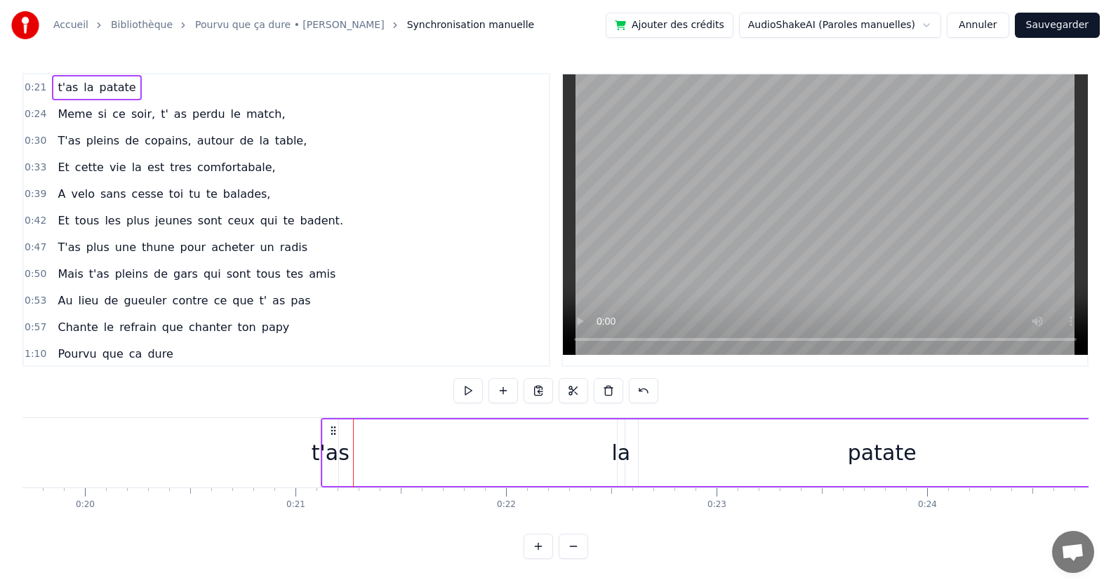
click at [316, 457] on div "t'as" at bounding box center [331, 453] width 38 height 32
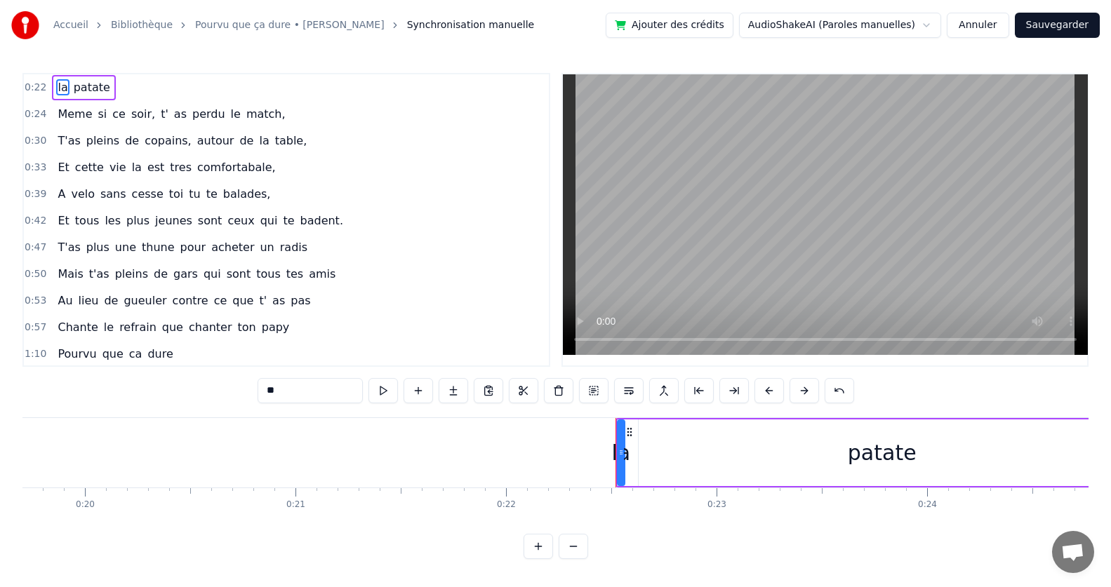
click at [619, 459] on div at bounding box center [621, 453] width 6 height 64
click at [621, 460] on div at bounding box center [621, 453] width 6 height 64
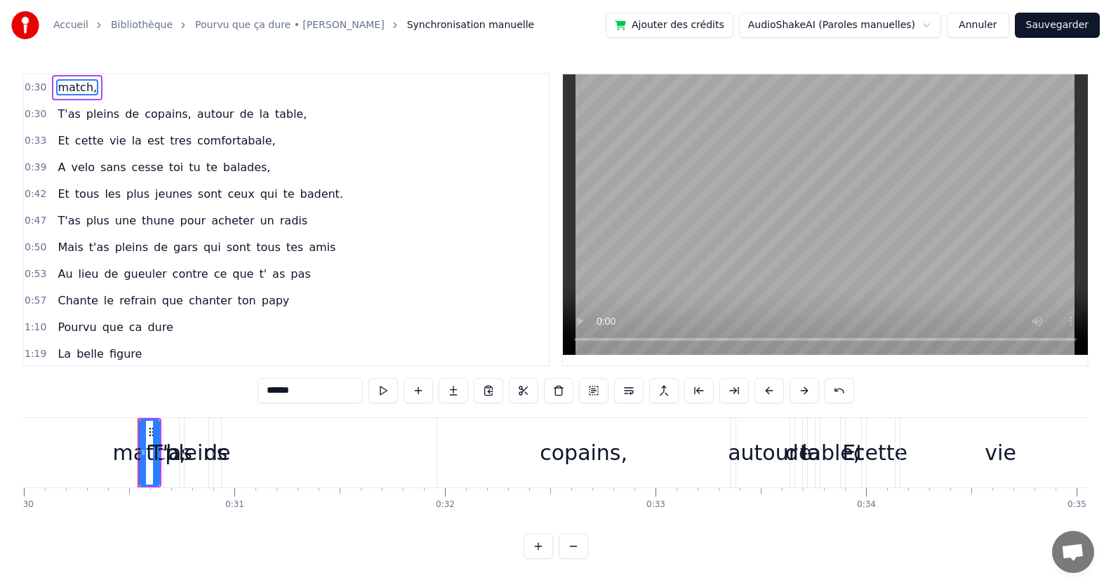
scroll to position [0, 6345]
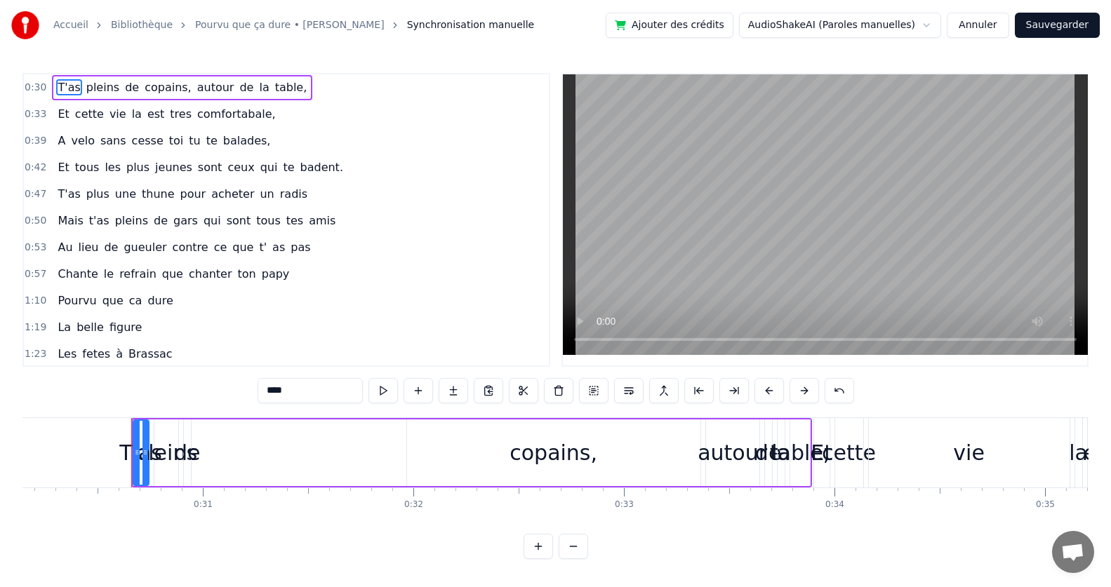
type input "******"
click at [172, 458] on html "Accueil Bibliothèque Pourvu que ça dure • [PERSON_NAME] manuelle Ajouter des cr…" at bounding box center [555, 291] width 1111 height 582
click at [196, 457] on html "Accueil Bibliothèque Pourvu que ça dure • [PERSON_NAME] manuelle Ajouter des cr…" at bounding box center [555, 291] width 1111 height 582
click at [190, 528] on html "Accueil Bibliothèque Pourvu que ça dure • [PERSON_NAME] manuelle Ajouter des cr…" at bounding box center [555, 291] width 1111 height 582
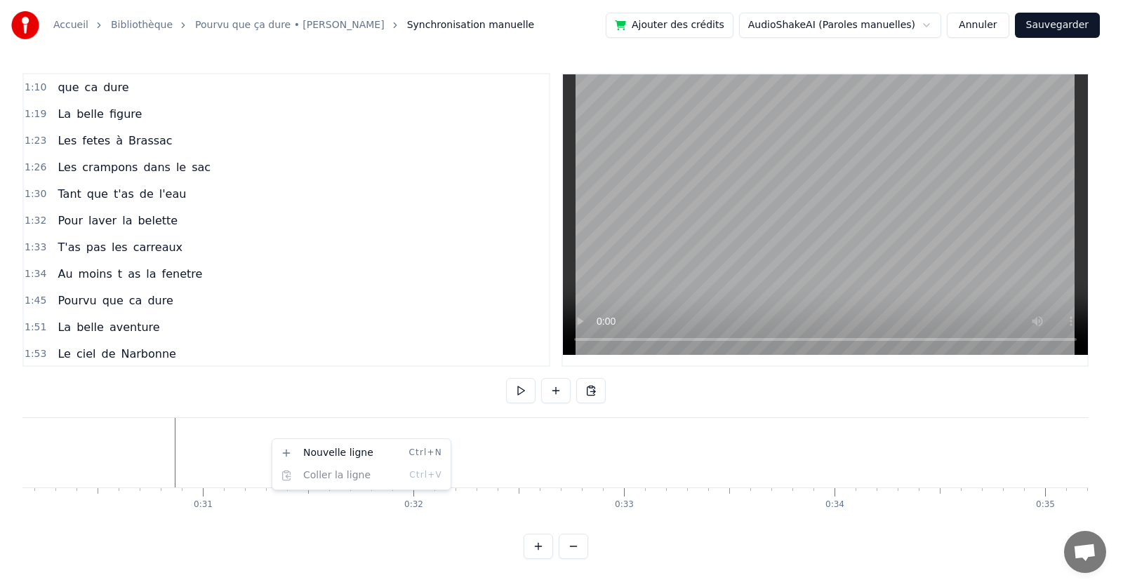
drag, startPoint x: 173, startPoint y: 526, endPoint x: 124, endPoint y: 530, distance: 49.4
click at [123, 530] on html "Accueil Bibliothèque Pourvu que ça dure • [PERSON_NAME] manuelle Ajouter des cr…" at bounding box center [561, 291] width 1123 height 582
click at [185, 450] on html "Accueil Bibliothèque Pourvu que ça dure • [PERSON_NAME] manuelle Ajouter des cr…" at bounding box center [561, 291] width 1123 height 582
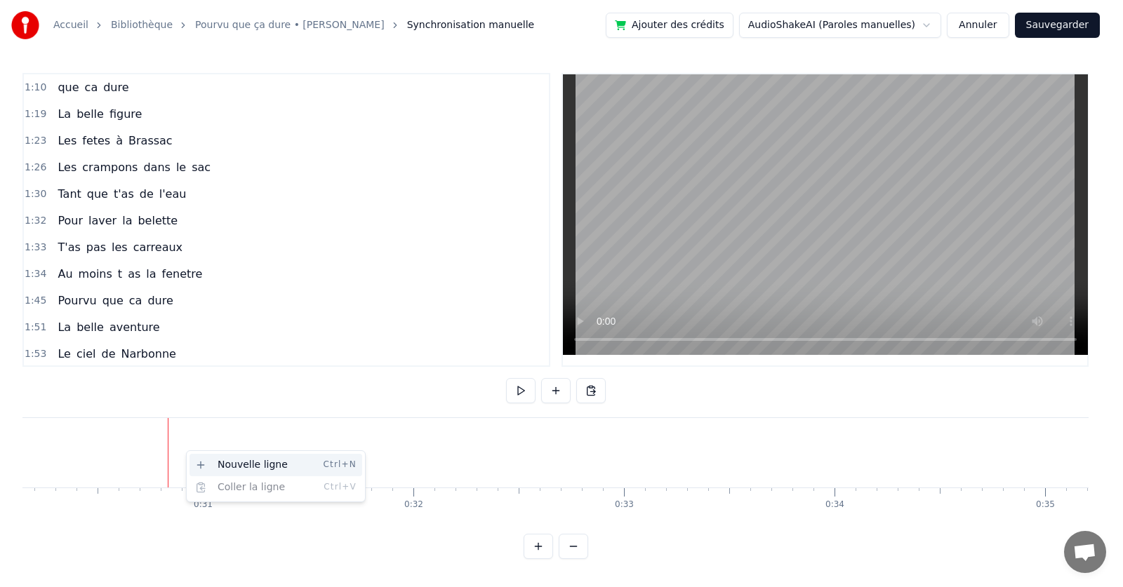
click at [209, 463] on div "Nouvelle ligne Ctrl+N" at bounding box center [275, 465] width 173 height 22
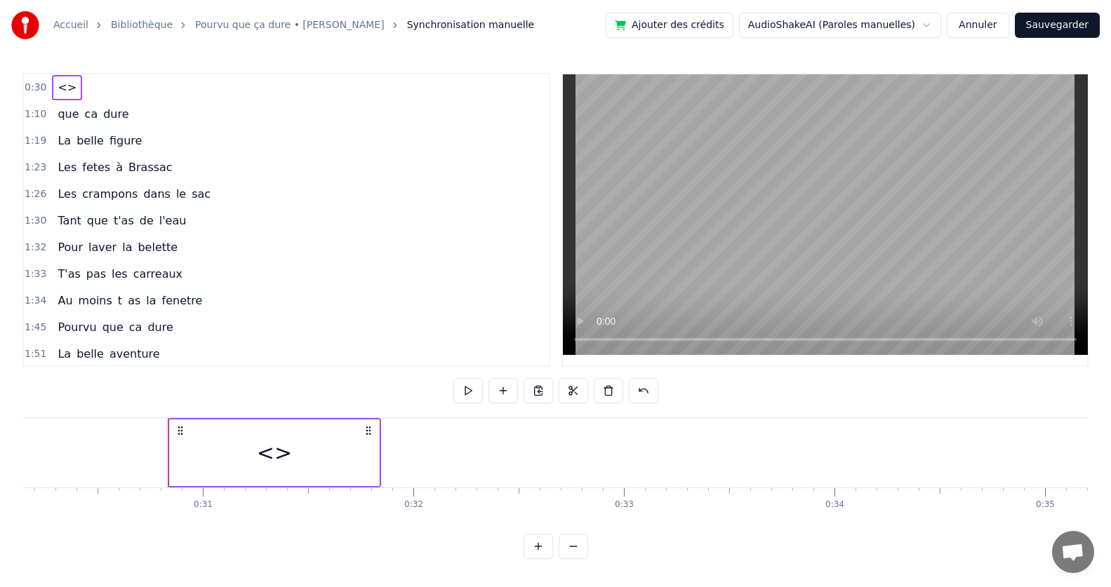
click at [274, 454] on div "<>" at bounding box center [274, 453] width 35 height 32
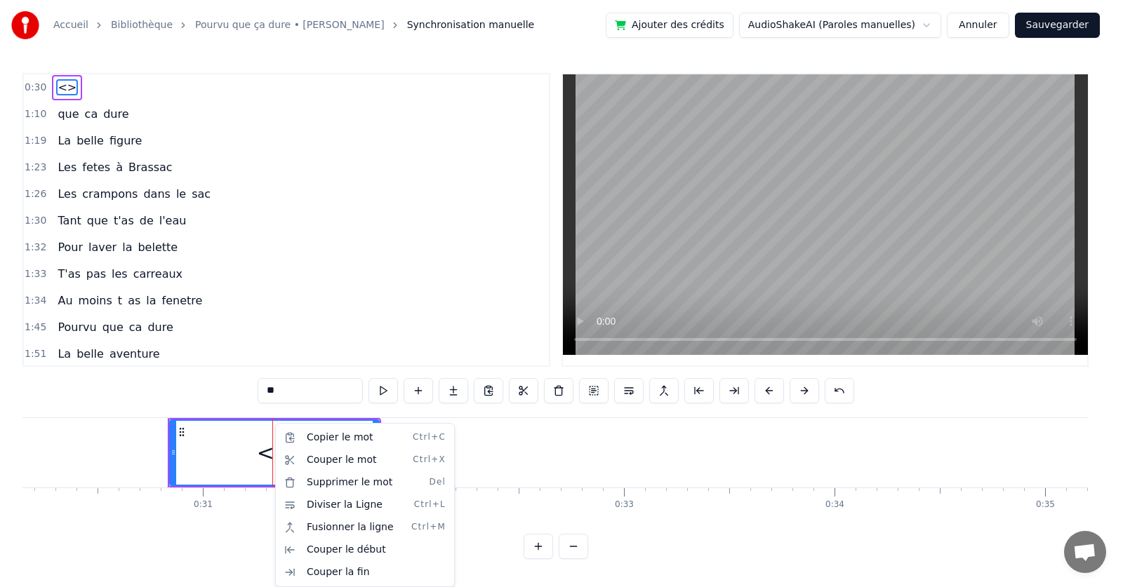
click at [239, 455] on html "Accueil Bibliothèque Pourvu que ça dure • [PERSON_NAME] manuelle Ajouter des cr…" at bounding box center [561, 291] width 1123 height 582
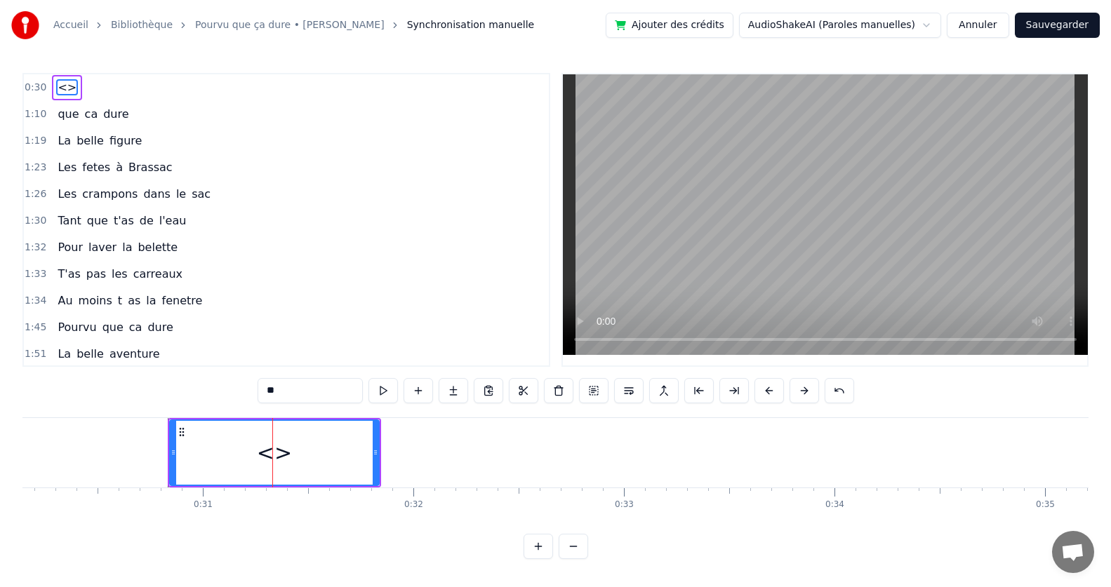
click at [265, 454] on div "<>" at bounding box center [274, 453] width 35 height 32
click at [267, 454] on div "<>" at bounding box center [274, 453] width 35 height 32
click at [380, 451] on div "<>" at bounding box center [274, 452] width 213 height 69
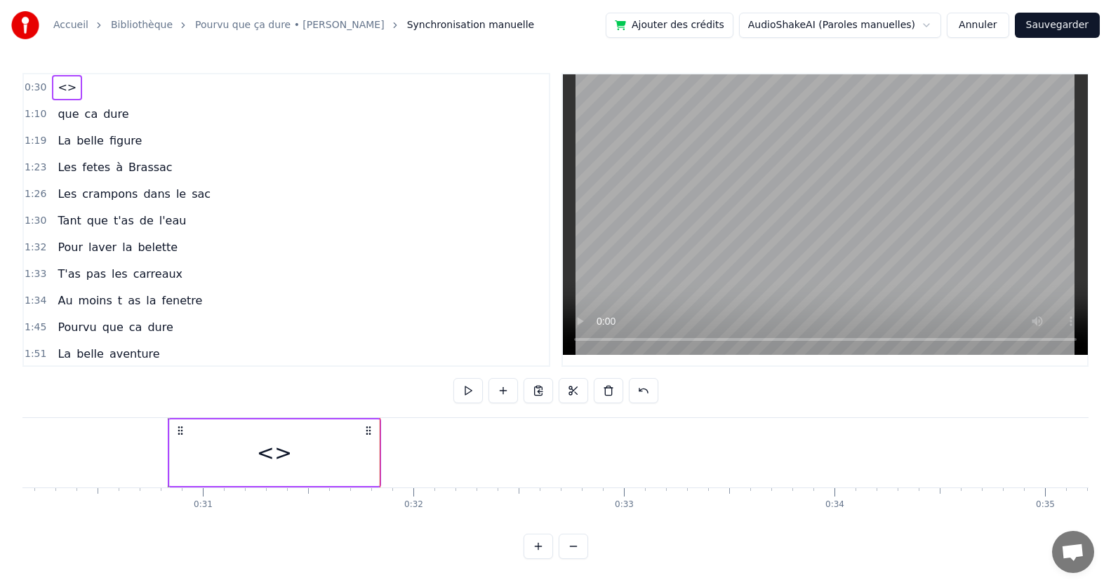
click at [368, 451] on div "<>" at bounding box center [274, 453] width 209 height 67
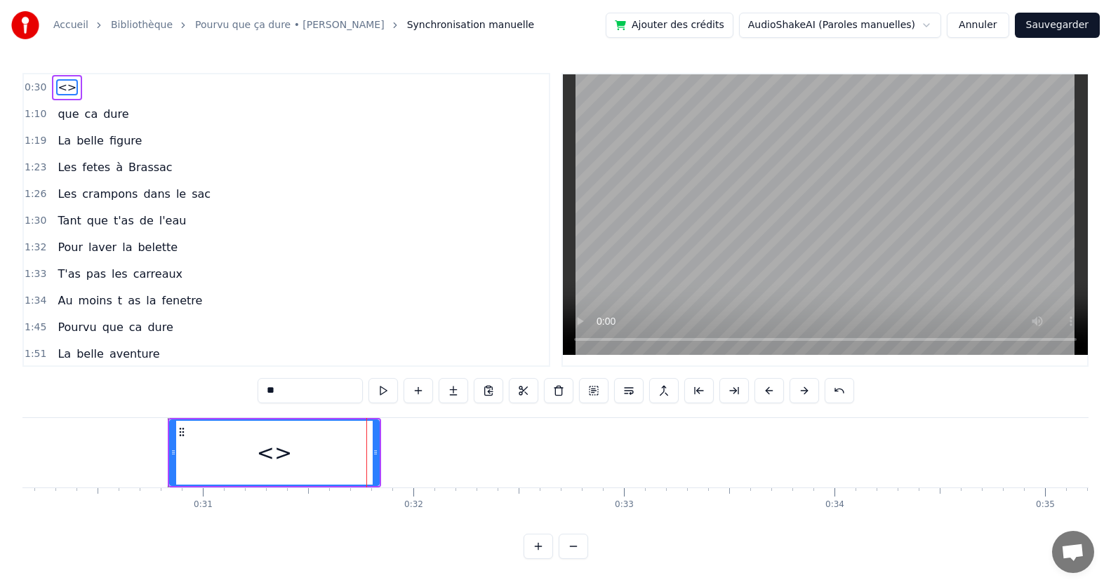
click at [343, 451] on div "<>" at bounding box center [275, 453] width 208 height 64
click at [415, 395] on button at bounding box center [417, 390] width 29 height 25
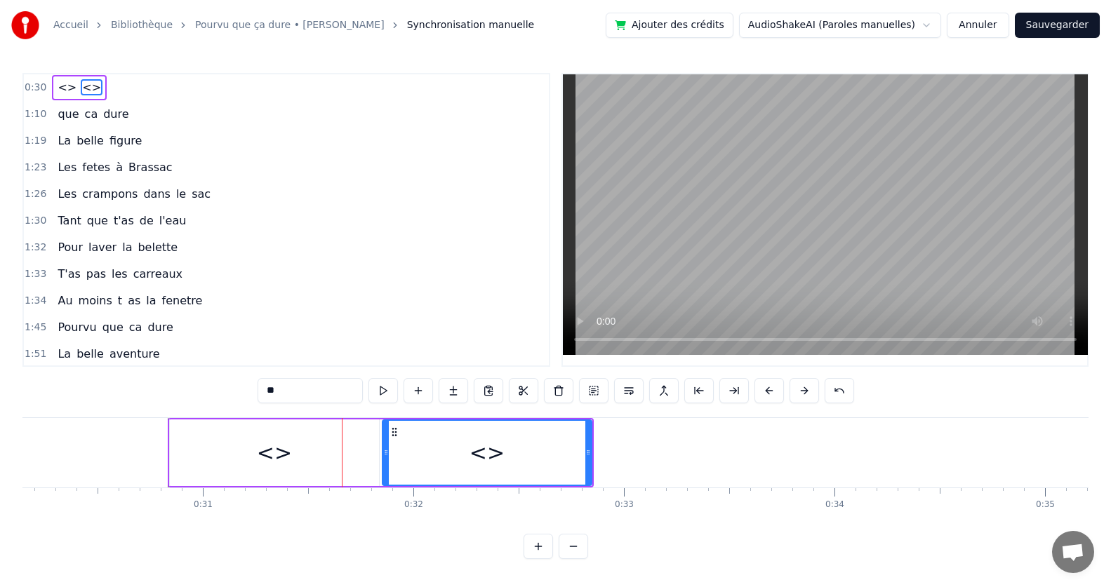
click at [323, 437] on div "<>" at bounding box center [274, 453] width 209 height 67
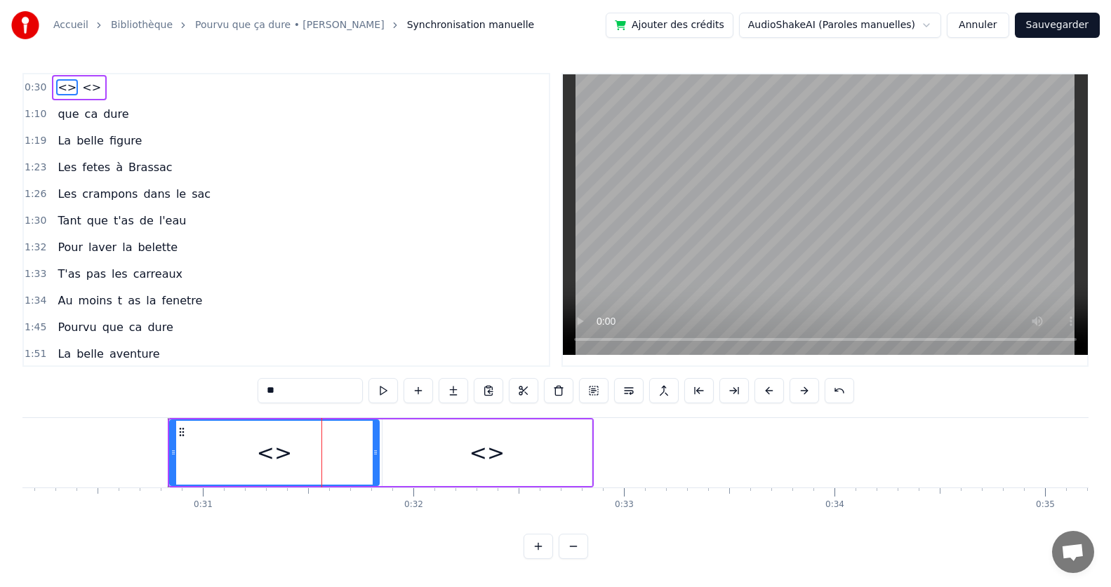
click at [81, 88] on span "<>" at bounding box center [92, 87] width 22 height 16
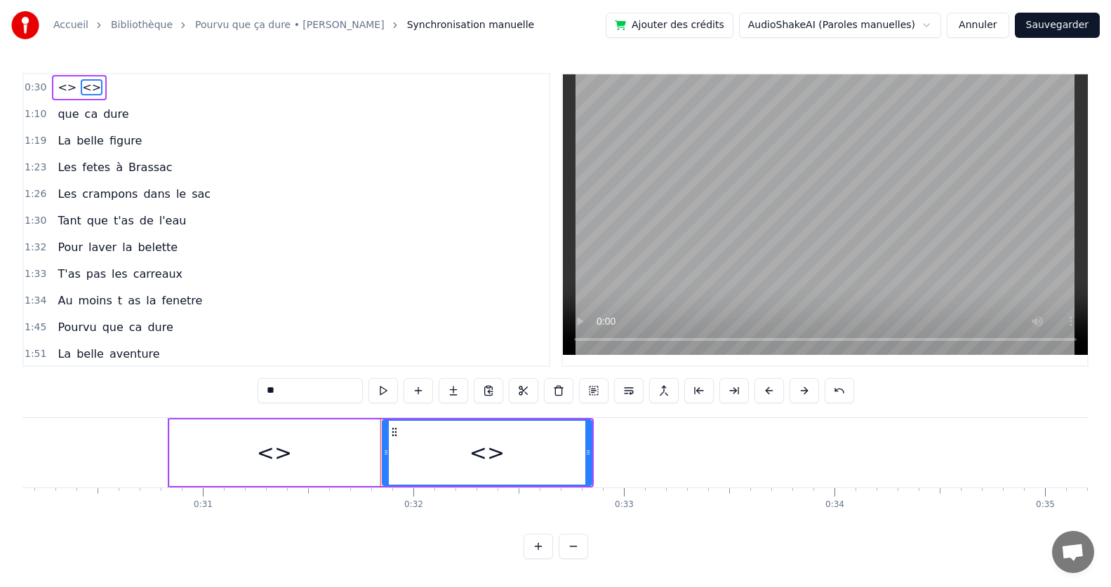
click at [62, 86] on span "<>" at bounding box center [67, 87] width 22 height 16
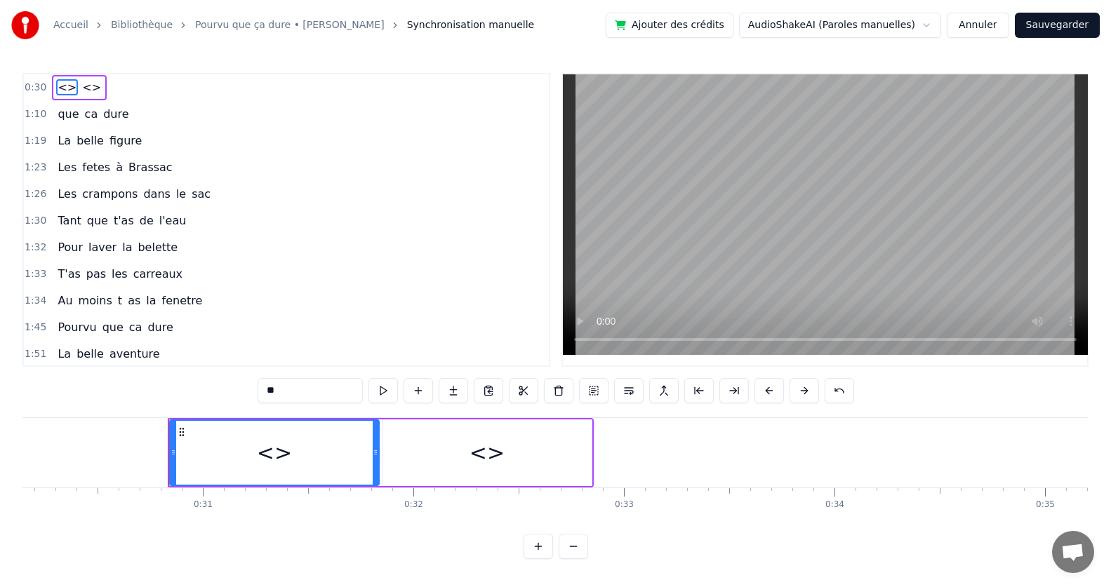
click at [264, 472] on div "<>" at bounding box center [275, 453] width 208 height 64
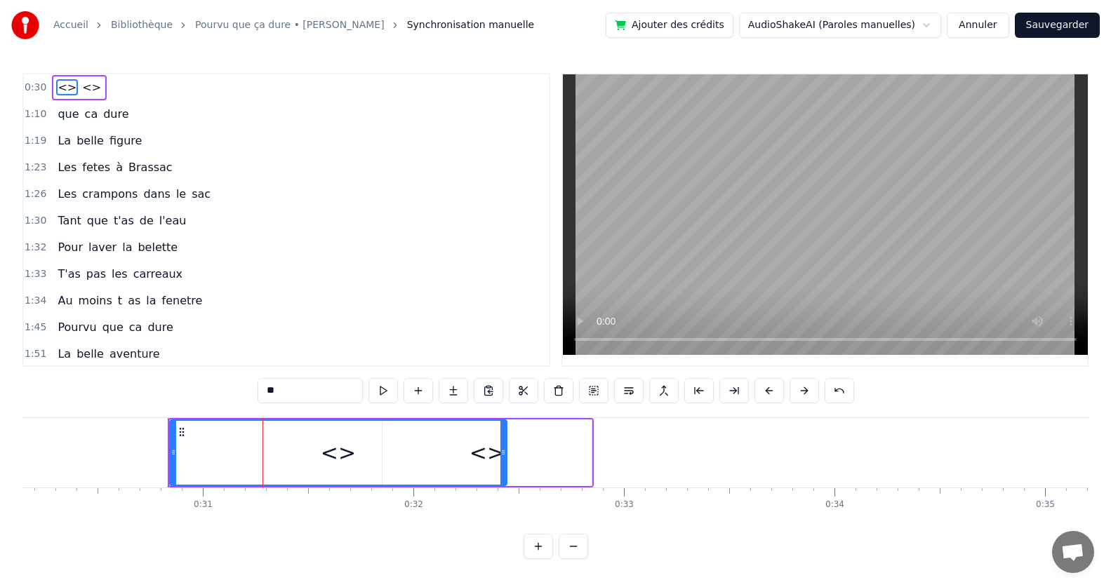
drag, startPoint x: 376, startPoint y: 454, endPoint x: 514, endPoint y: 460, distance: 137.7
click at [506, 460] on div at bounding box center [503, 453] width 6 height 64
click at [226, 448] on div "<>" at bounding box center [343, 453] width 345 height 64
click at [330, 455] on div "<>" at bounding box center [343, 453] width 35 height 32
click at [599, 394] on button at bounding box center [593, 390] width 29 height 25
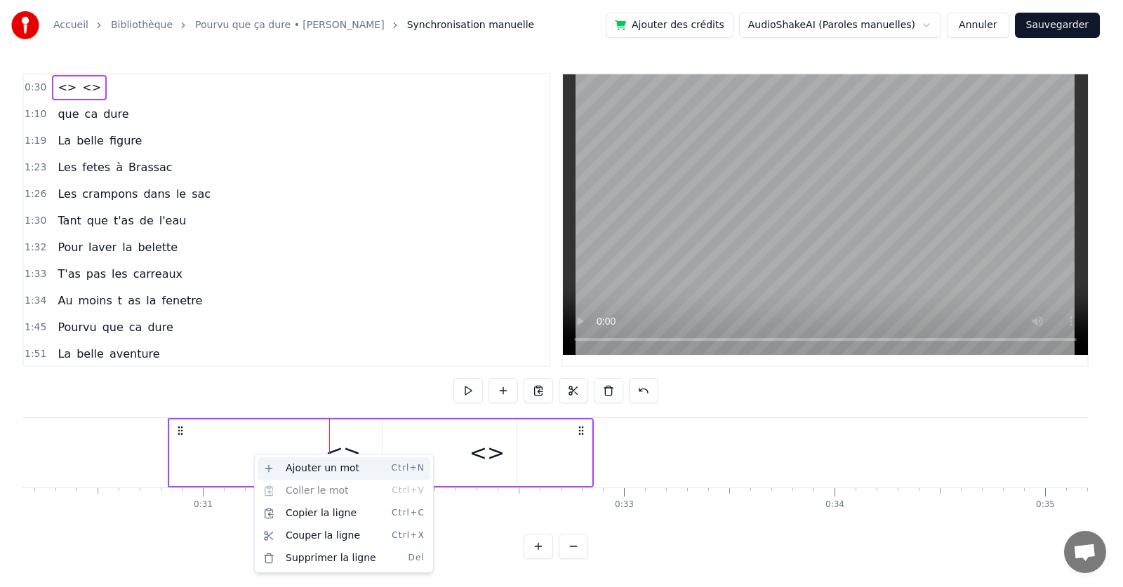
click at [302, 464] on div "Ajouter un mot Ctrl+N" at bounding box center [344, 468] width 173 height 22
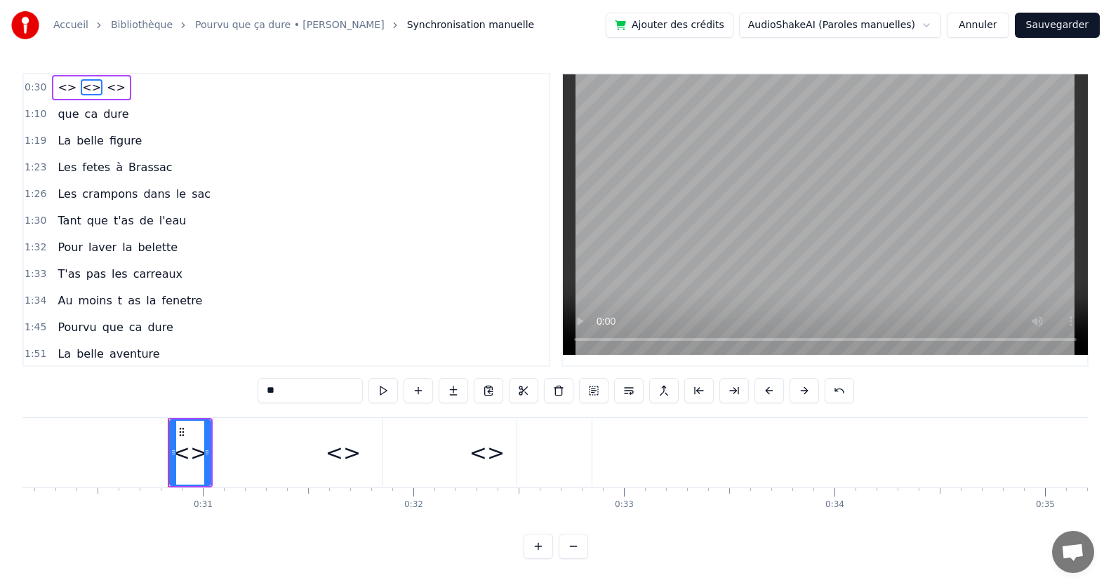
click at [60, 85] on span "<>" at bounding box center [67, 87] width 22 height 16
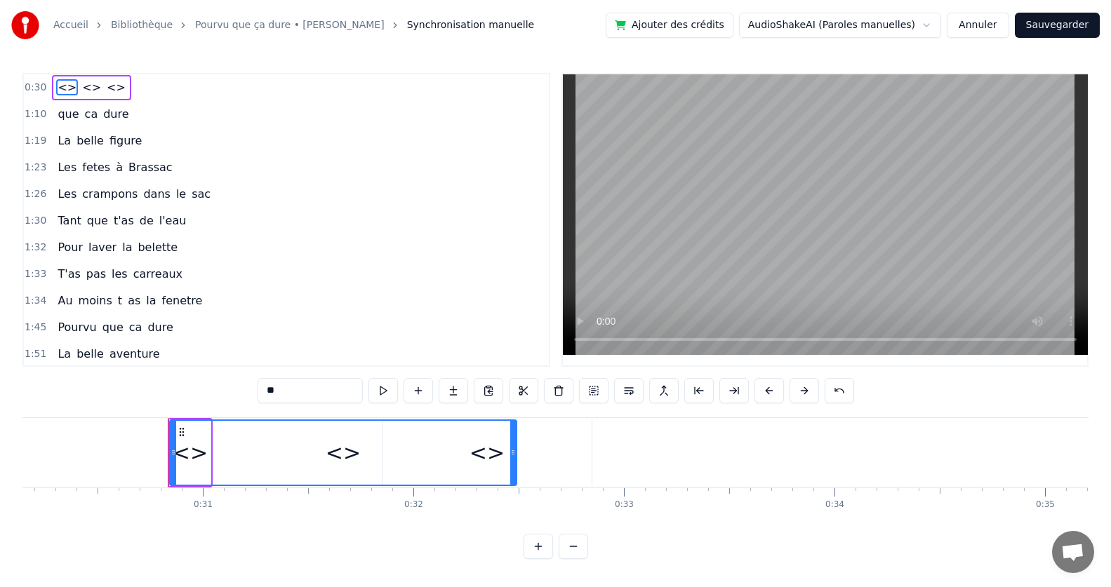
click at [60, 85] on span "<>" at bounding box center [67, 87] width 22 height 16
click at [105, 95] on span "<>" at bounding box center [116, 87] width 22 height 16
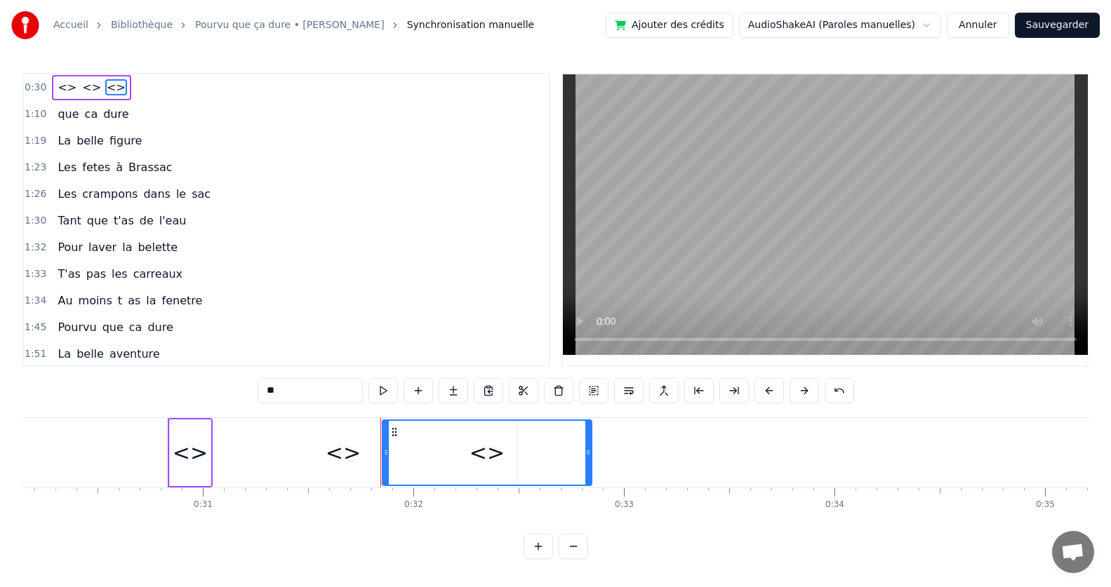
click at [81, 87] on span "<>" at bounding box center [92, 87] width 22 height 16
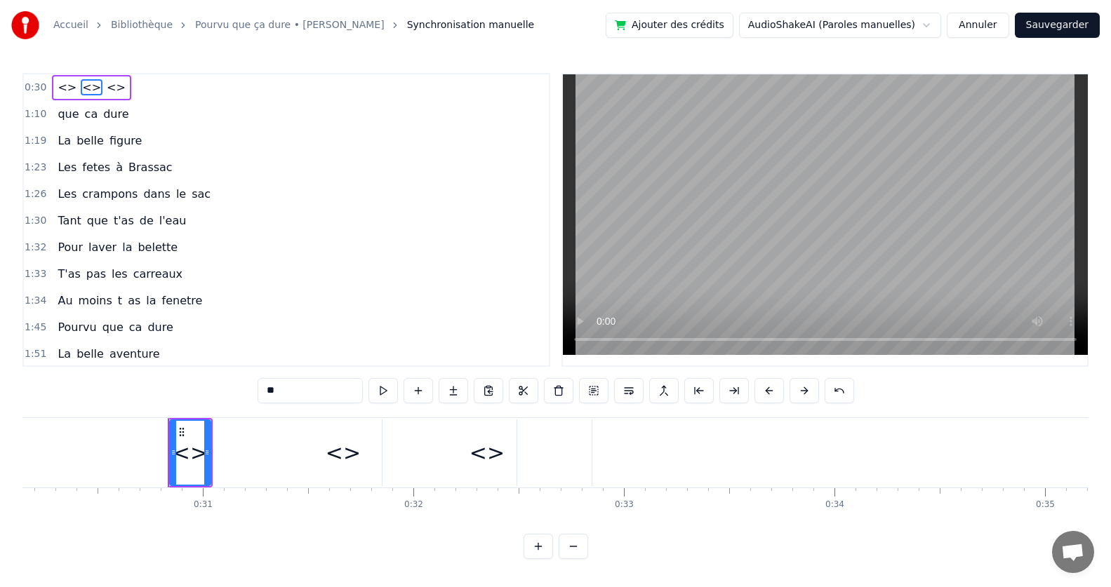
click at [63, 84] on span "<>" at bounding box center [67, 87] width 22 height 16
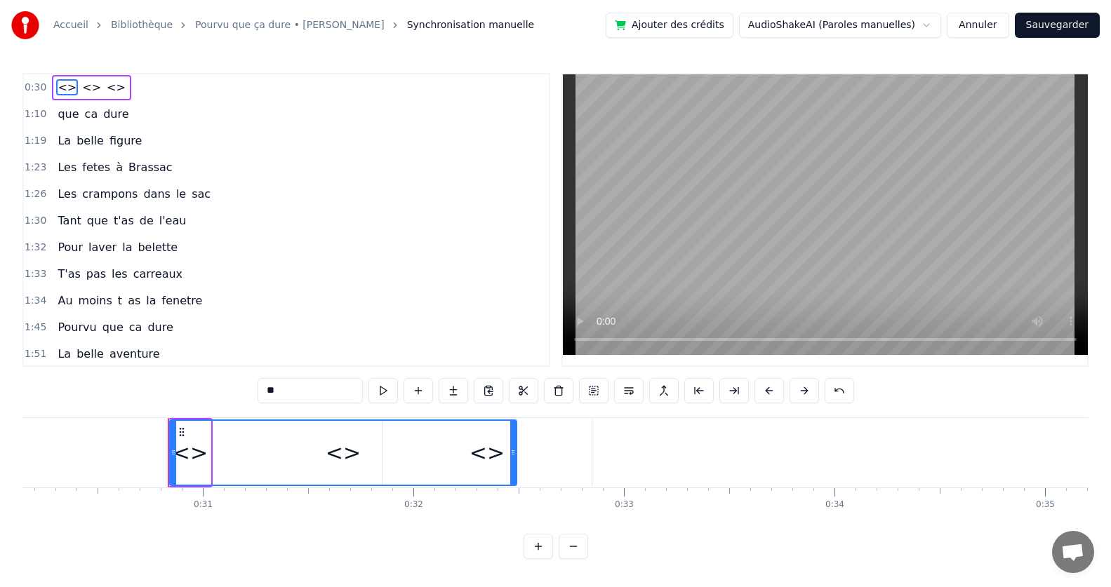
click at [274, 398] on input "**" at bounding box center [310, 390] width 105 height 25
drag, startPoint x: 284, startPoint y: 387, endPoint x: 259, endPoint y: 388, distance: 25.3
click at [259, 388] on input "**" at bounding box center [310, 390] width 105 height 25
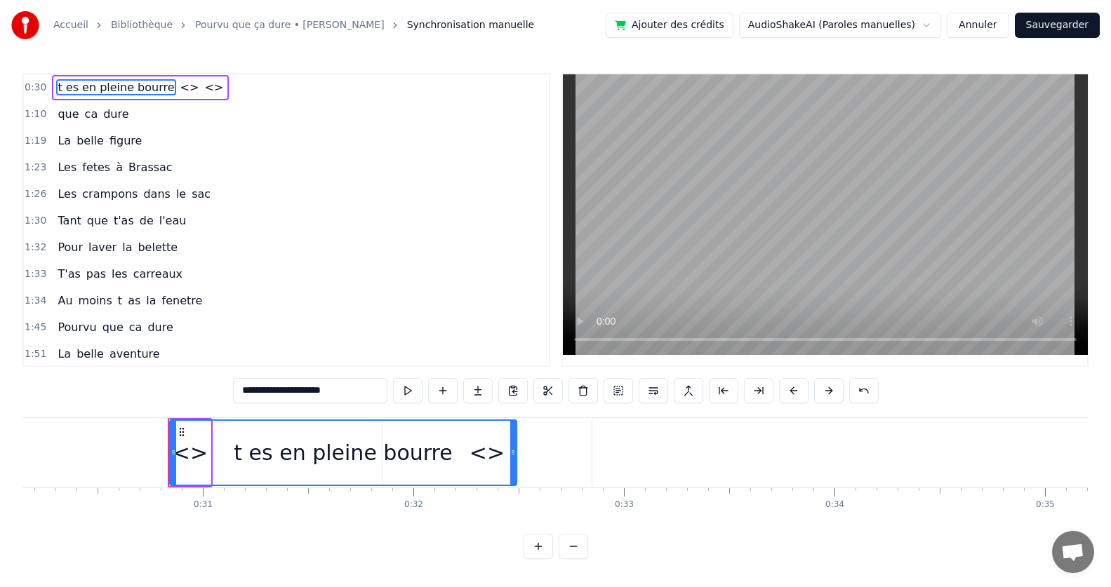
scroll to position [0, 5413]
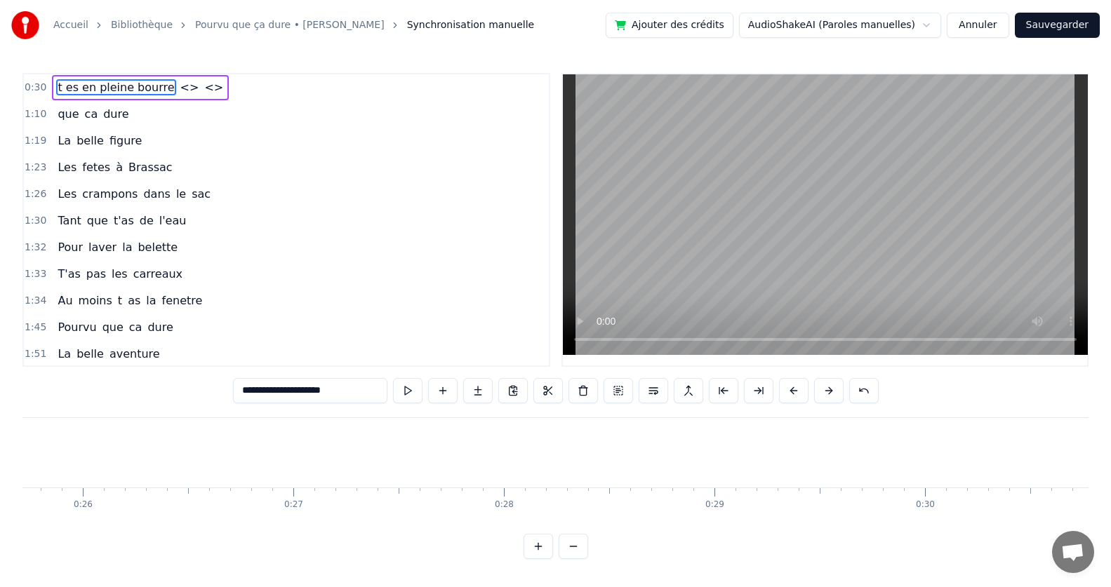
type input "**********"
click at [340, 387] on input "**********" at bounding box center [310, 390] width 154 height 25
